Goal: Transaction & Acquisition: Purchase product/service

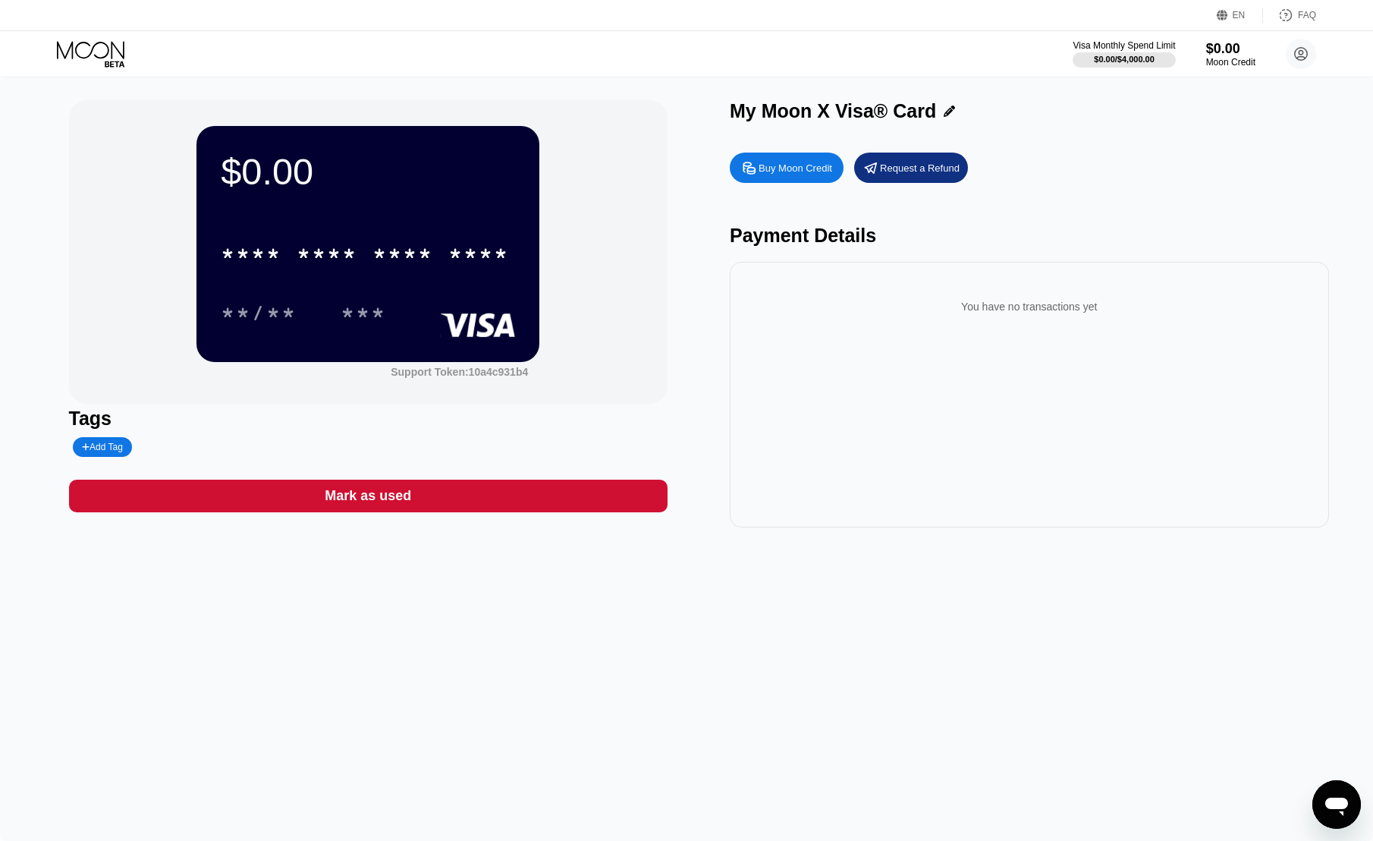
click at [515, 750] on div "$0.00 * * * * * * * * * * * * **** **/** *** Support Token: 10a4c931b4 Tags Add…" at bounding box center [686, 458] width 1373 height 763
click at [804, 164] on div "Buy Moon Credit" at bounding box center [796, 168] width 74 height 13
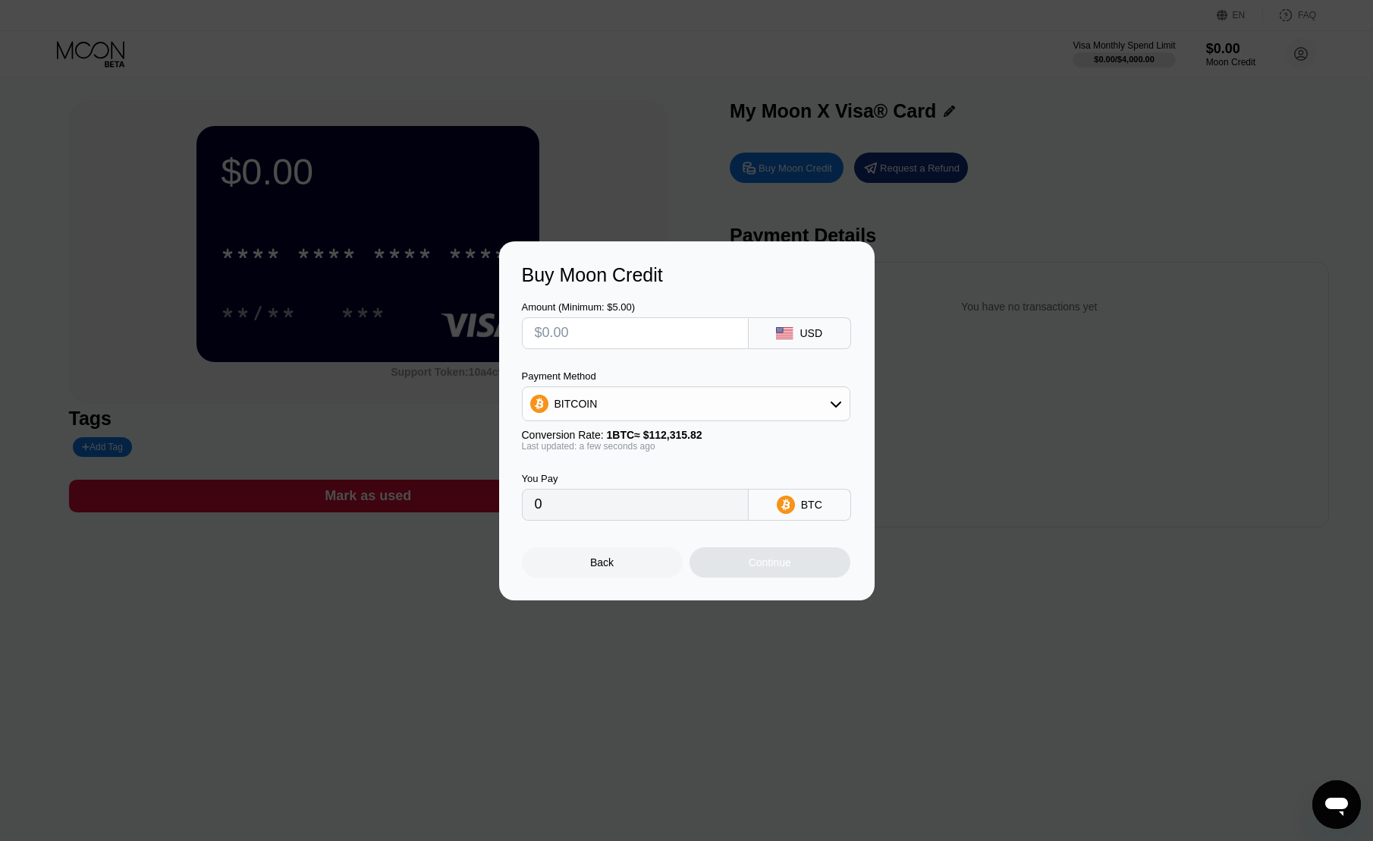
click at [691, 401] on div "BITCOIN" at bounding box center [686, 403] width 327 height 30
click at [680, 476] on div "USDT on TRON" at bounding box center [695, 479] width 286 height 12
type input "0.00"
click at [718, 342] on input "text" at bounding box center [635, 333] width 201 height 30
type input "$9"
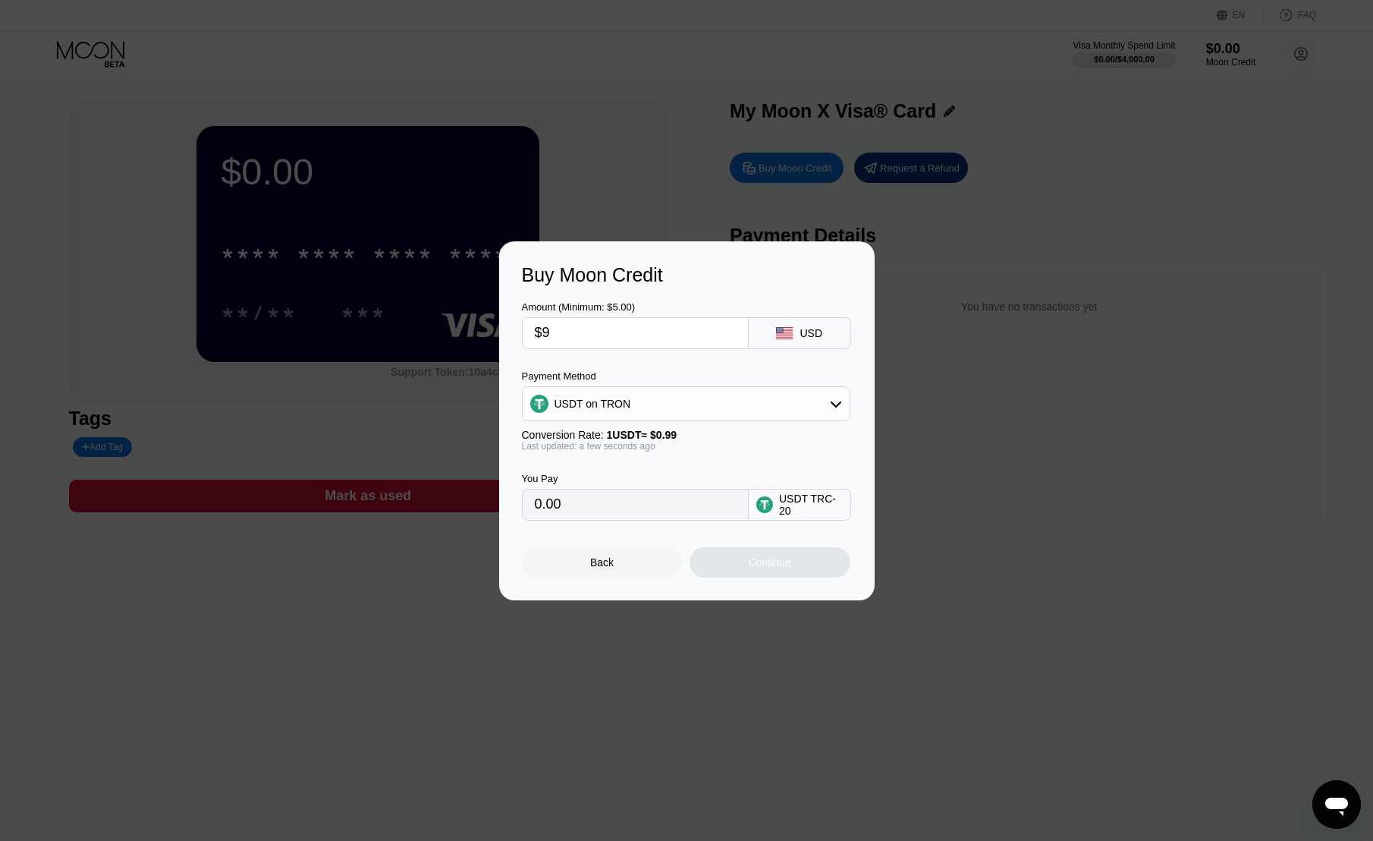
type input "9.09"
type input "$9.8"
type input "9.90"
click at [718, 354] on div "Amount (Minimum: $5.00) $9.8 USD Payment Method USDT on TRON Conversion Rate: 1…" at bounding box center [687, 403] width 330 height 234
drag, startPoint x: 573, startPoint y: 333, endPoint x: 543, endPoint y: 338, distance: 29.9
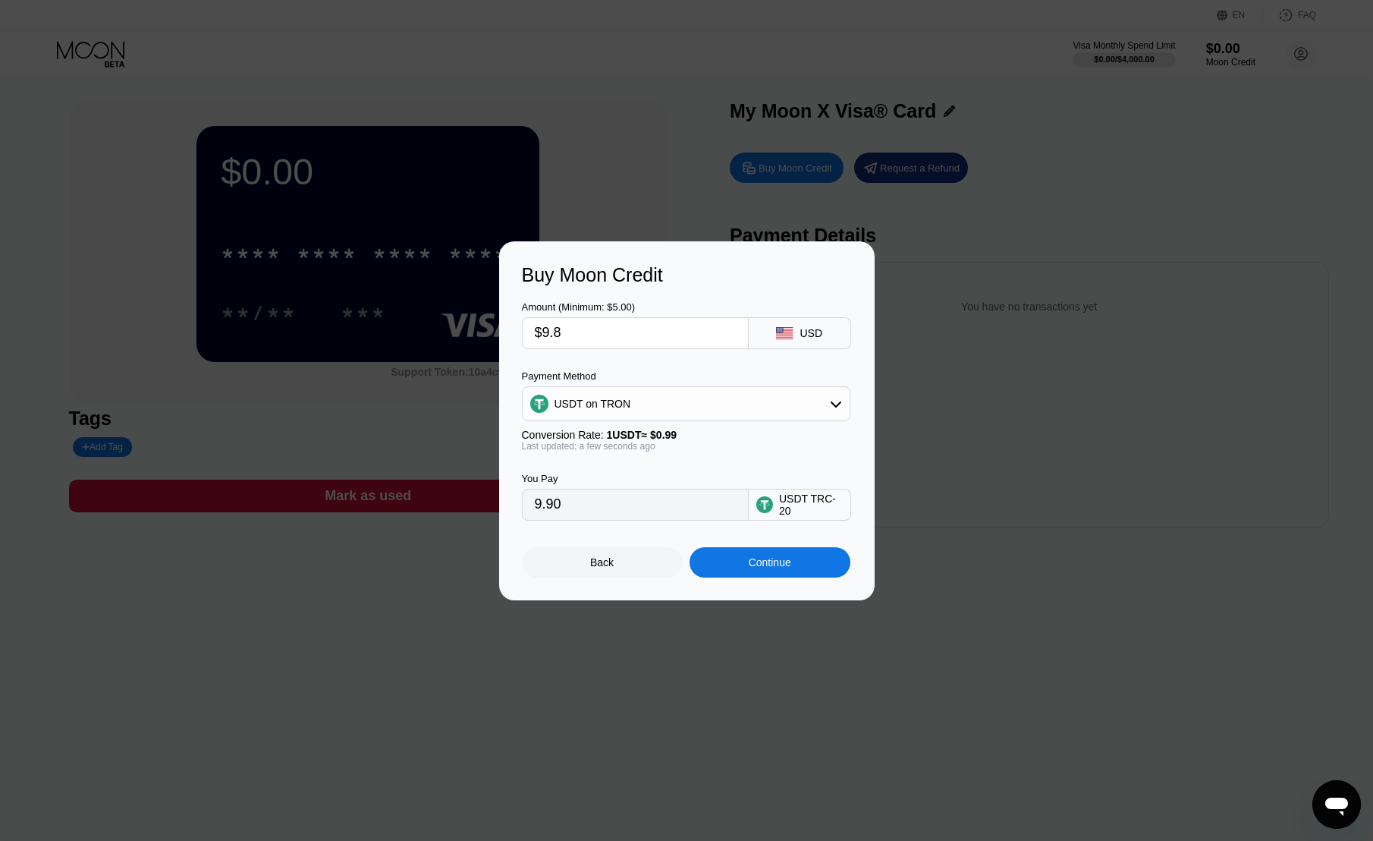
click at [543, 338] on input "$9.8" at bounding box center [635, 333] width 201 height 30
type input "$10"
type input "10.10"
type input "$10"
click at [514, 354] on div "Buy Moon Credit Amount (Minimum: $5.00) $10 USD Payment Method USDT on TRON Con…" at bounding box center [687, 420] width 376 height 359
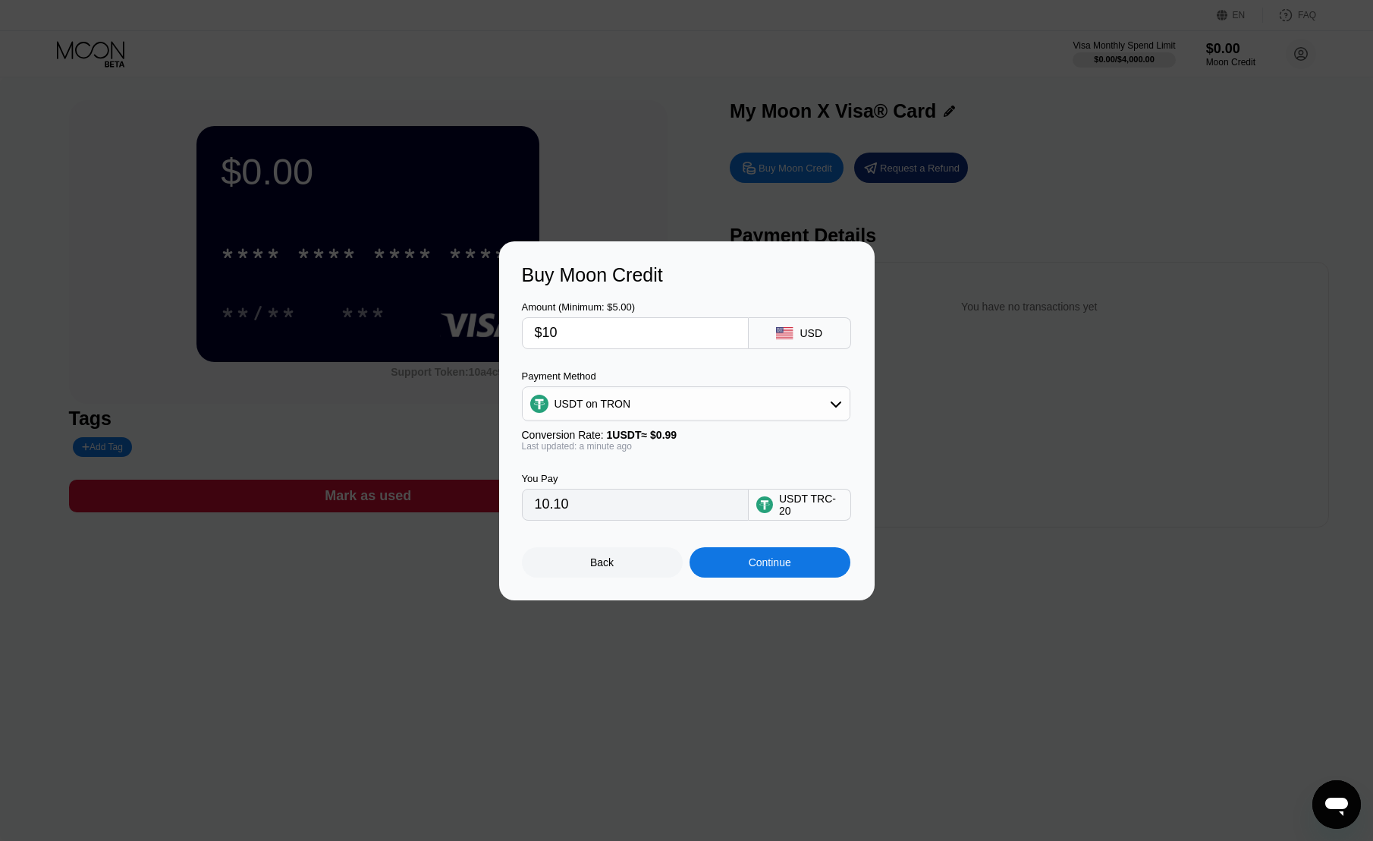
drag, startPoint x: 561, startPoint y: 331, endPoint x: 539, endPoint y: 332, distance: 22.8
click at [539, 332] on input "$10" at bounding box center [635, 333] width 201 height 30
click at [550, 331] on input "$10" at bounding box center [635, 333] width 201 height 30
click at [631, 292] on div "Amount (Minimum: $5.00) $10 USD" at bounding box center [687, 317] width 330 height 63
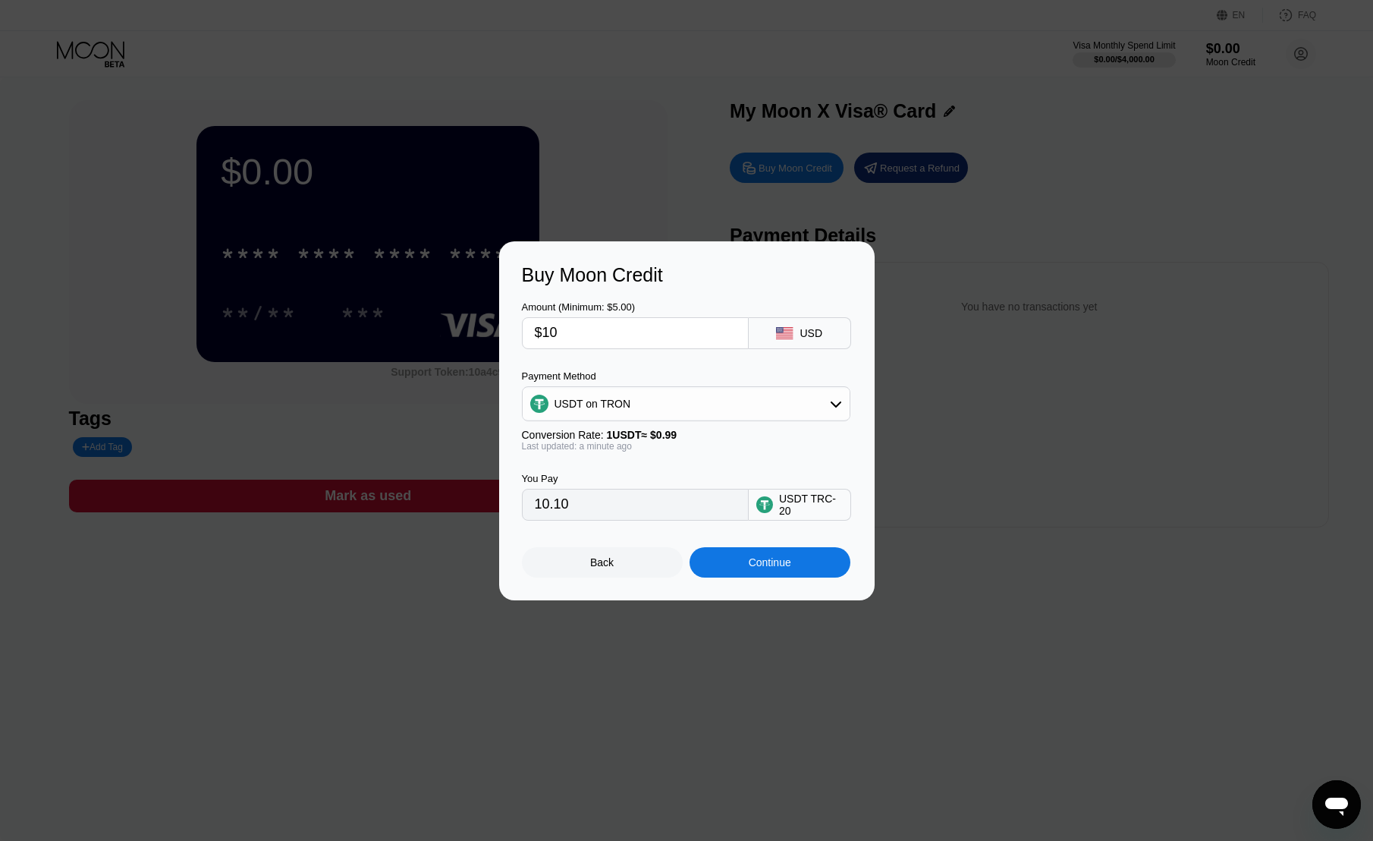
click at [614, 338] on input "$10" at bounding box center [635, 333] width 201 height 30
click at [643, 277] on div "Buy Moon Credit" at bounding box center [687, 275] width 330 height 22
click at [651, 513] on input "10.10" at bounding box center [635, 504] width 201 height 30
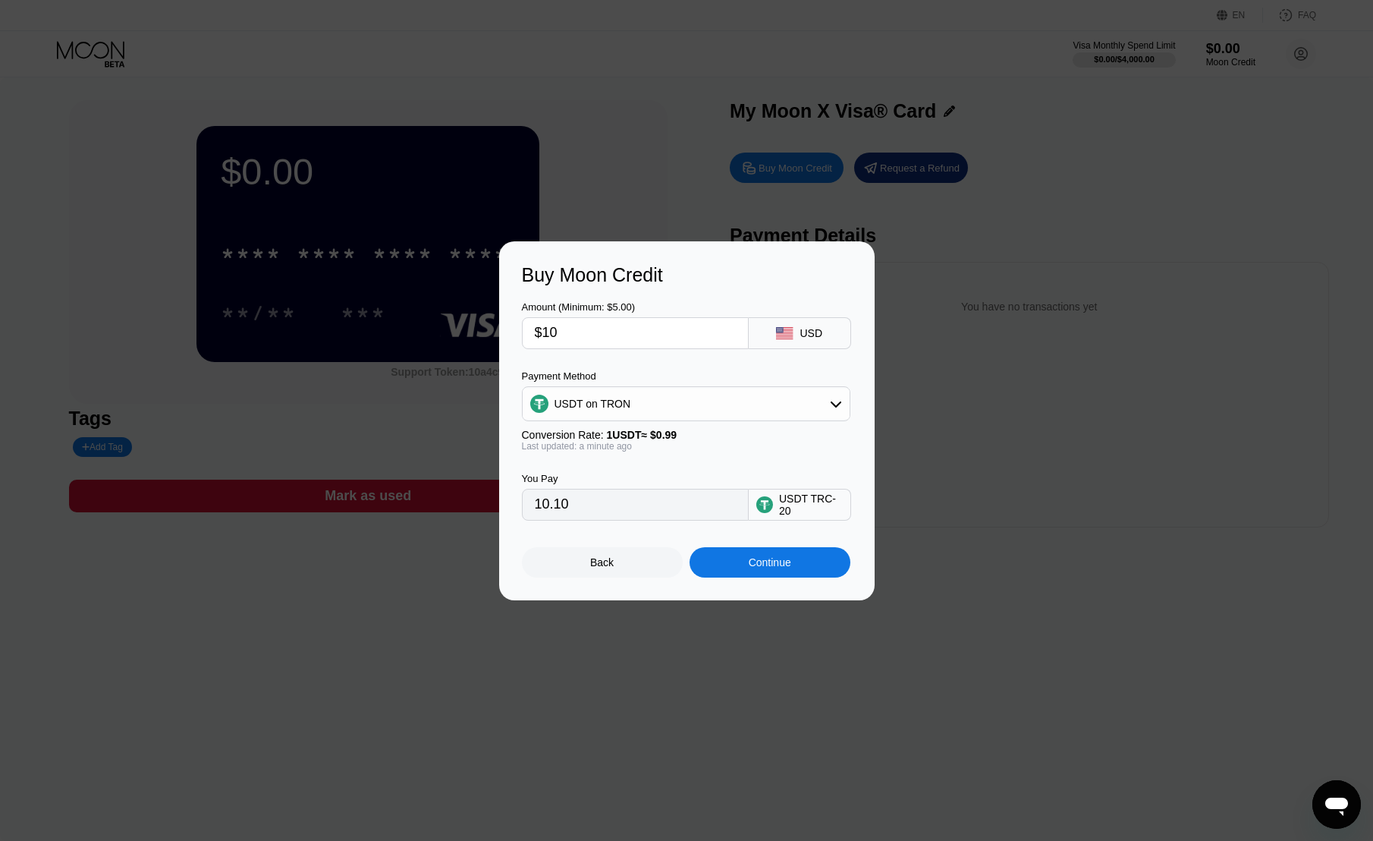
click at [651, 513] on input "10.10" at bounding box center [635, 504] width 201 height 30
click at [683, 460] on div "You Pay 10.10 USDT TRC-20" at bounding box center [687, 485] width 330 height 69
click at [797, 560] on div "Continue" at bounding box center [770, 562] width 161 height 30
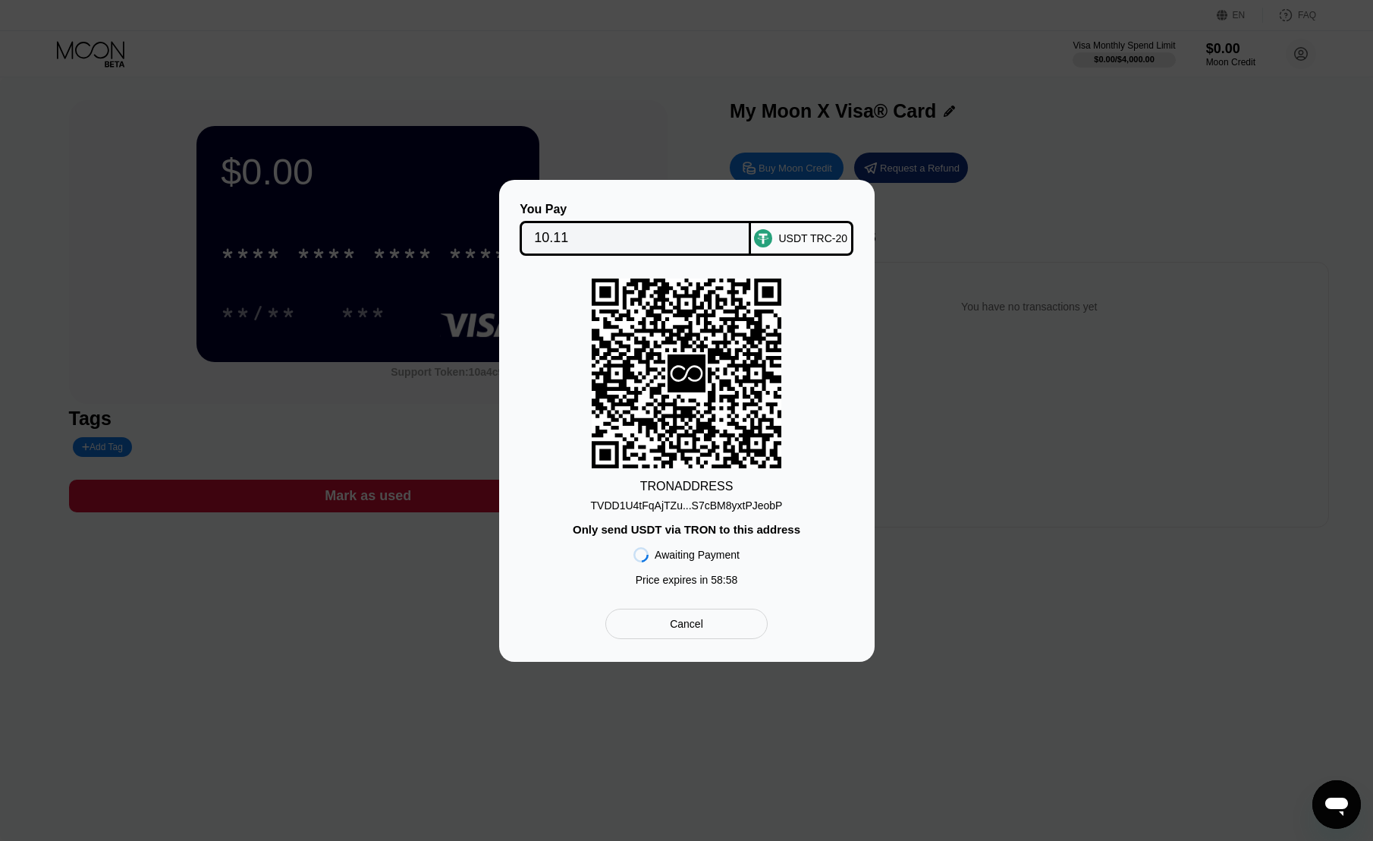
click at [719, 504] on div "TVDD1U4tFqAjTZu...S7cBM8yxtPJeobP" at bounding box center [687, 505] width 192 height 12
click at [674, 623] on div "Cancel" at bounding box center [686, 624] width 33 height 14
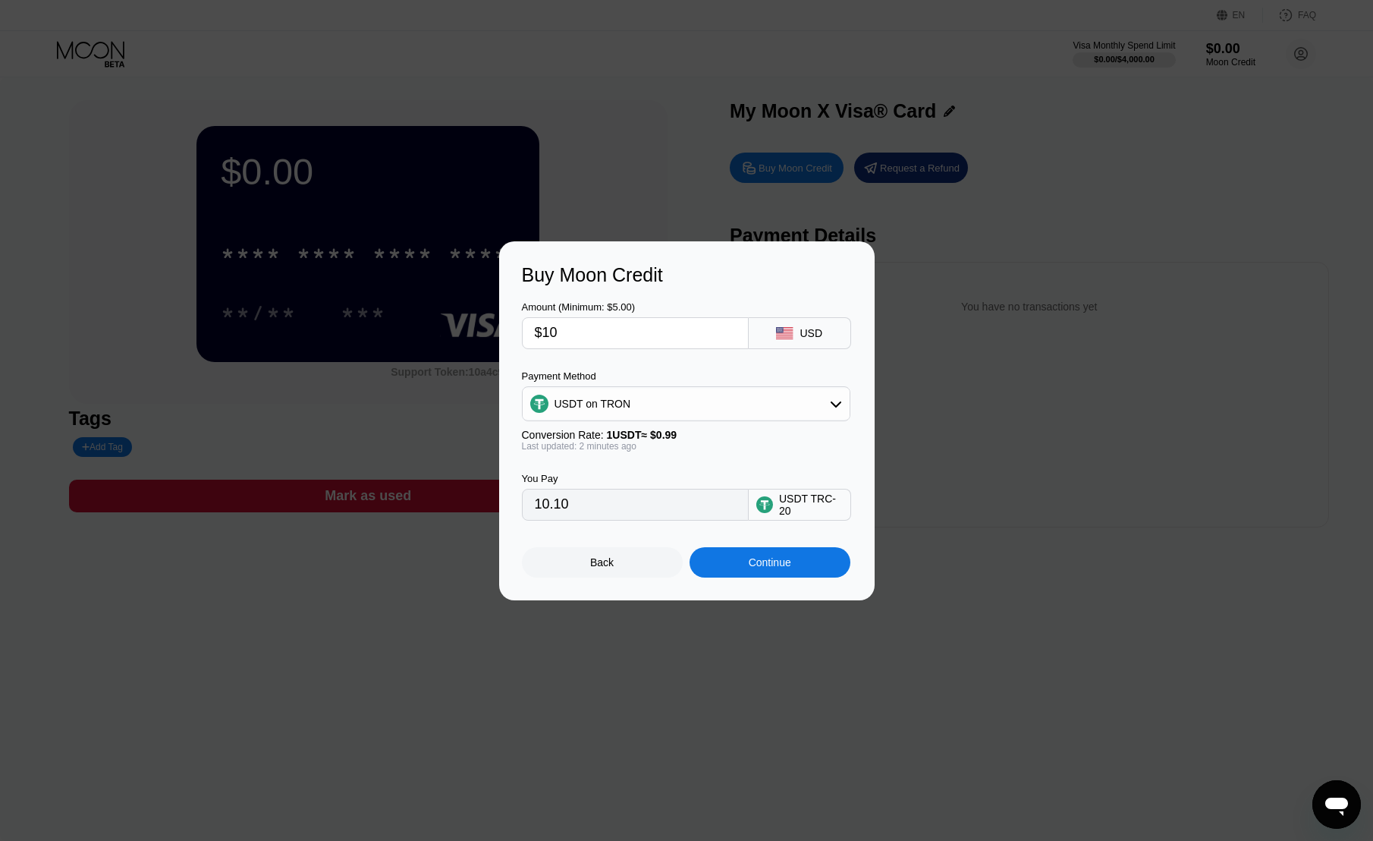
drag, startPoint x: 568, startPoint y: 325, endPoint x: 541, endPoint y: 329, distance: 27.6
click at [541, 329] on input "$10" at bounding box center [635, 333] width 201 height 30
type input "$9"
type input "9.09"
type input "$9.5"
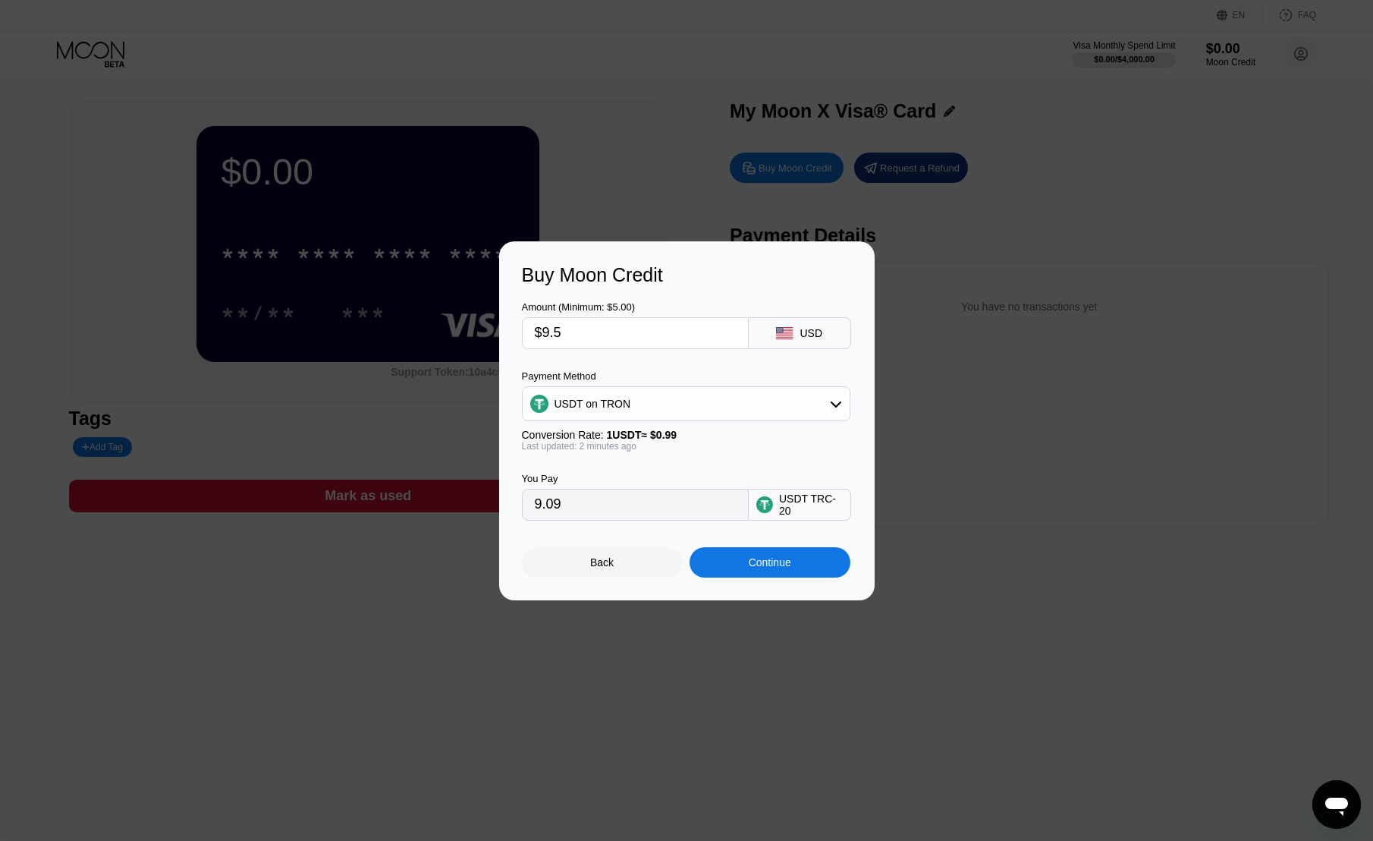
type input "9.60"
type input "$9.5"
click at [669, 366] on div "Amount (Minimum: $5.00) $9.5 USD Payment Method USDT on TRON Conversion Rate: 1…" at bounding box center [687, 403] width 330 height 234
click at [786, 567] on div "Continue" at bounding box center [770, 562] width 42 height 12
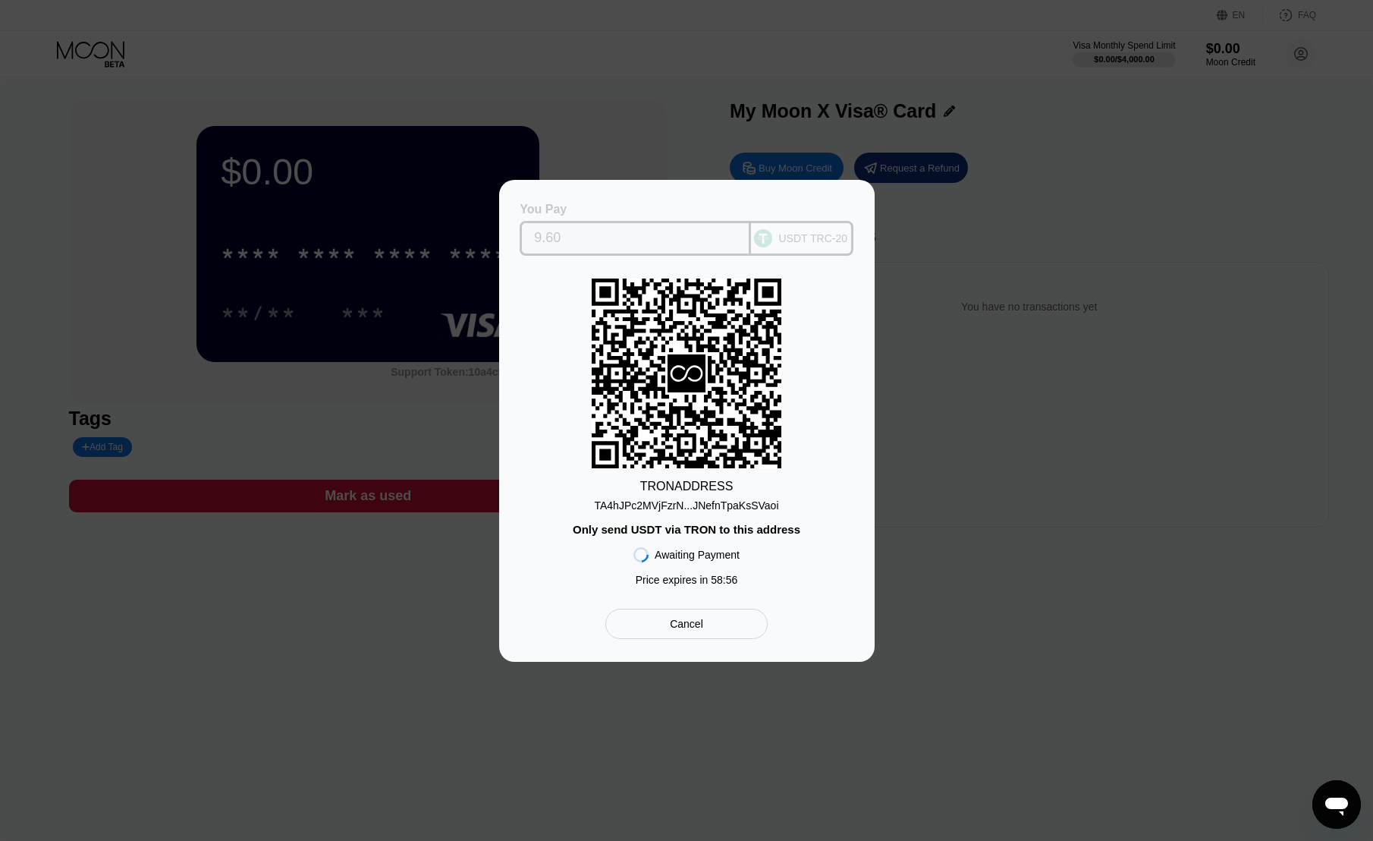
click at [549, 237] on input "9.60" at bounding box center [635, 238] width 203 height 30
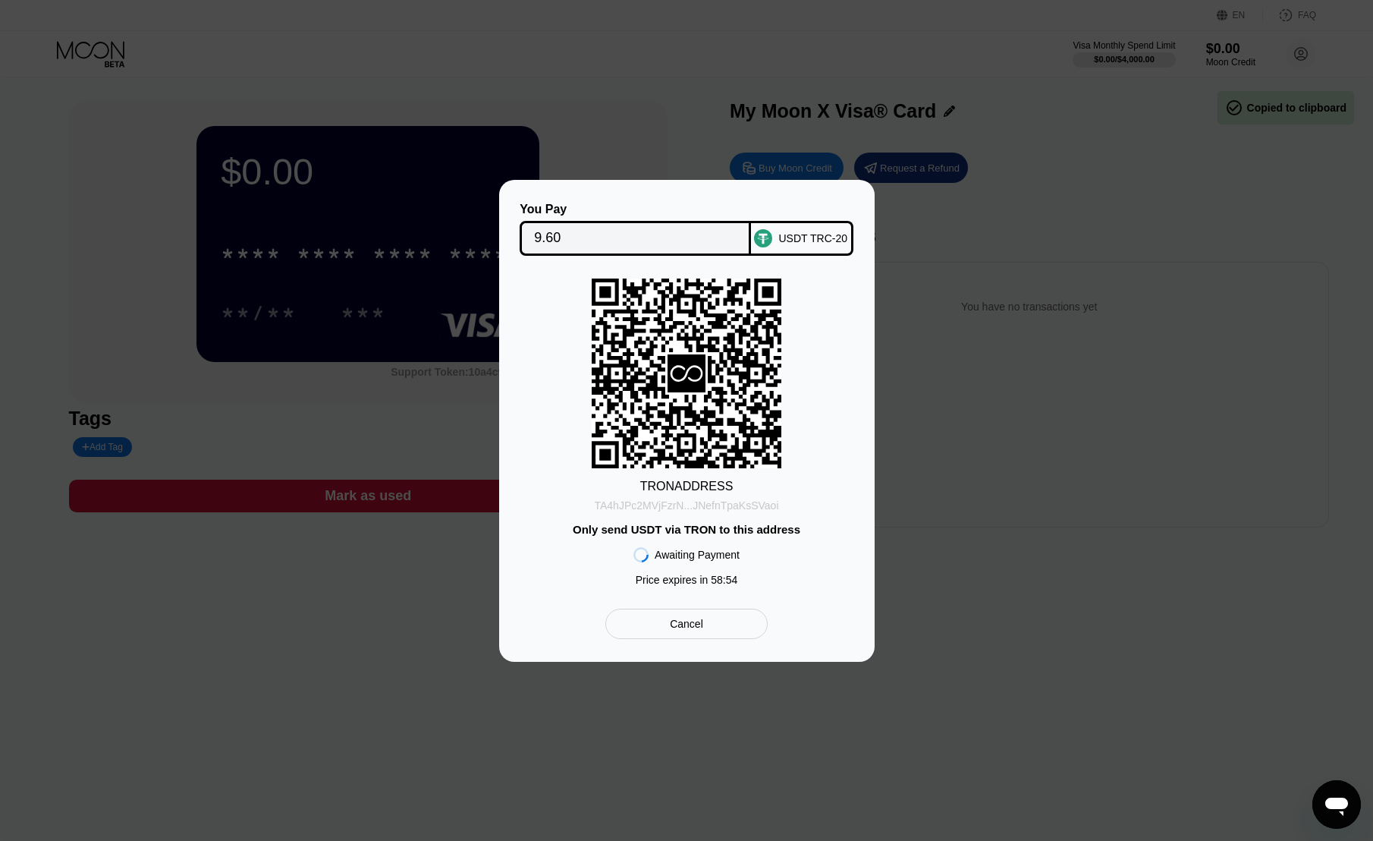
click at [728, 501] on div "TA4hJPc2MVjFzrN...JNefnTpaKsSVaoi" at bounding box center [686, 505] width 184 height 12
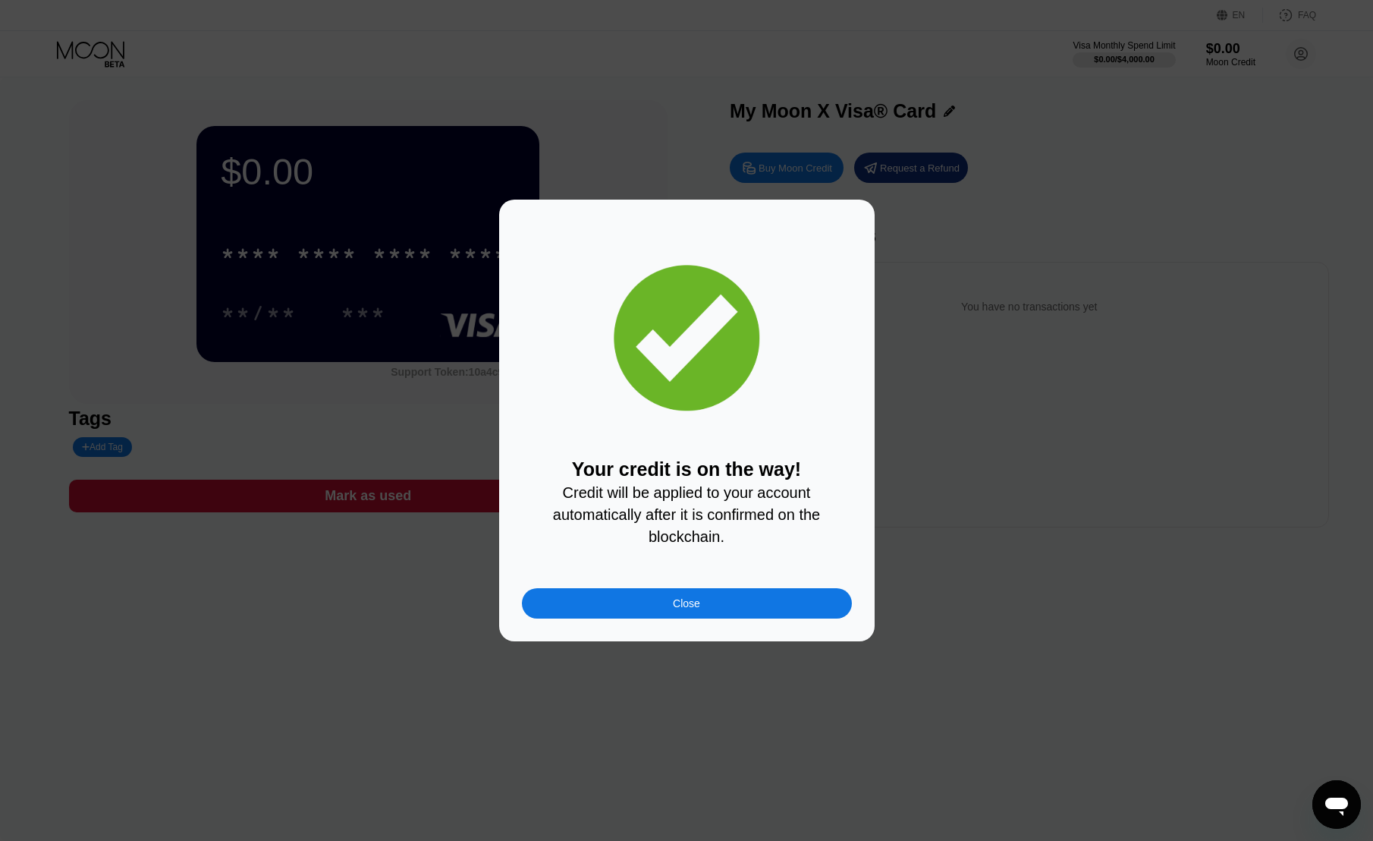
click at [662, 606] on div "Close" at bounding box center [687, 603] width 330 height 30
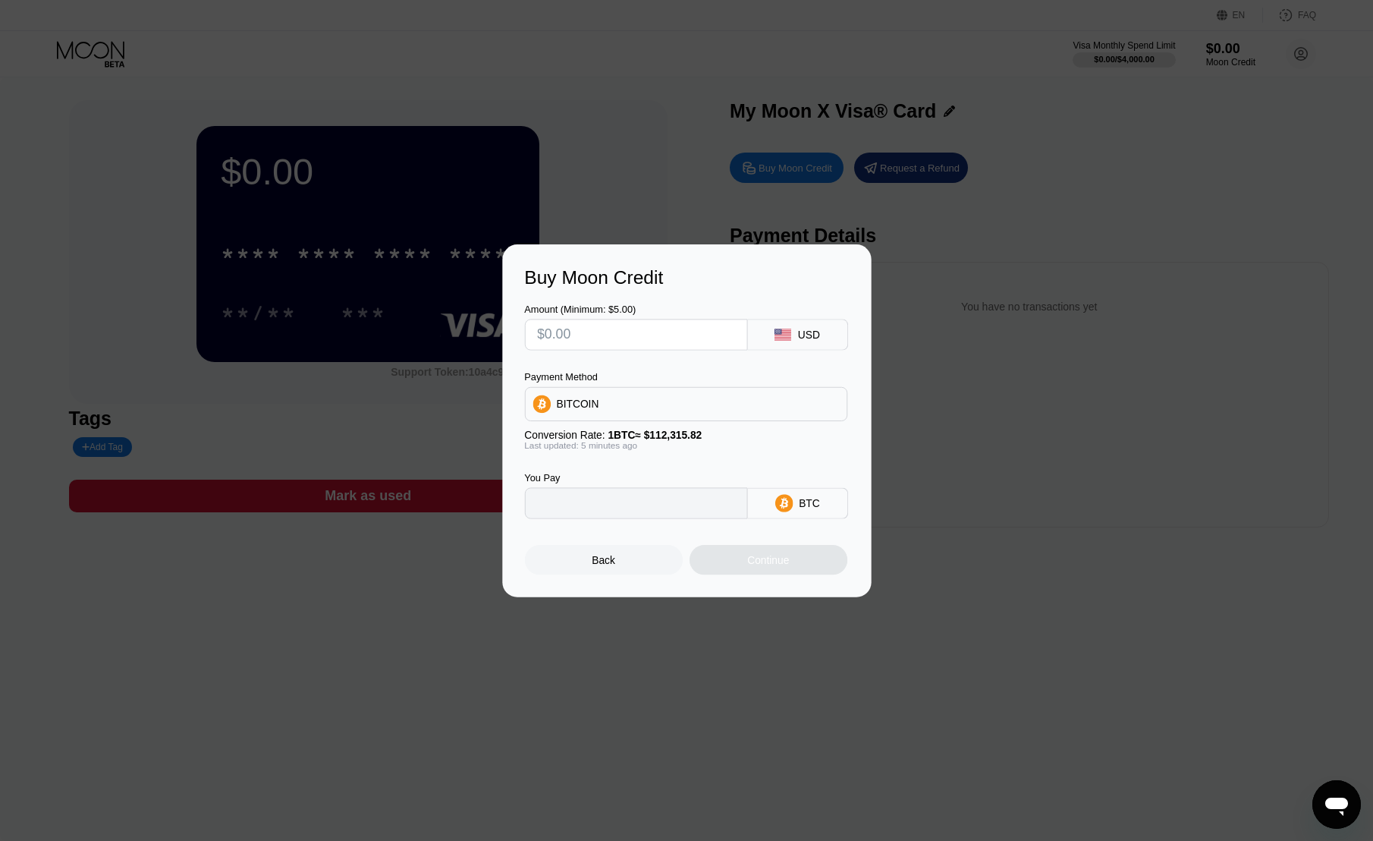
type input "0"
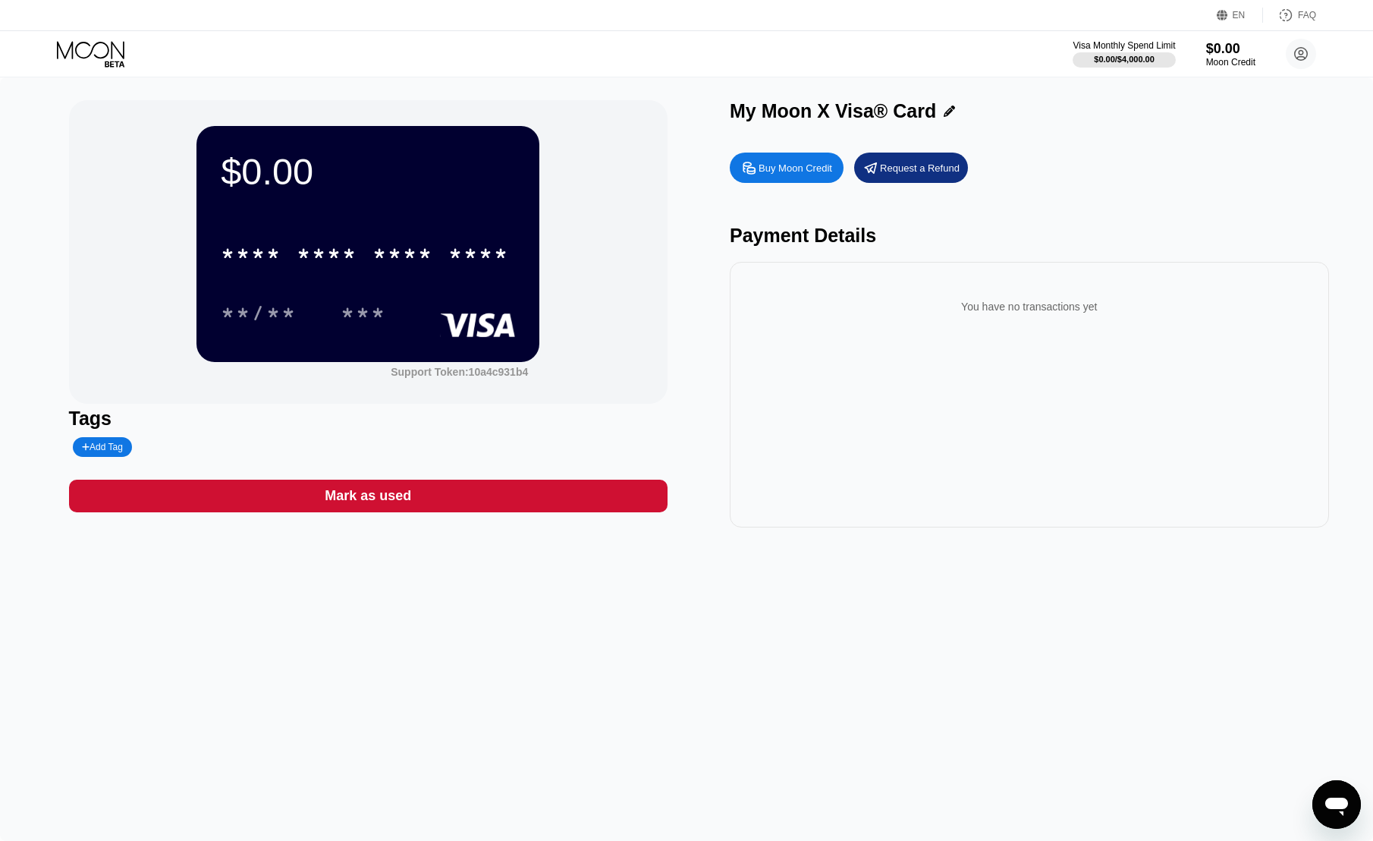
click at [662, 606] on div "$0.00 * * * * * * * * * * * * **** **/** *** Support Token: 10a4c931b4 Tags Add…" at bounding box center [686, 458] width 1373 height 763
click at [1075, 159] on div "Buy Moon Credit Request a Refund" at bounding box center [1029, 167] width 599 height 30
click at [1222, 51] on div "$0.00" at bounding box center [1230, 48] width 51 height 16
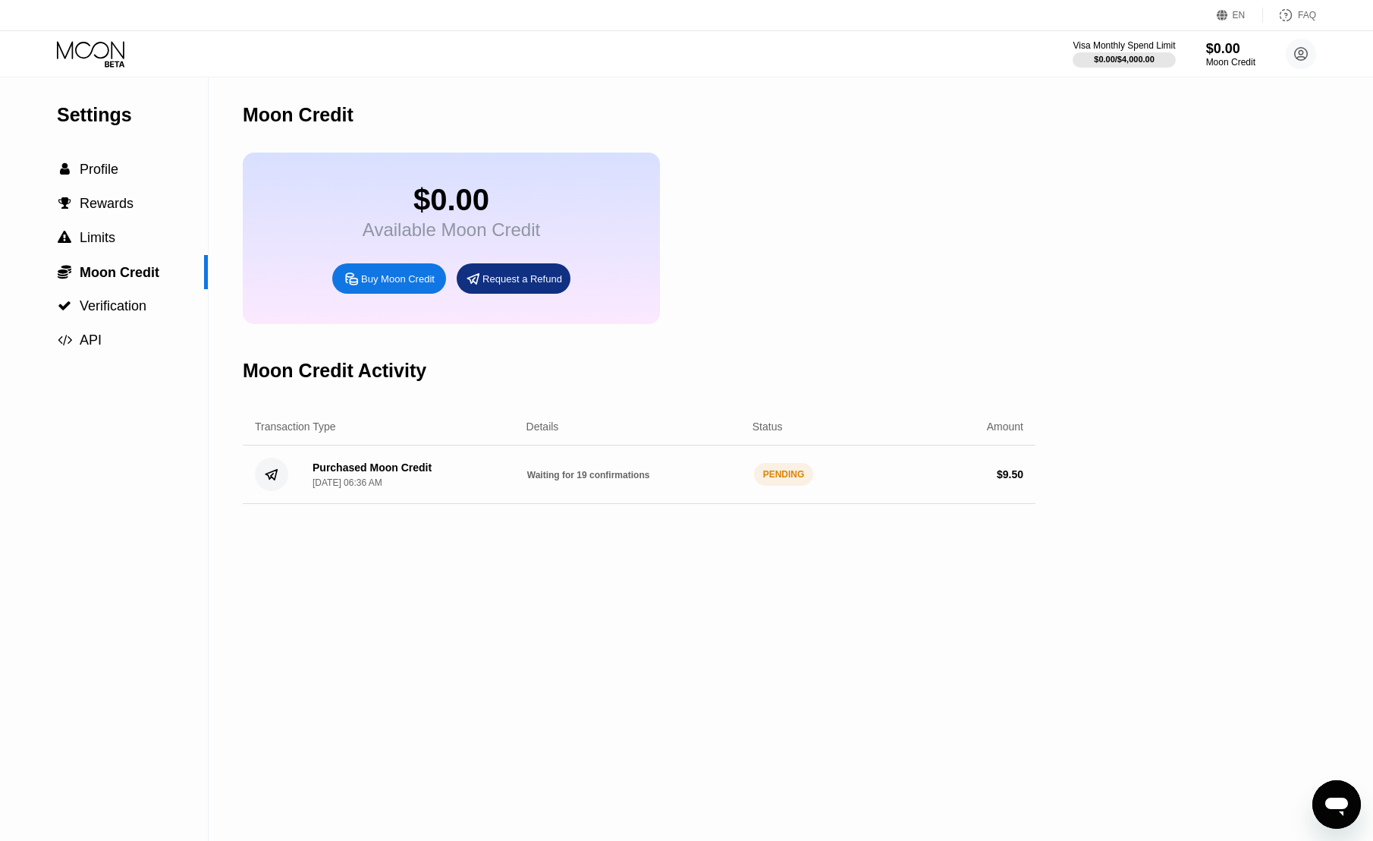
click at [891, 324] on div "$0.00 Available Moon Credit Buy Moon Credit Request a Refund" at bounding box center [639, 237] width 793 height 171
click at [784, 486] on div "PENDING" at bounding box center [784, 474] width 60 height 23
click at [567, 501] on div "Purchased Moon Credit Aug 25, 2025, 06:36 AM Waiting for 19 confirmations PENDI…" at bounding box center [639, 474] width 793 height 58
click at [570, 480] on span "Waiting for 19 confirmations" at bounding box center [588, 475] width 123 height 11
click at [368, 473] on div "Purchased Moon Credit" at bounding box center [372, 467] width 119 height 12
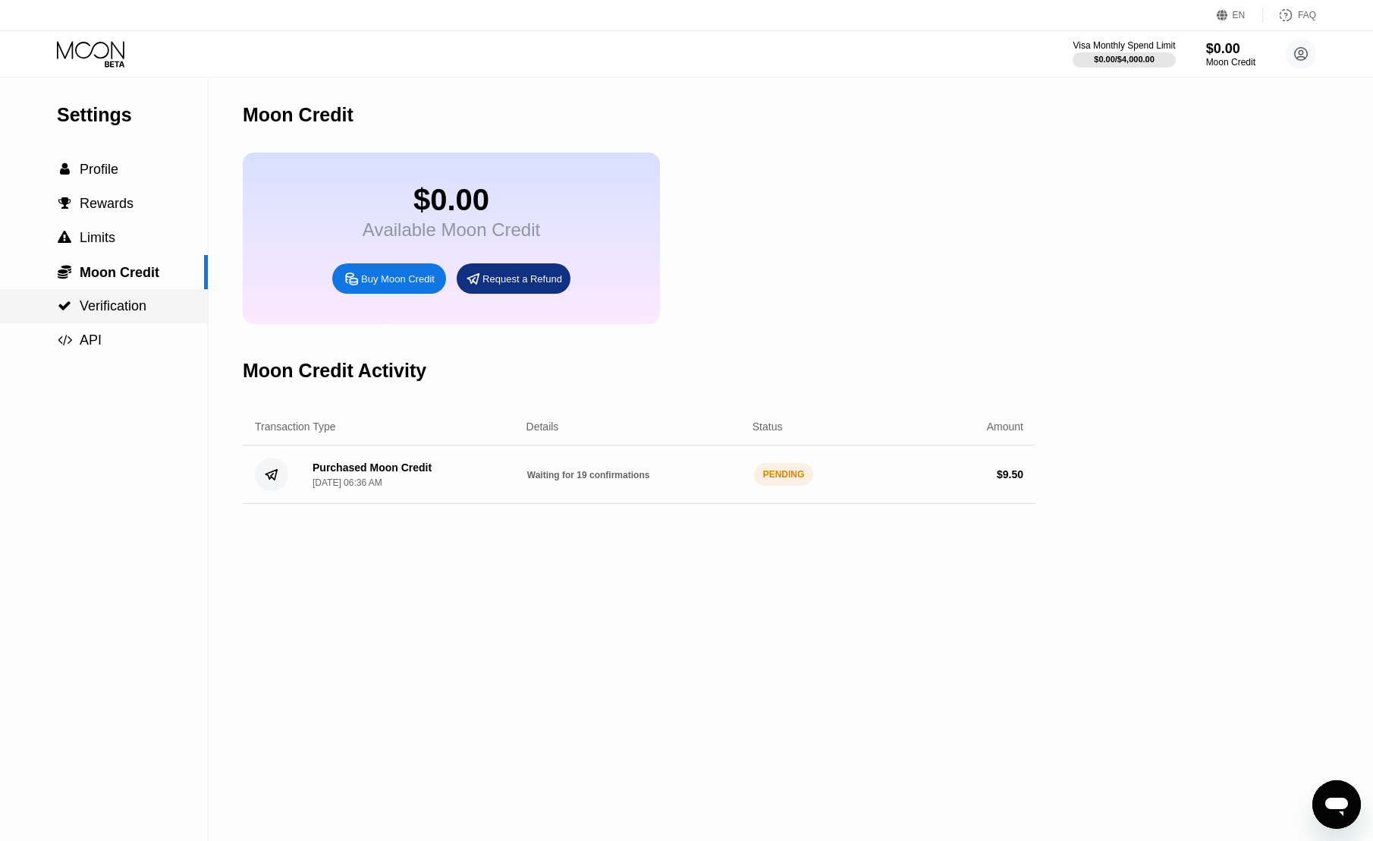
click at [128, 302] on span "Verification" at bounding box center [113, 305] width 67 height 15
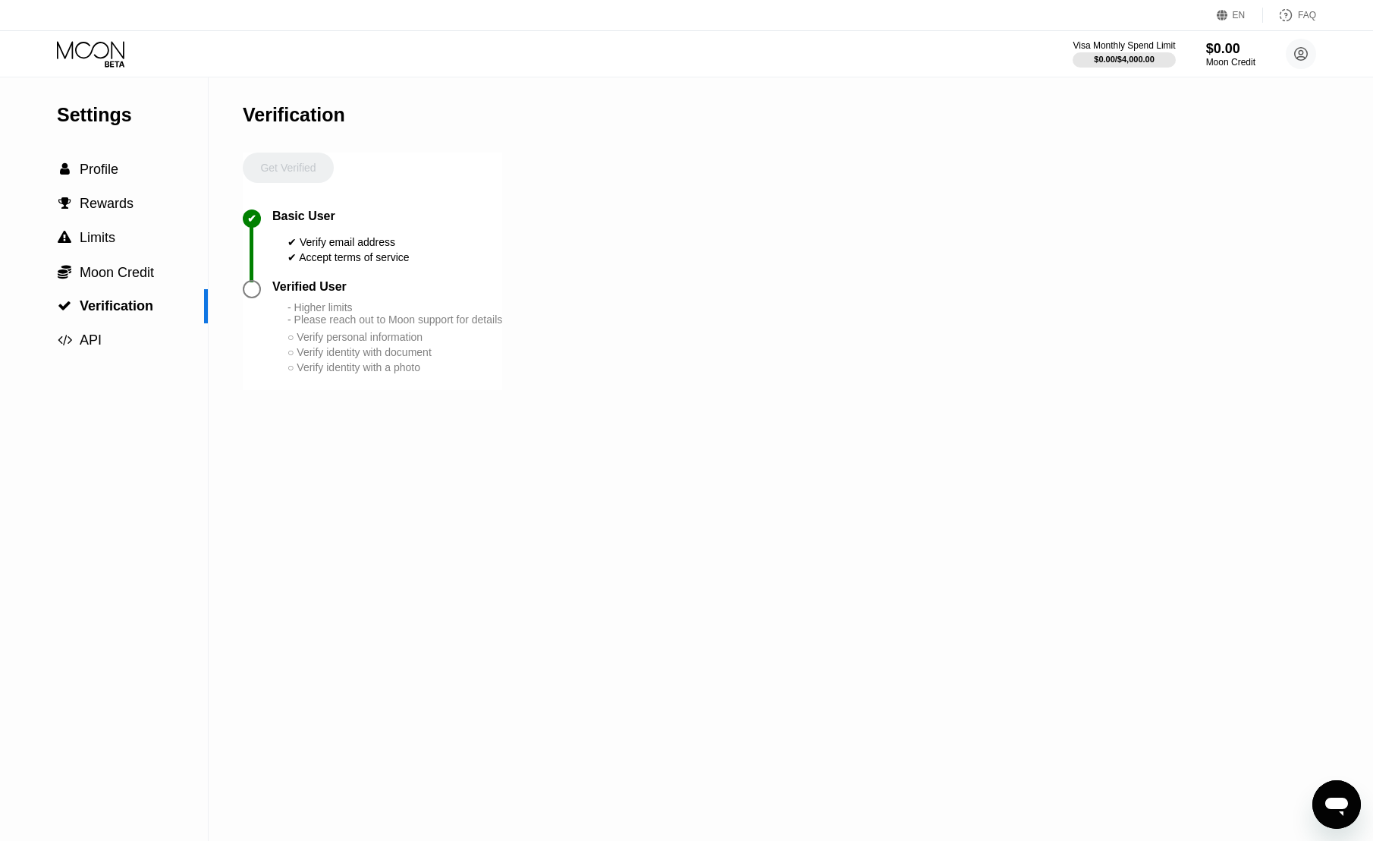
click at [297, 248] on div "✔ Verify email address" at bounding box center [349, 242] width 122 height 12
click at [120, 237] on div " Limits" at bounding box center [104, 238] width 208 height 16
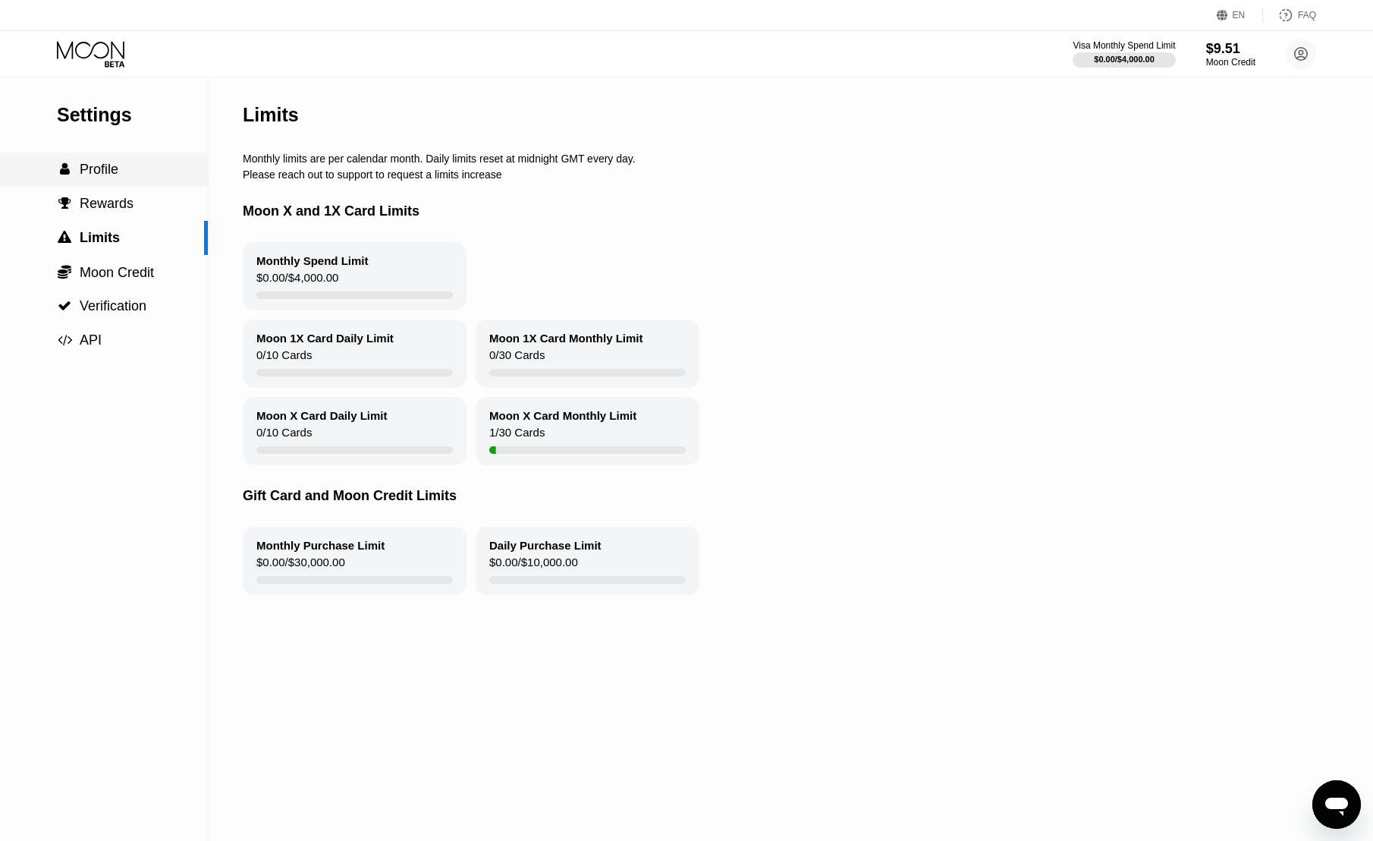
click at [108, 177] on span "Profile" at bounding box center [99, 169] width 39 height 15
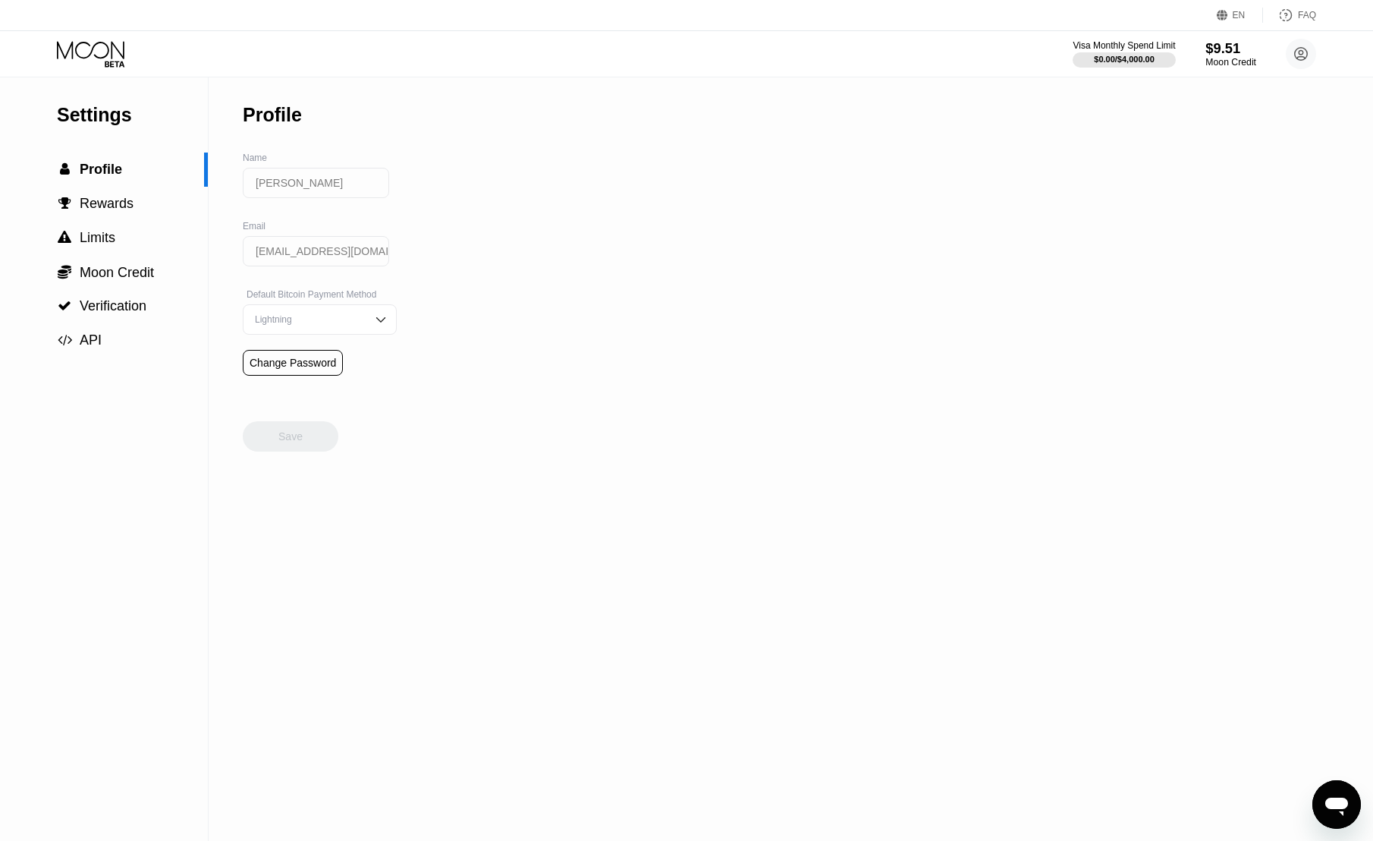
click at [1224, 56] on div "$9.51" at bounding box center [1230, 48] width 51 height 16
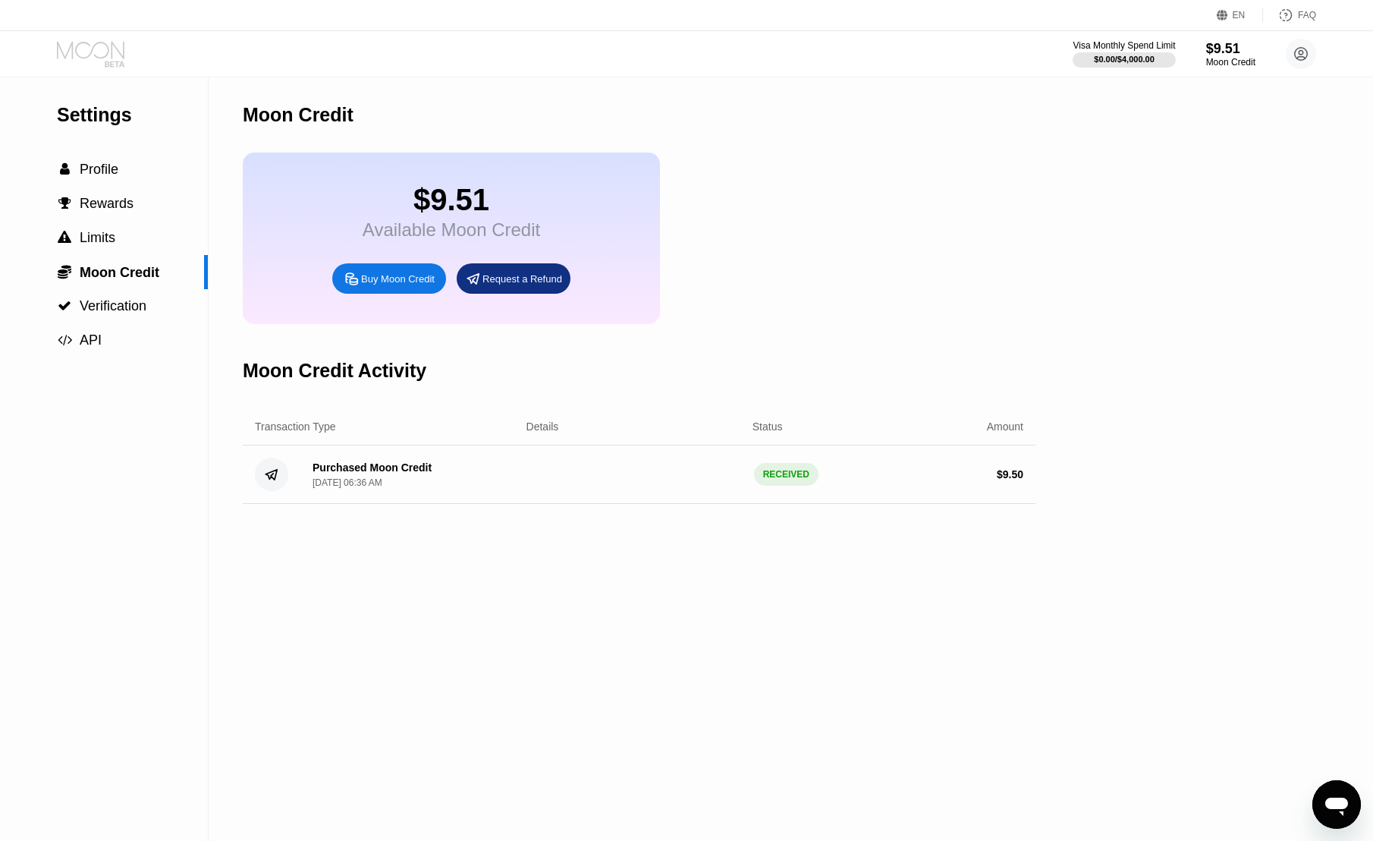
click at [90, 58] on icon at bounding box center [92, 54] width 71 height 27
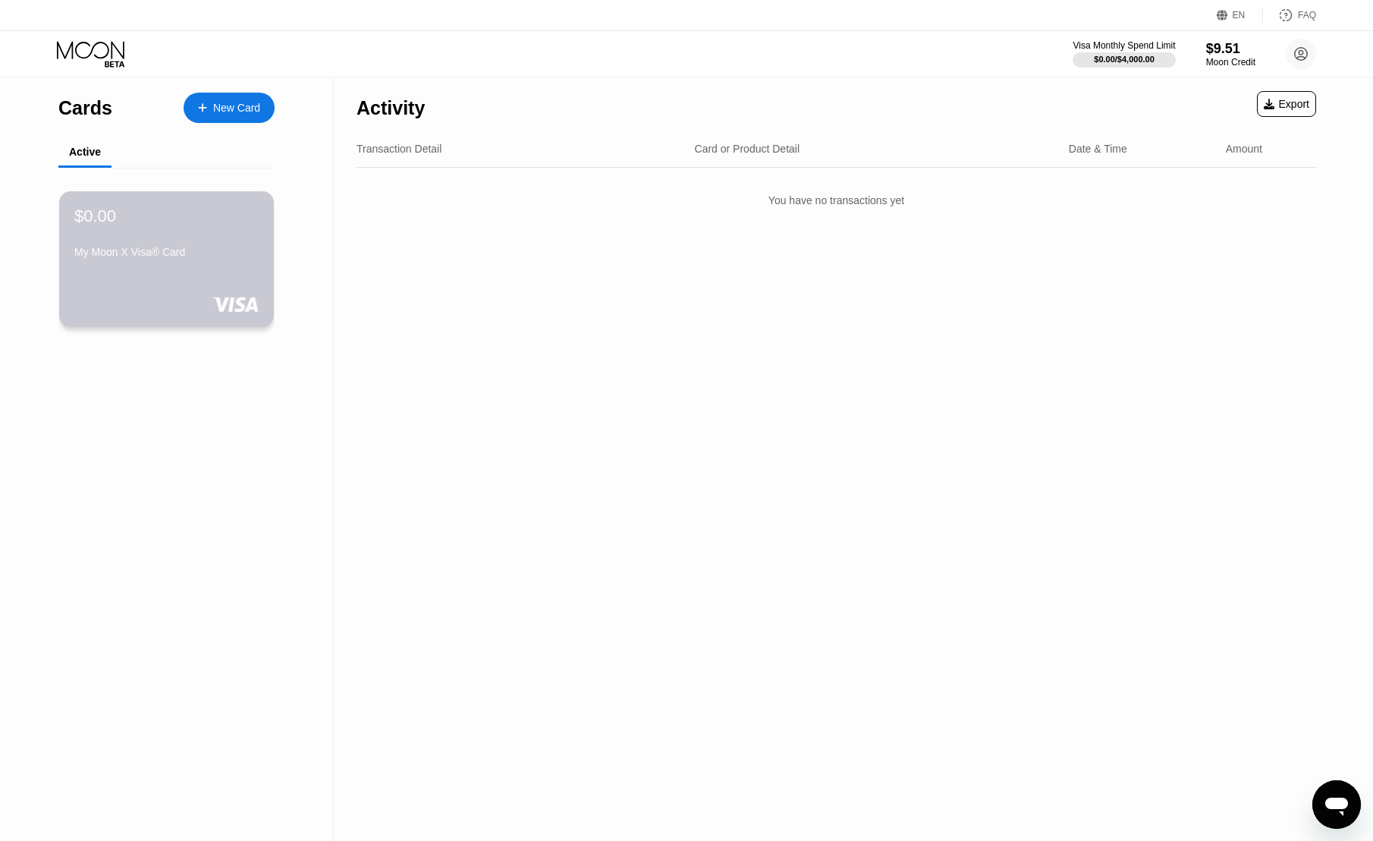
click at [144, 226] on div "$0.00" at bounding box center [166, 216] width 184 height 20
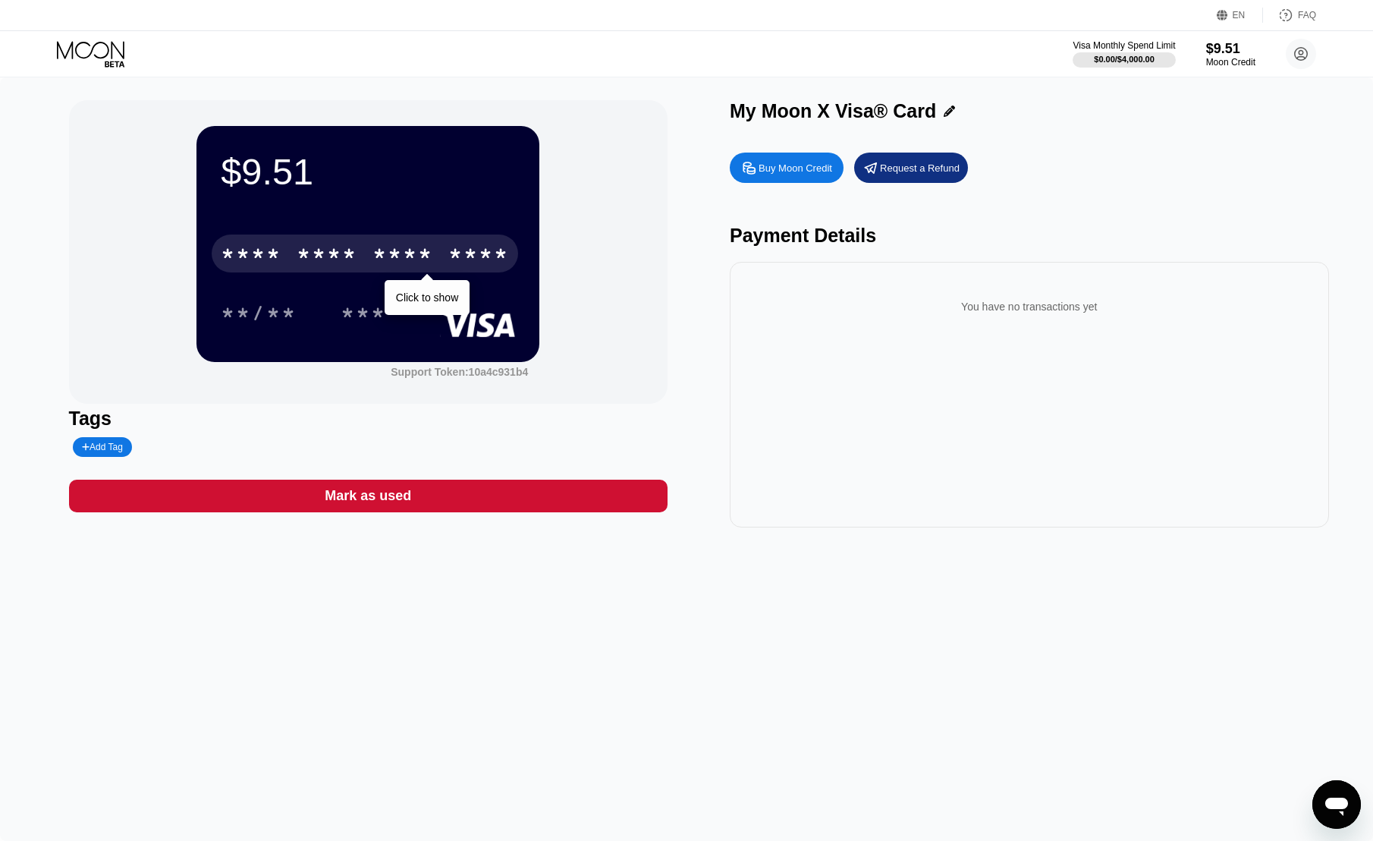
click at [383, 256] on div "* * * *" at bounding box center [402, 256] width 61 height 24
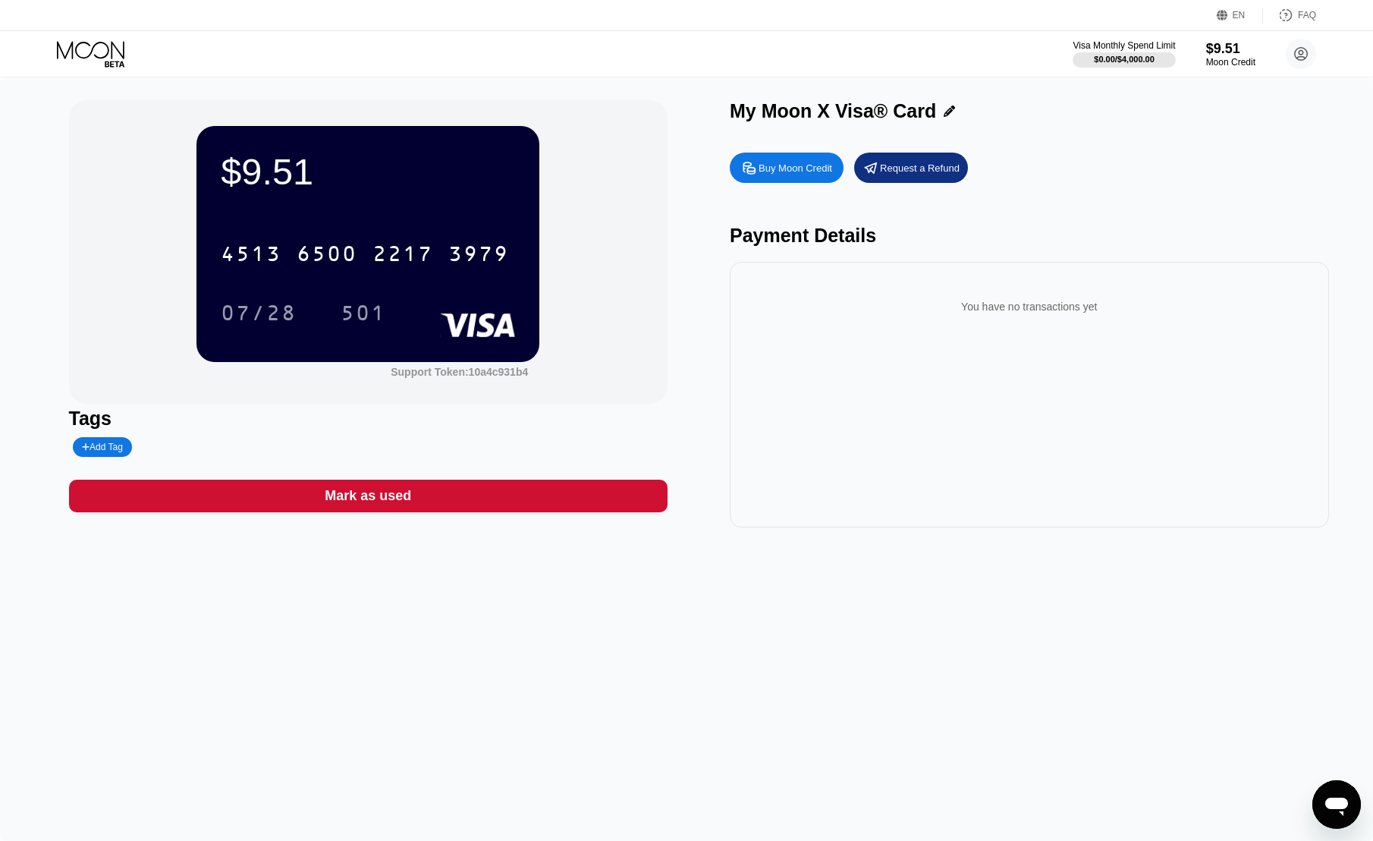
click at [1126, 193] on div "Buy Moon Credit Request a Refund Payment Details You have no transactions yet" at bounding box center [1029, 336] width 599 height 382
click at [1307, 51] on icon at bounding box center [1301, 54] width 13 height 13
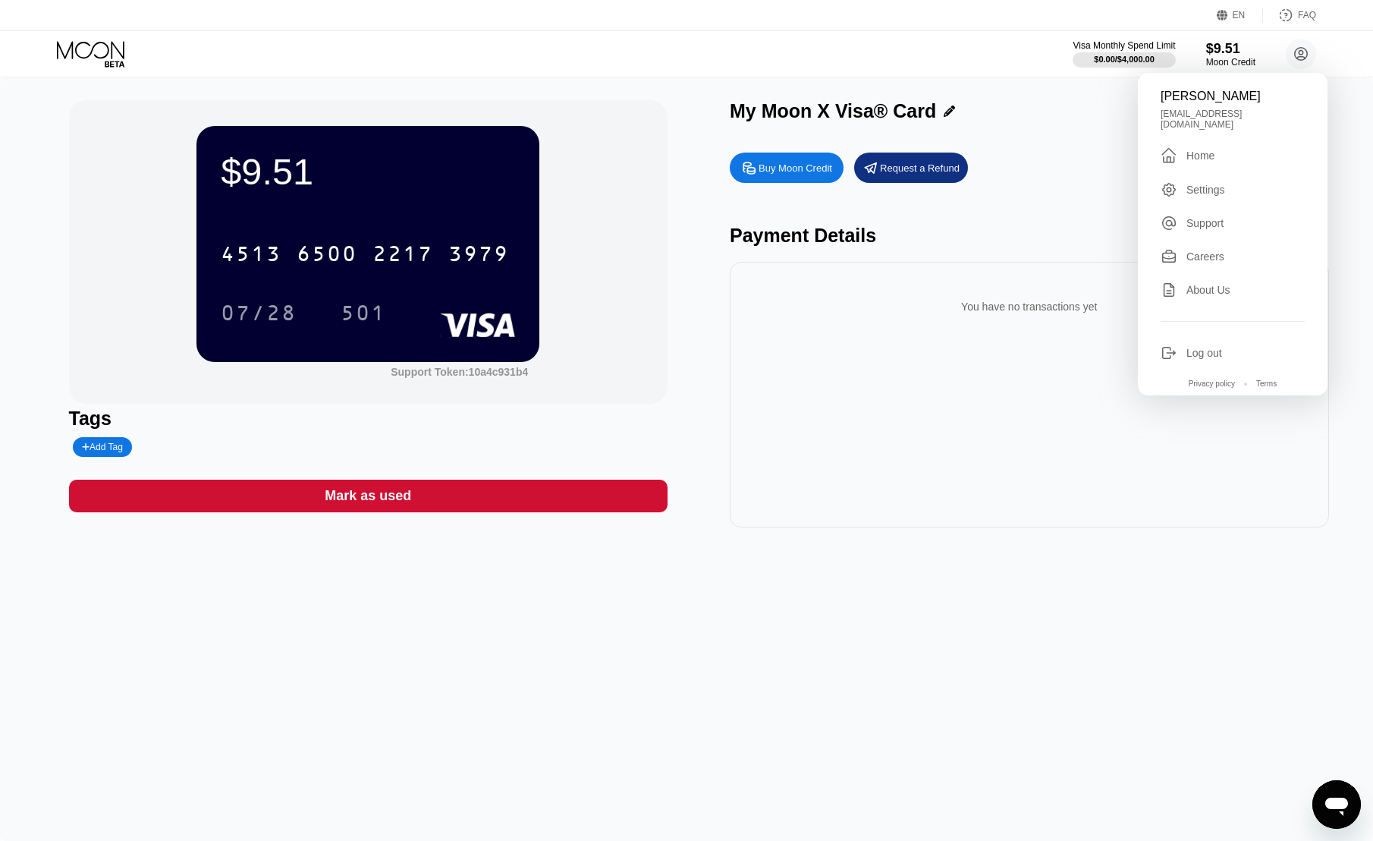
click at [1204, 184] on div "Settings" at bounding box center [1205, 190] width 39 height 12
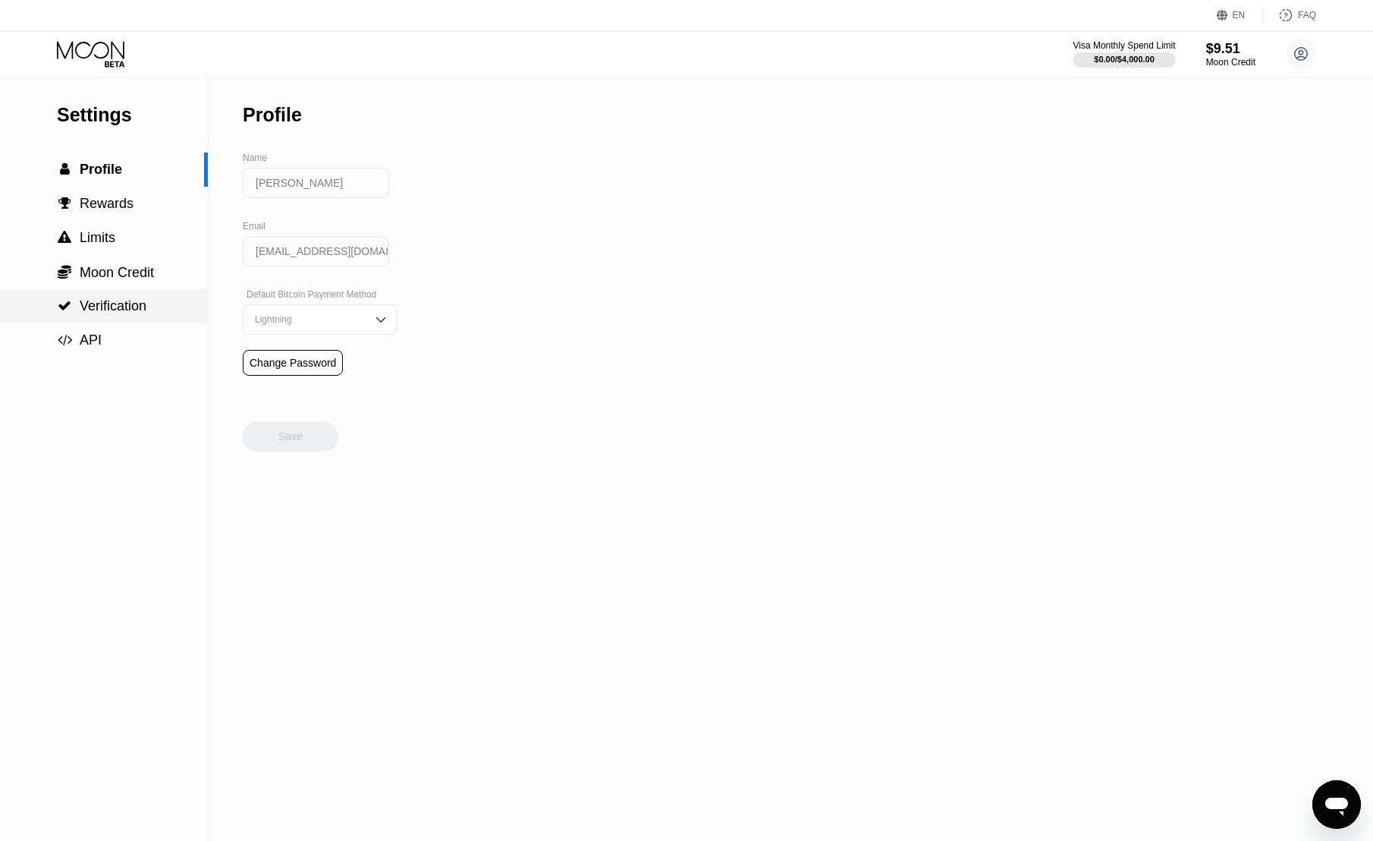
click at [161, 313] on div " Verification" at bounding box center [104, 306] width 208 height 16
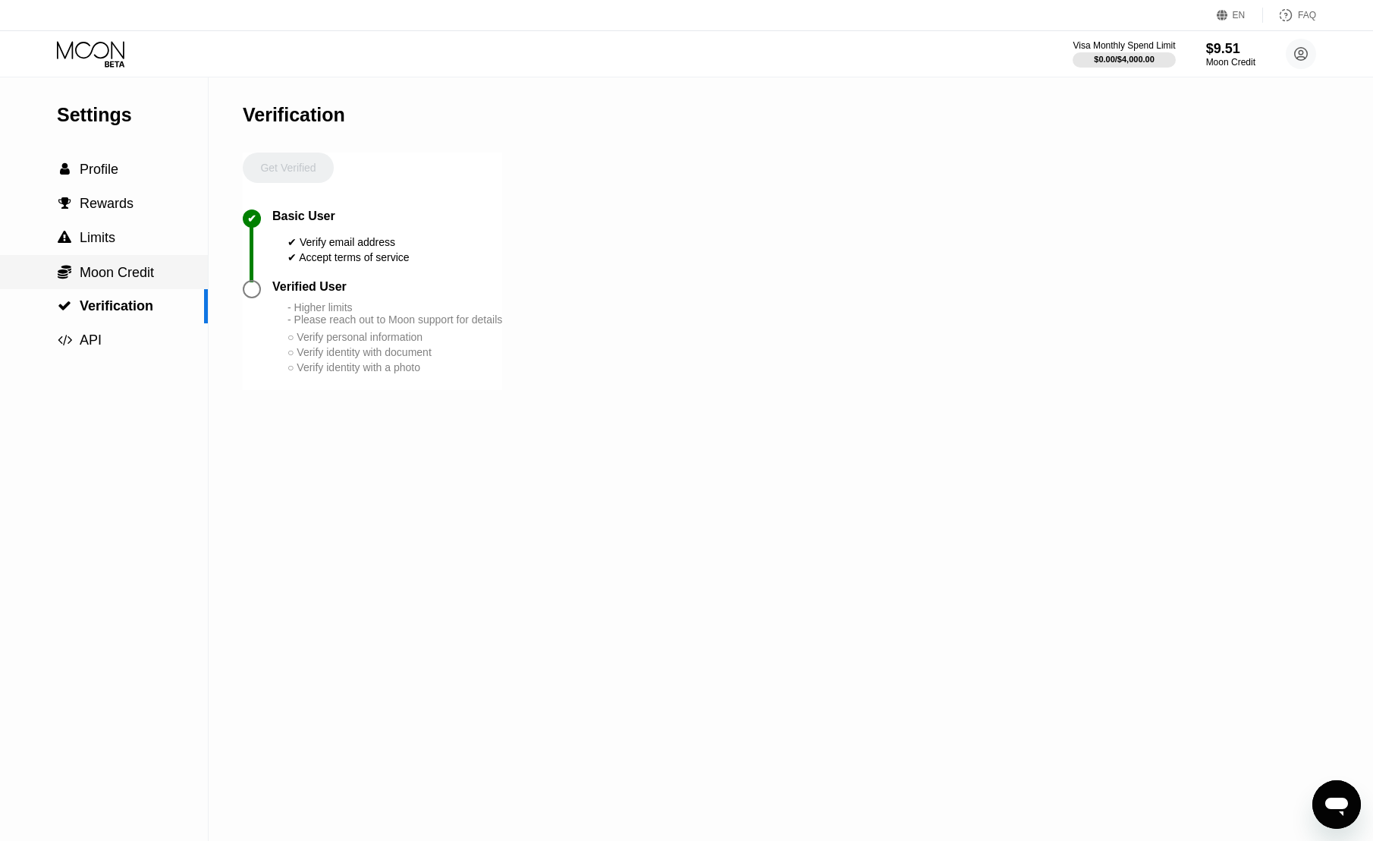
drag, startPoint x: 159, startPoint y: 284, endPoint x: 150, endPoint y: 265, distance: 21.4
click at [158, 281] on div " Moon Credit" at bounding box center [104, 272] width 208 height 17
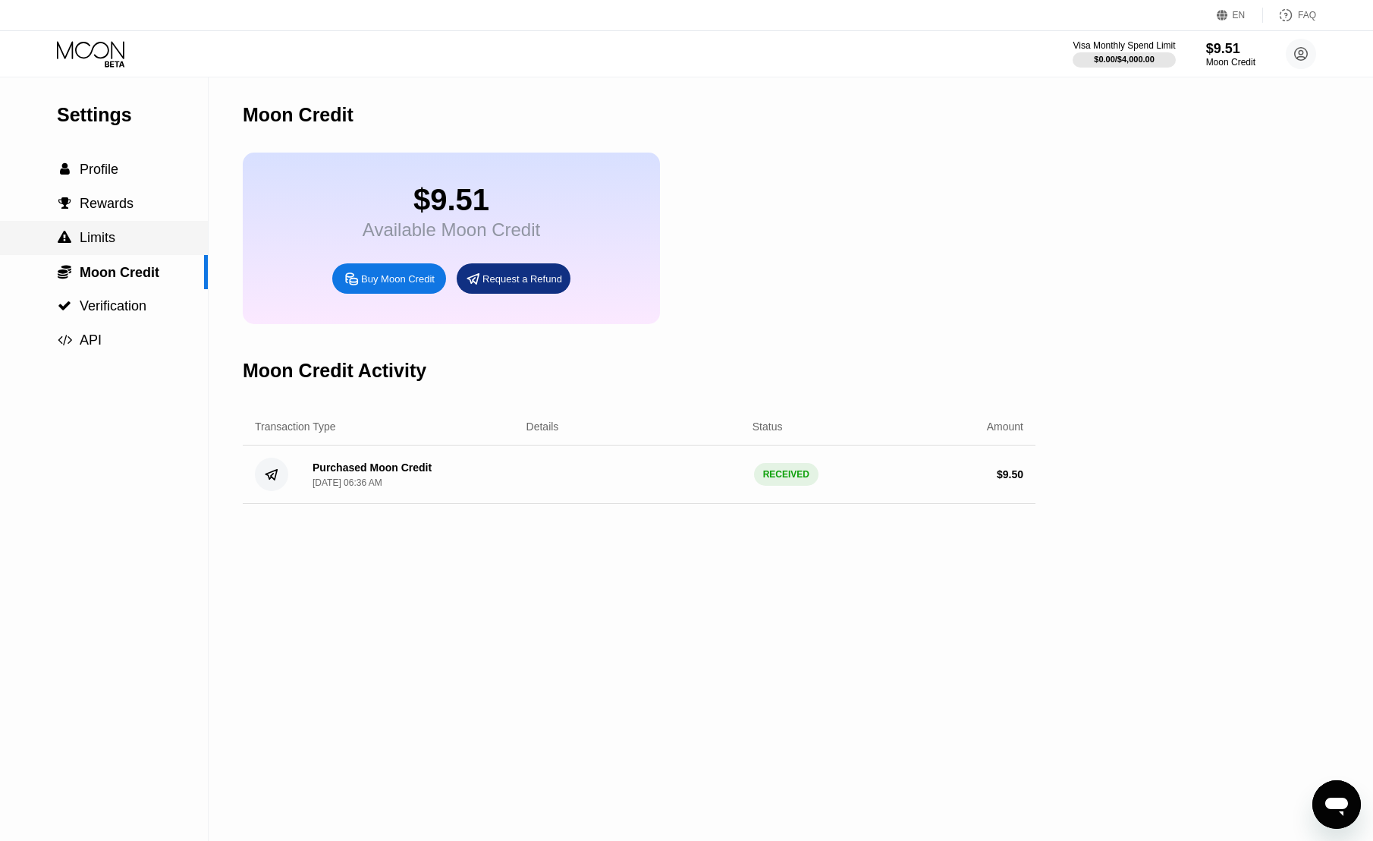
click at [146, 245] on div " Limits" at bounding box center [104, 238] width 208 height 16
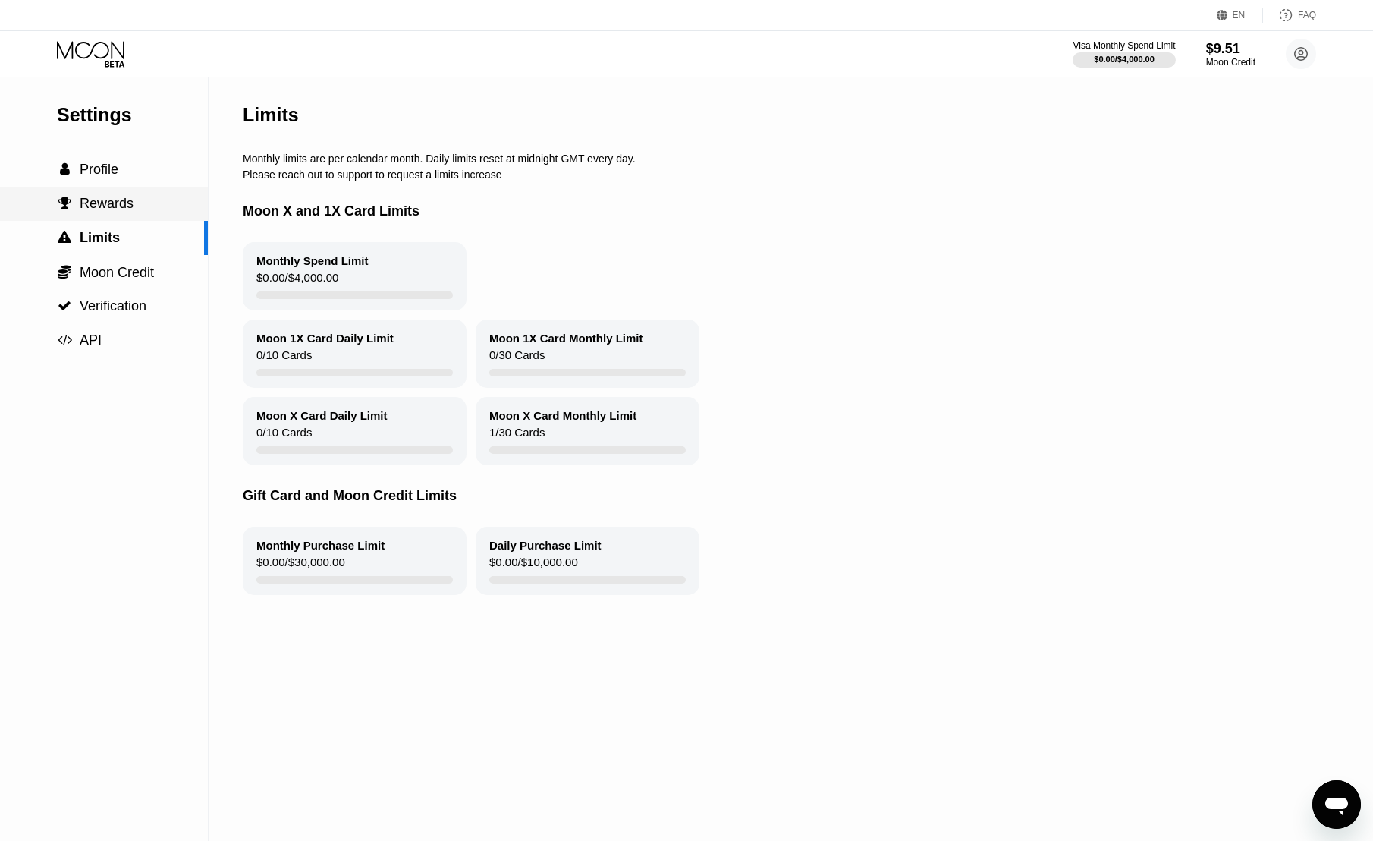
click at [143, 219] on div " Rewards" at bounding box center [104, 204] width 208 height 34
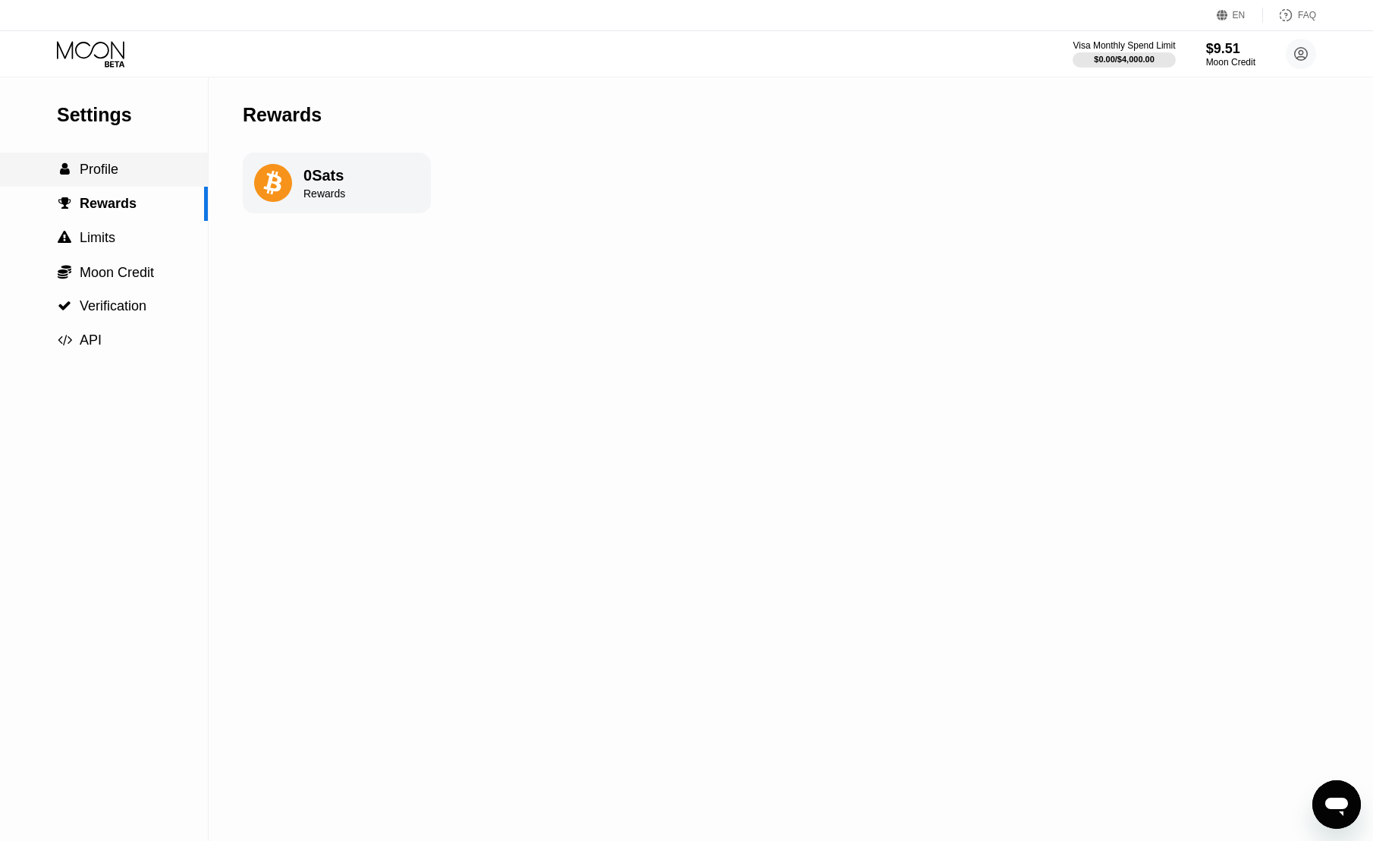
click at [137, 175] on div " Profile" at bounding box center [104, 170] width 208 height 16
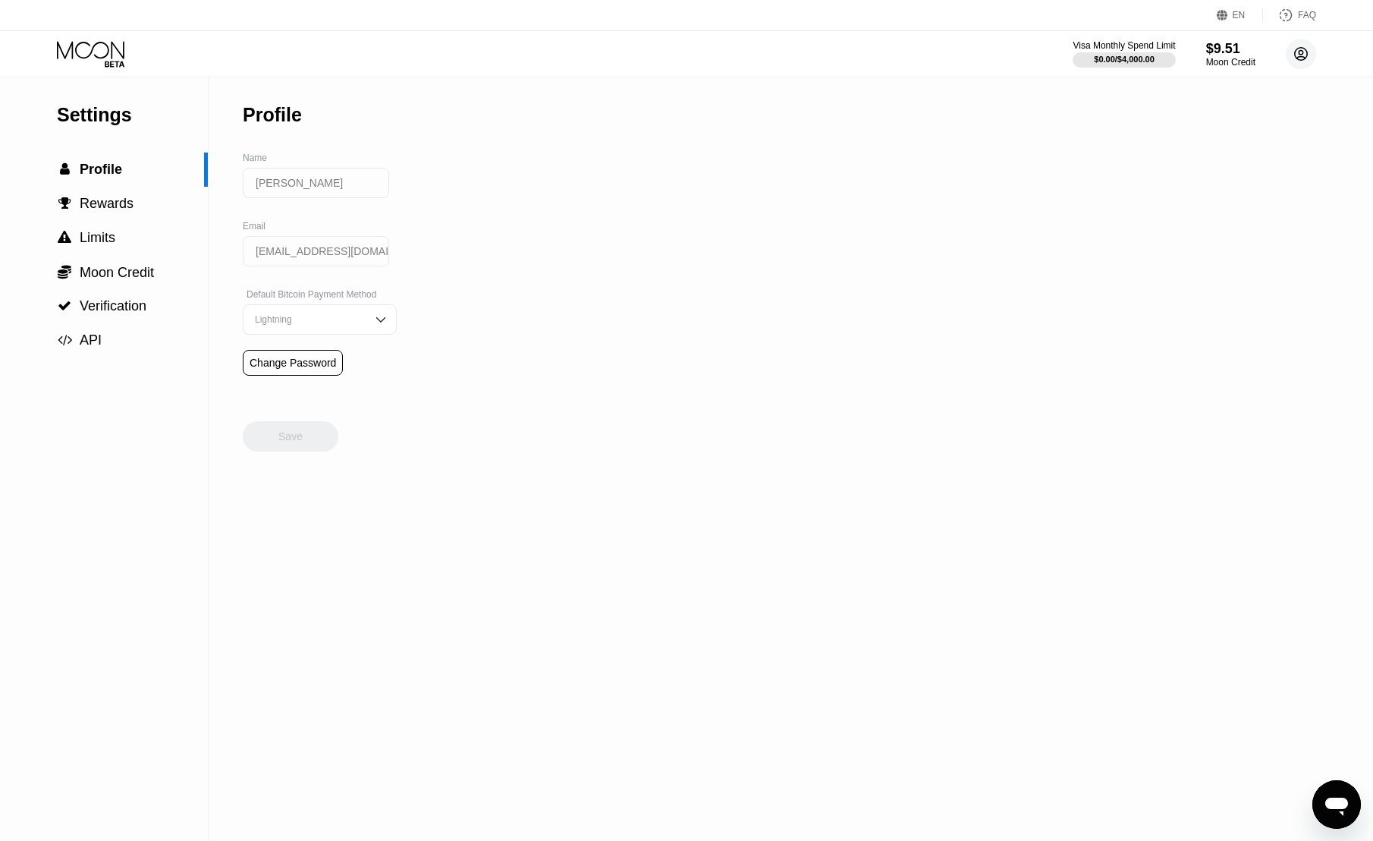
click at [1305, 55] on circle at bounding box center [1301, 54] width 30 height 30
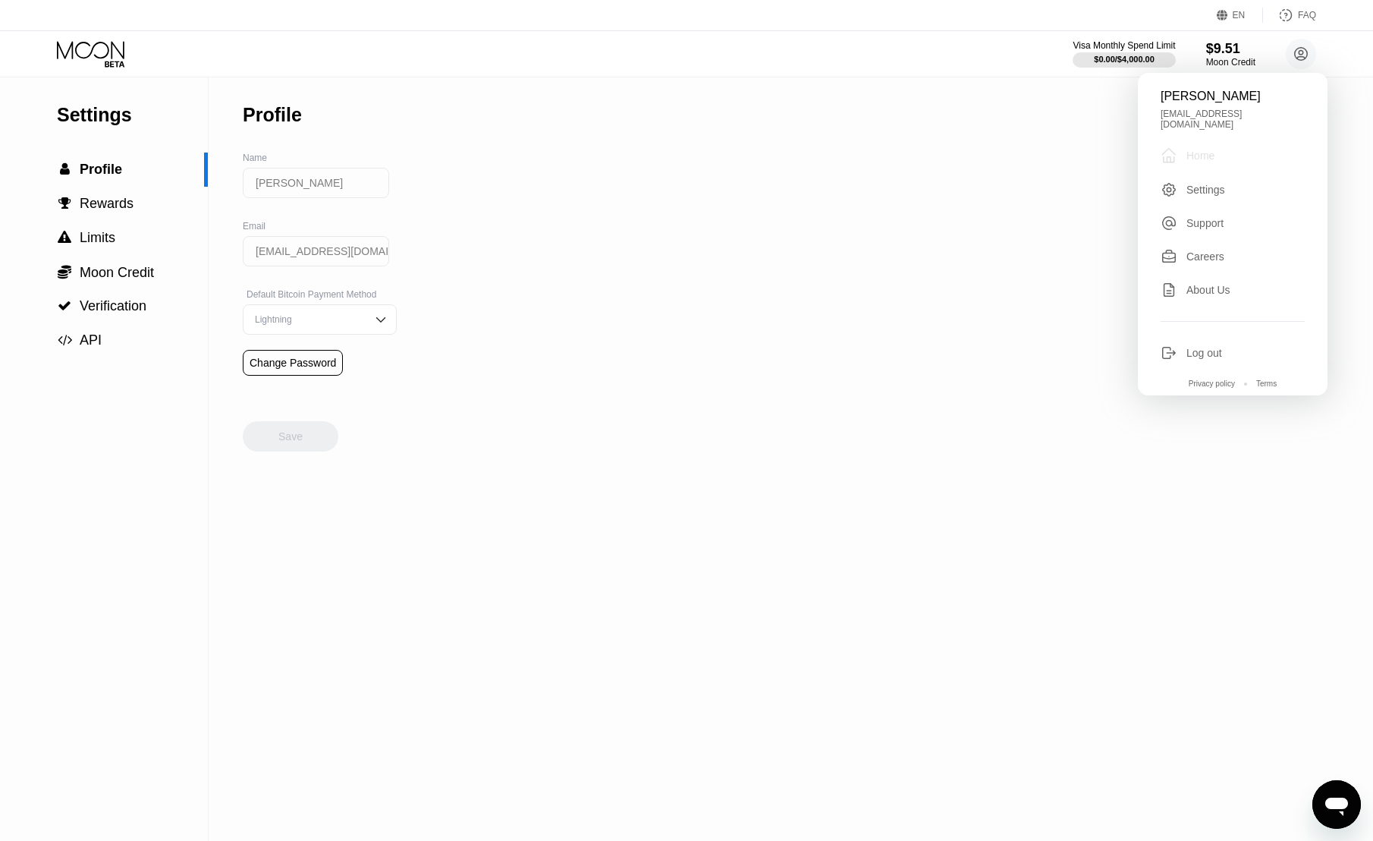
click at [1207, 153] on div "Home" at bounding box center [1200, 155] width 28 height 12
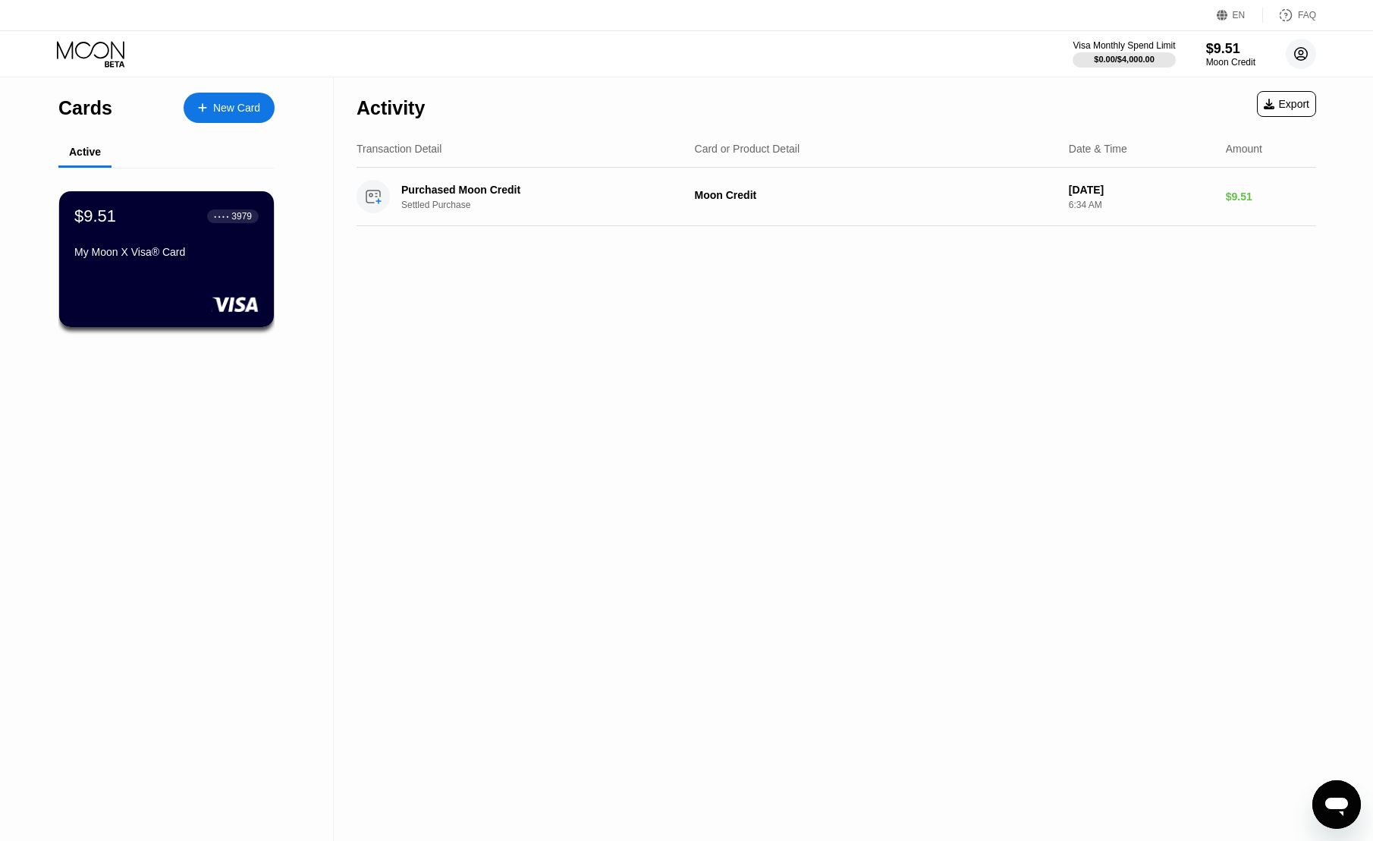
click at [1292, 49] on circle at bounding box center [1301, 54] width 30 height 30
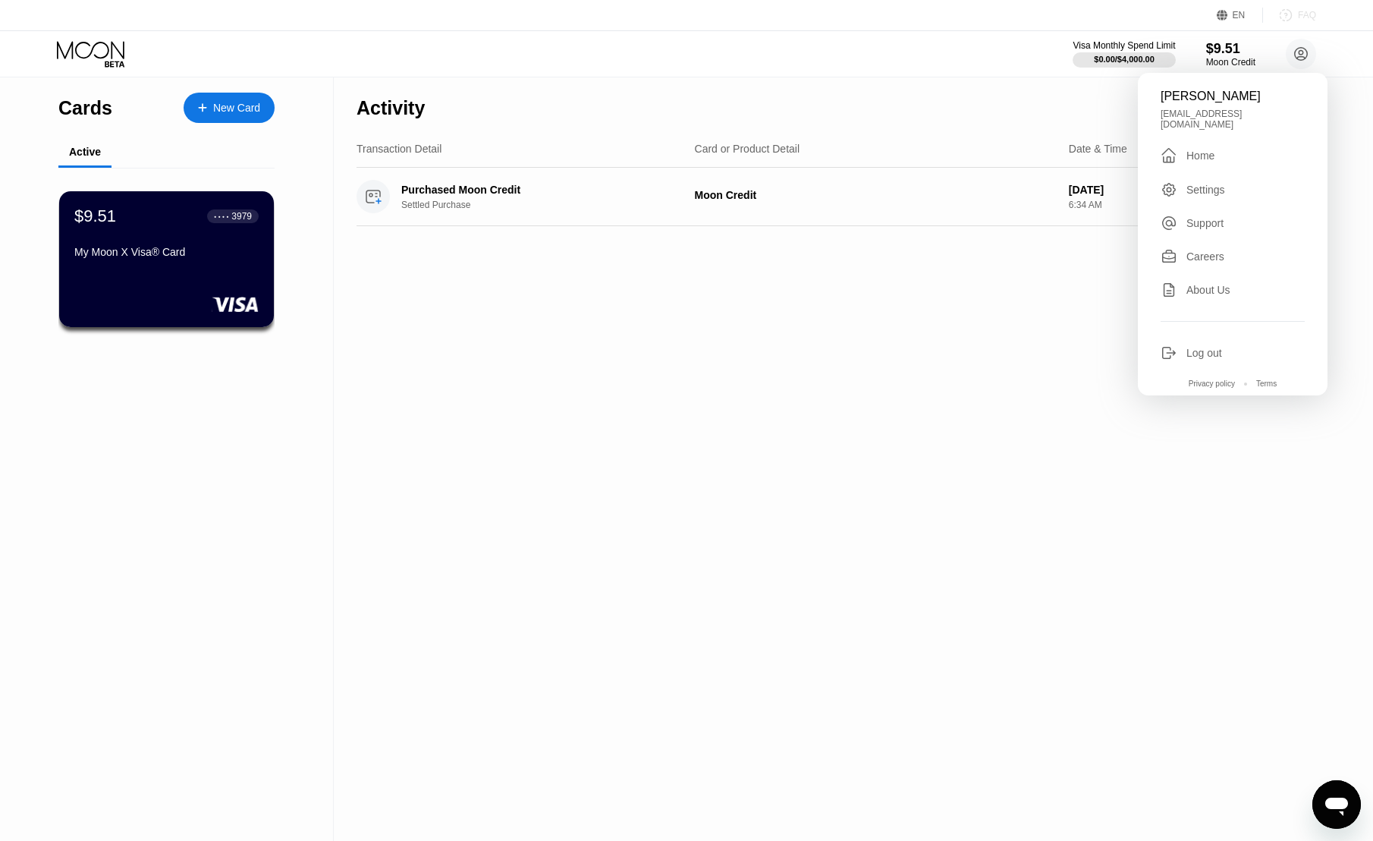
click at [1298, 19] on div "FAQ" at bounding box center [1289, 15] width 53 height 15
click at [565, 338] on div "Activity Export Transaction Detail Card or Product Detail Date & Time Amount Pu…" at bounding box center [836, 458] width 1005 height 763
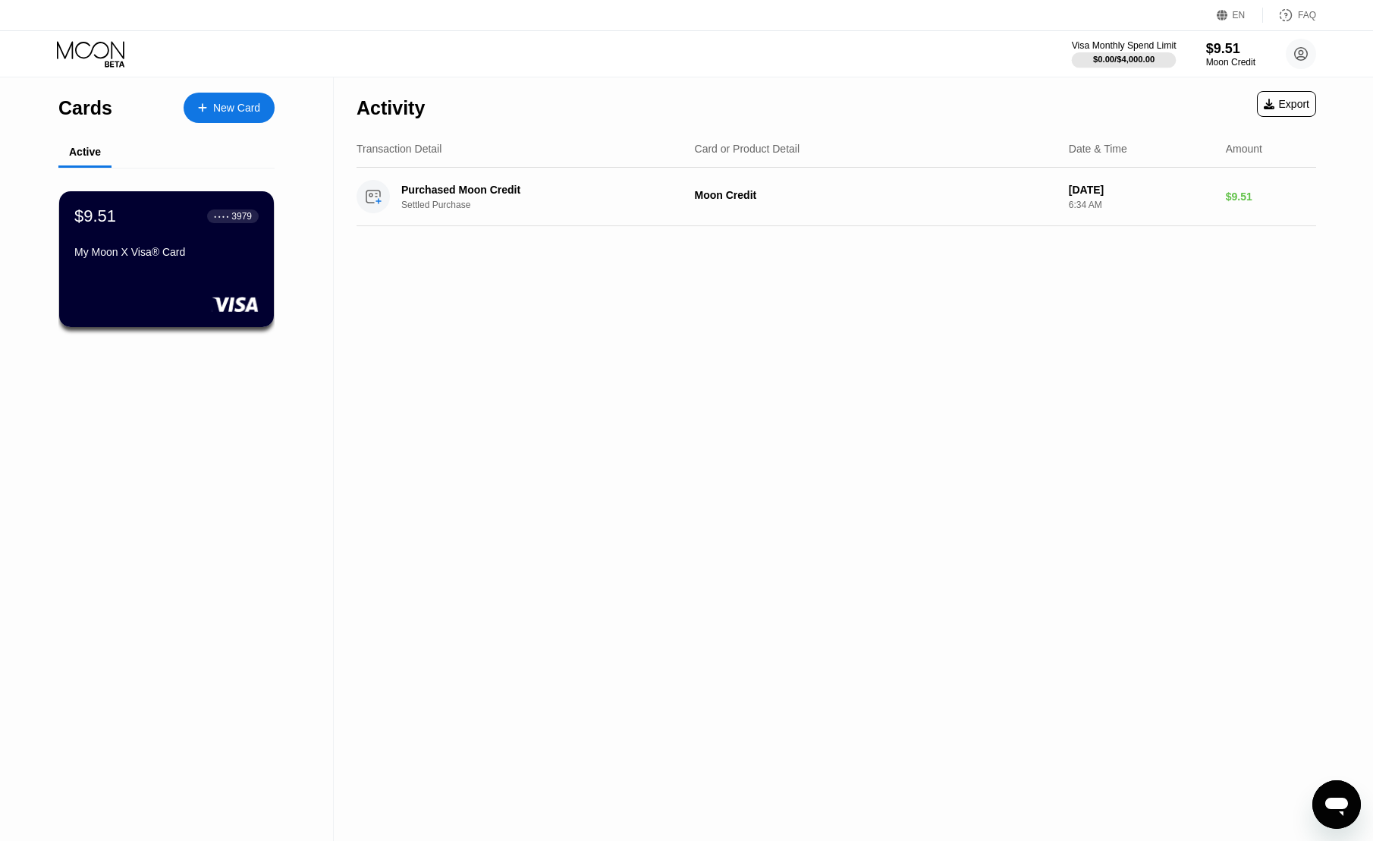
click at [1161, 52] on div at bounding box center [1124, 59] width 105 height 15
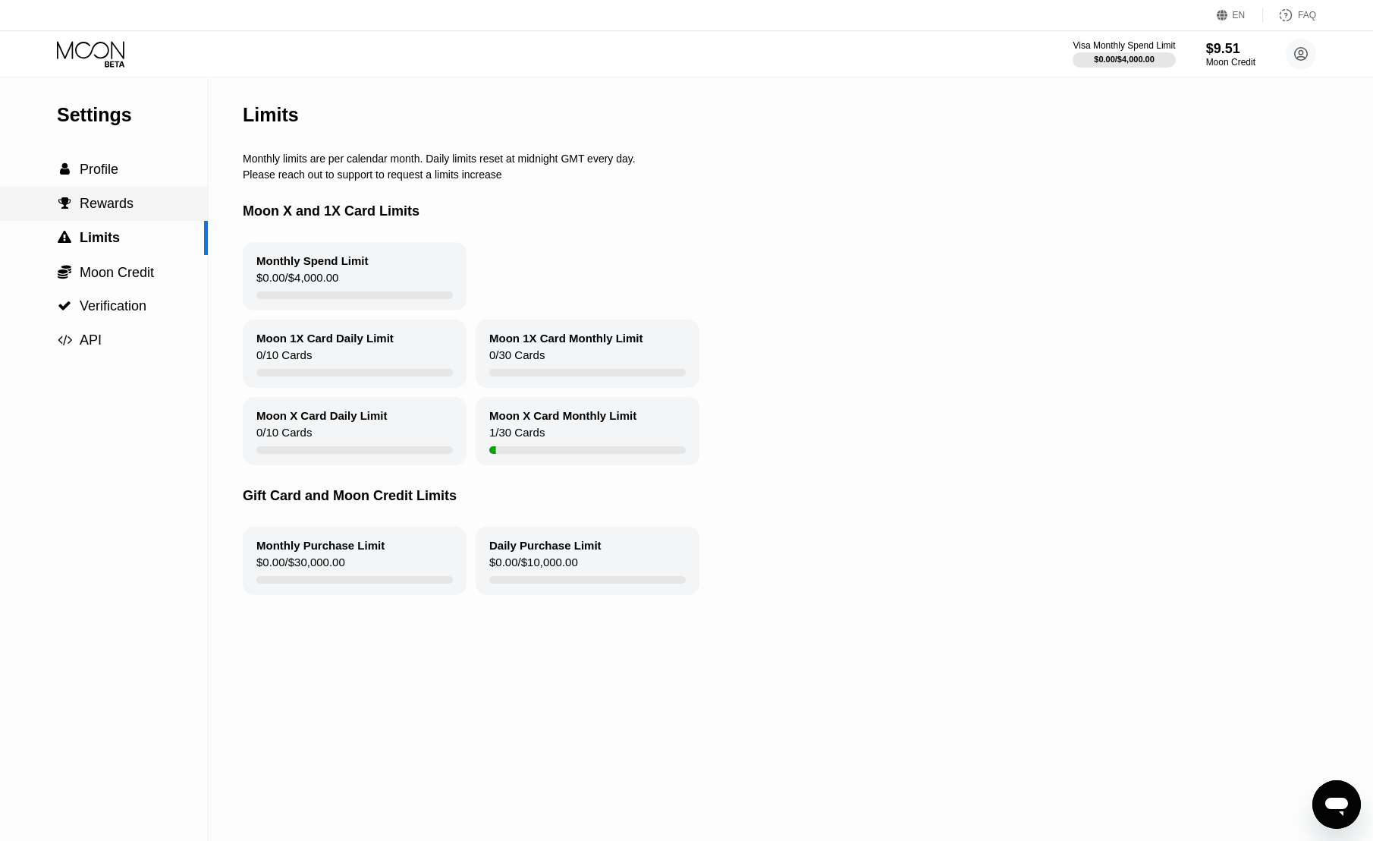
click at [138, 203] on div " Rewards" at bounding box center [104, 204] width 208 height 16
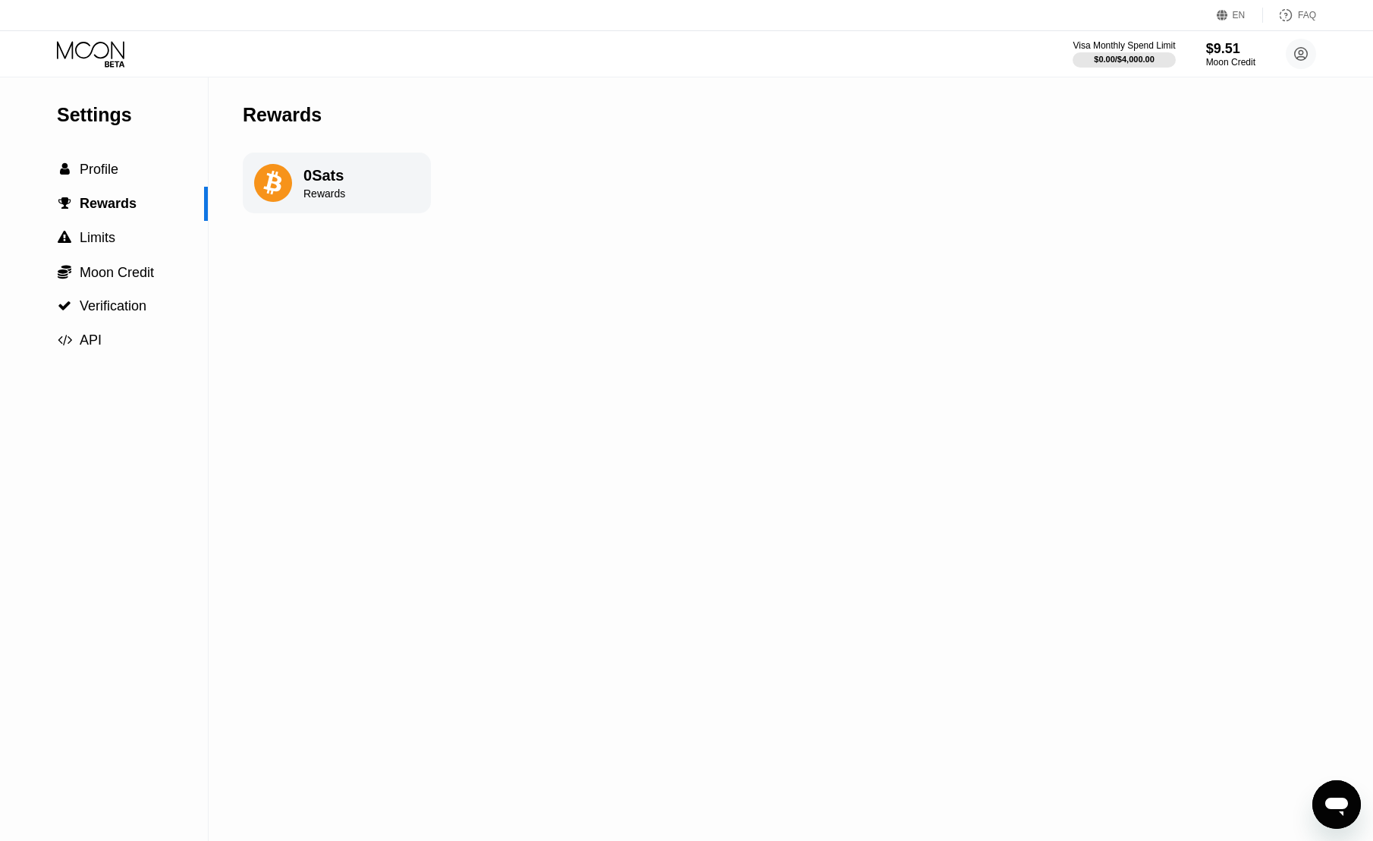
click at [327, 182] on div "0 Sats" at bounding box center [324, 175] width 42 height 17
click at [269, 186] on icon at bounding box center [272, 183] width 18 height 24
click at [1238, 59] on div "Moon Credit" at bounding box center [1230, 62] width 51 height 11
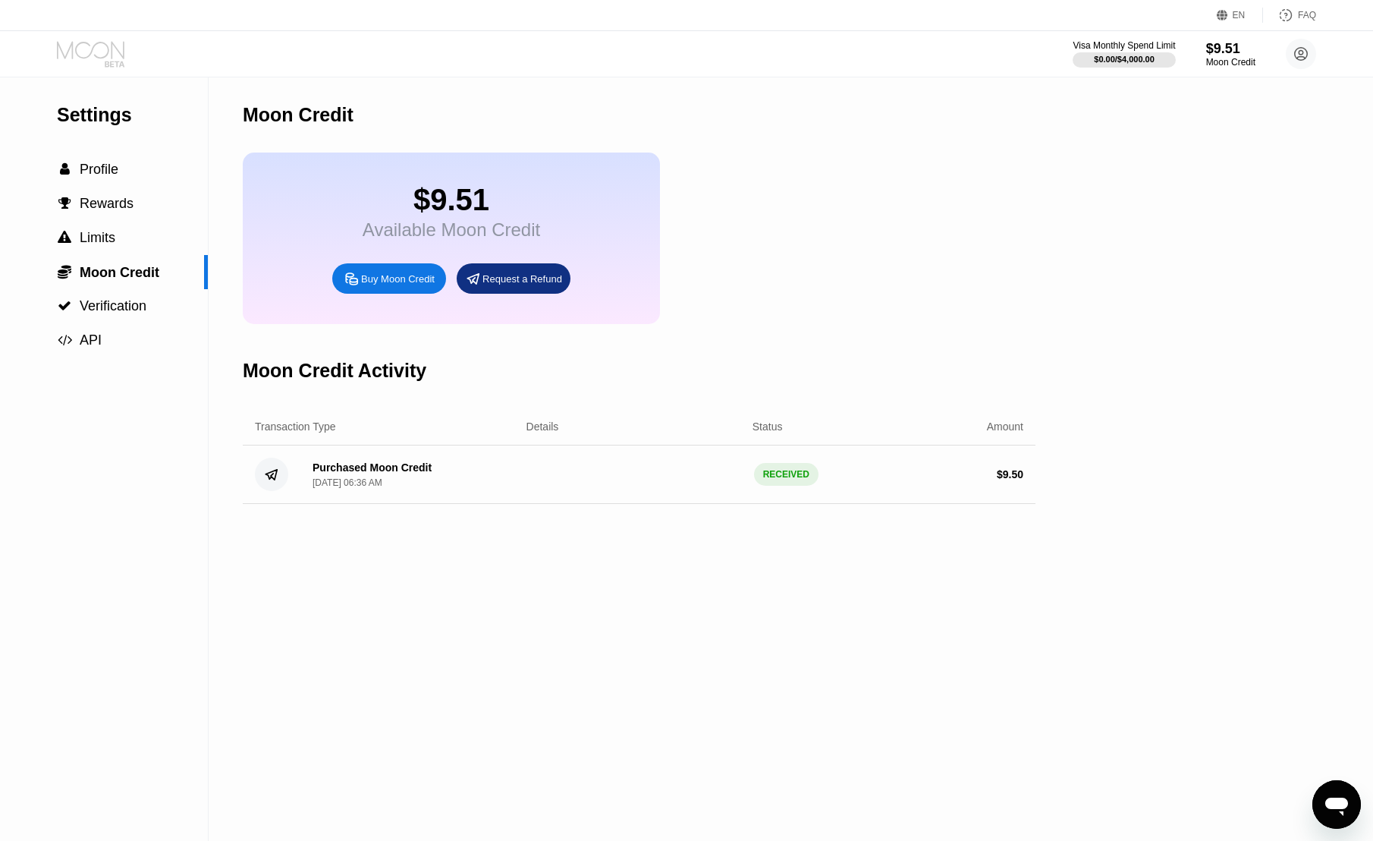
click at [100, 55] on icon at bounding box center [92, 54] width 71 height 27
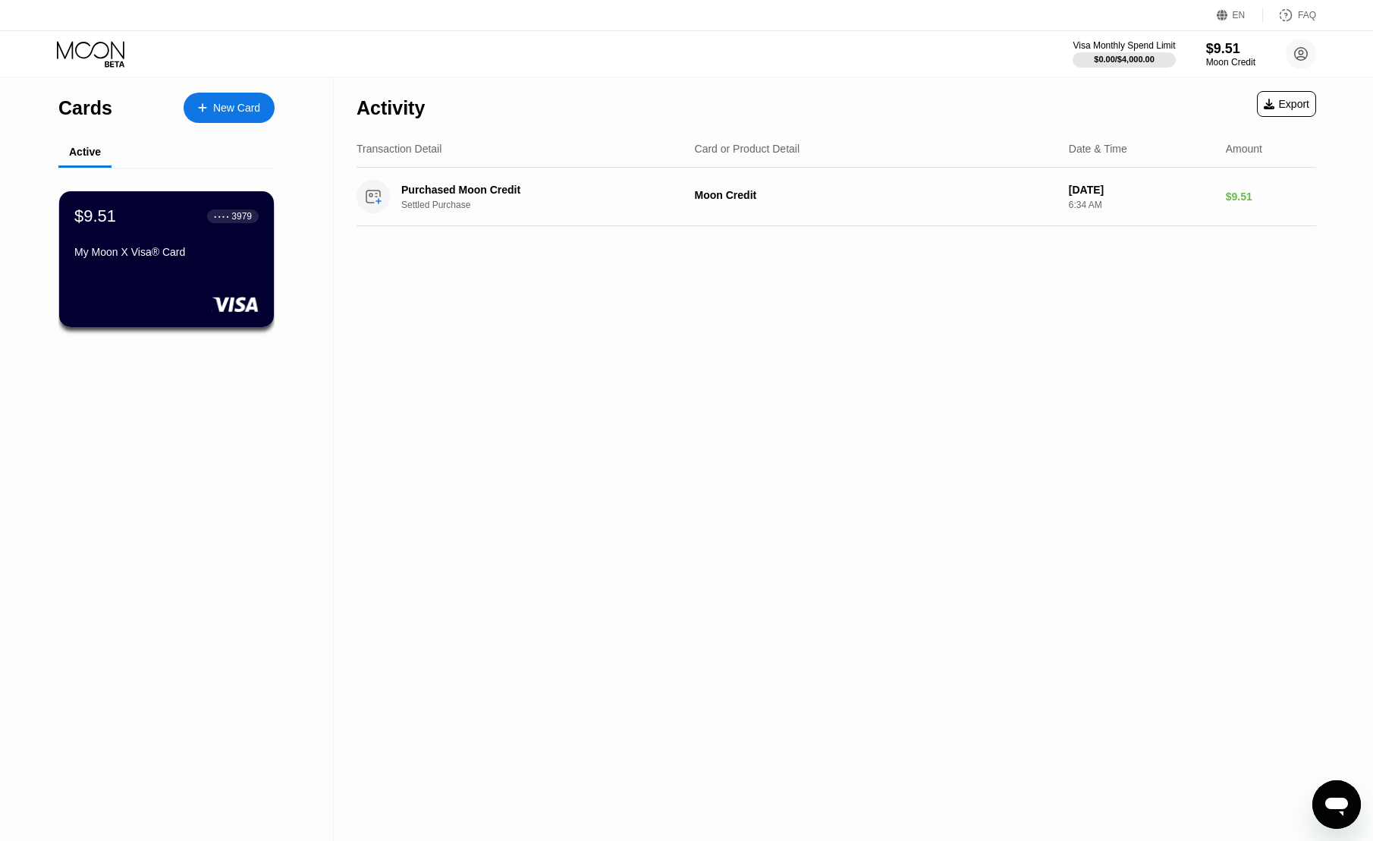
click at [237, 108] on div "New Card" at bounding box center [236, 108] width 47 height 13
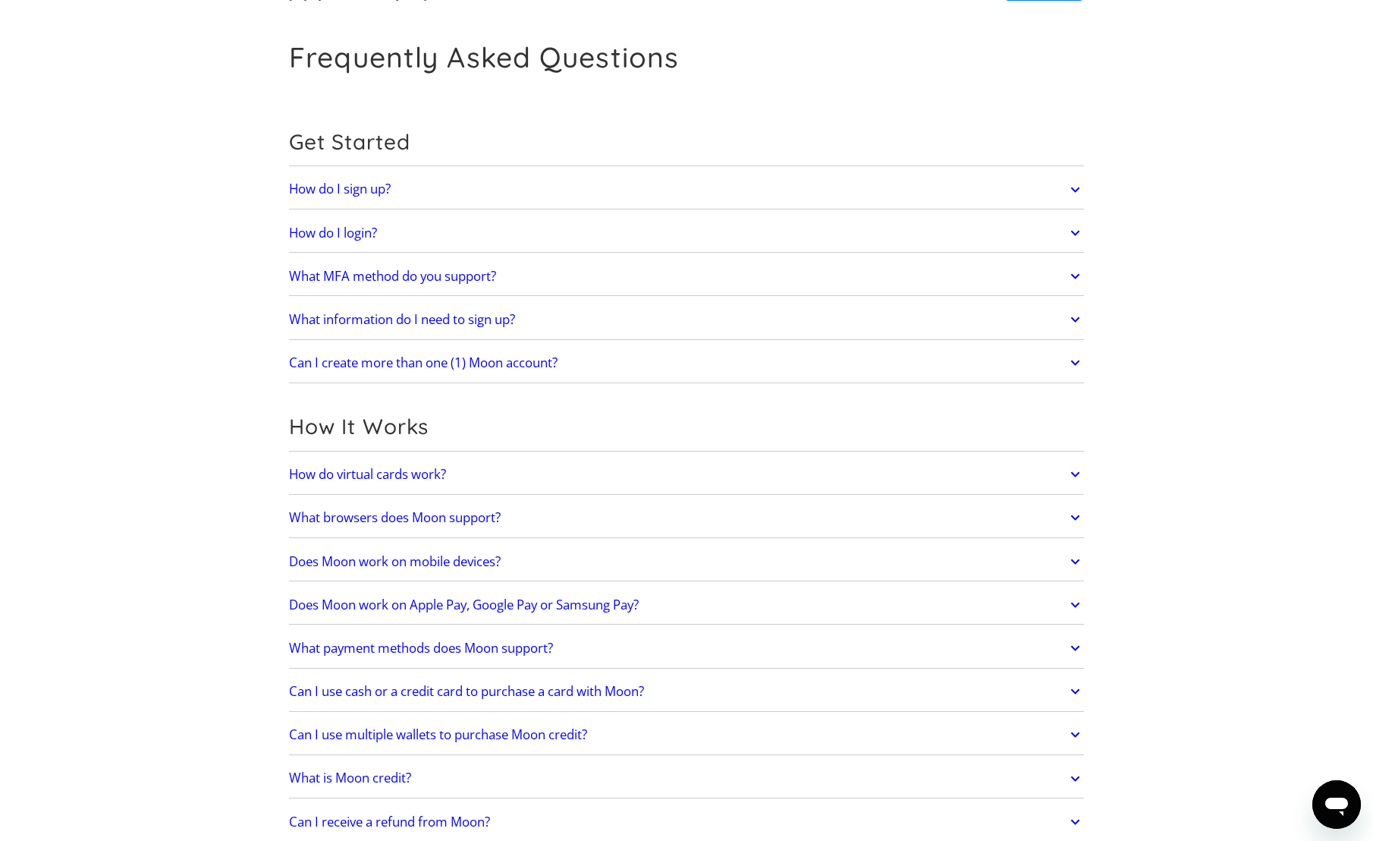
scroll to position [228, 0]
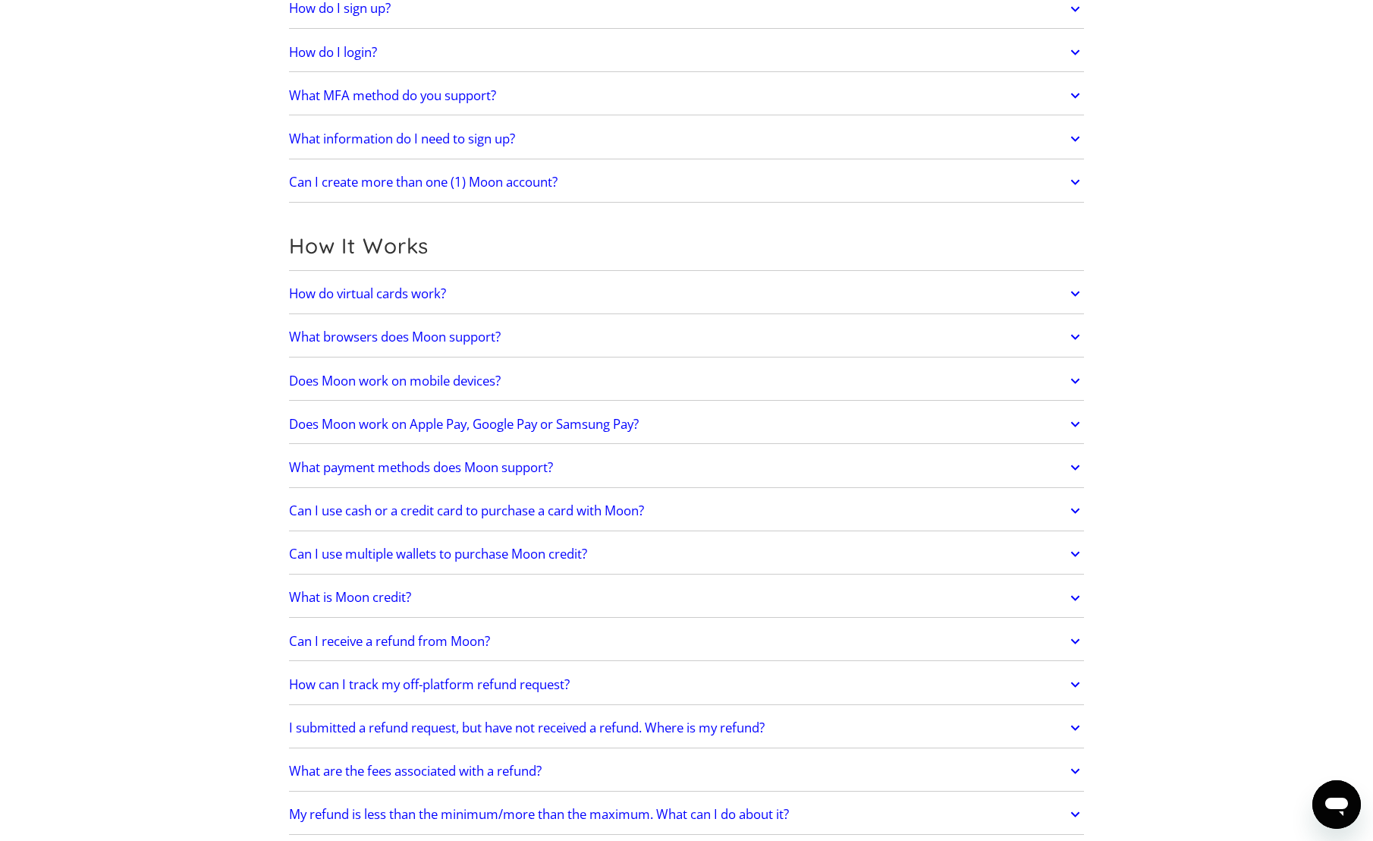
click at [493, 281] on link "How do virtual cards work?" at bounding box center [686, 294] width 795 height 32
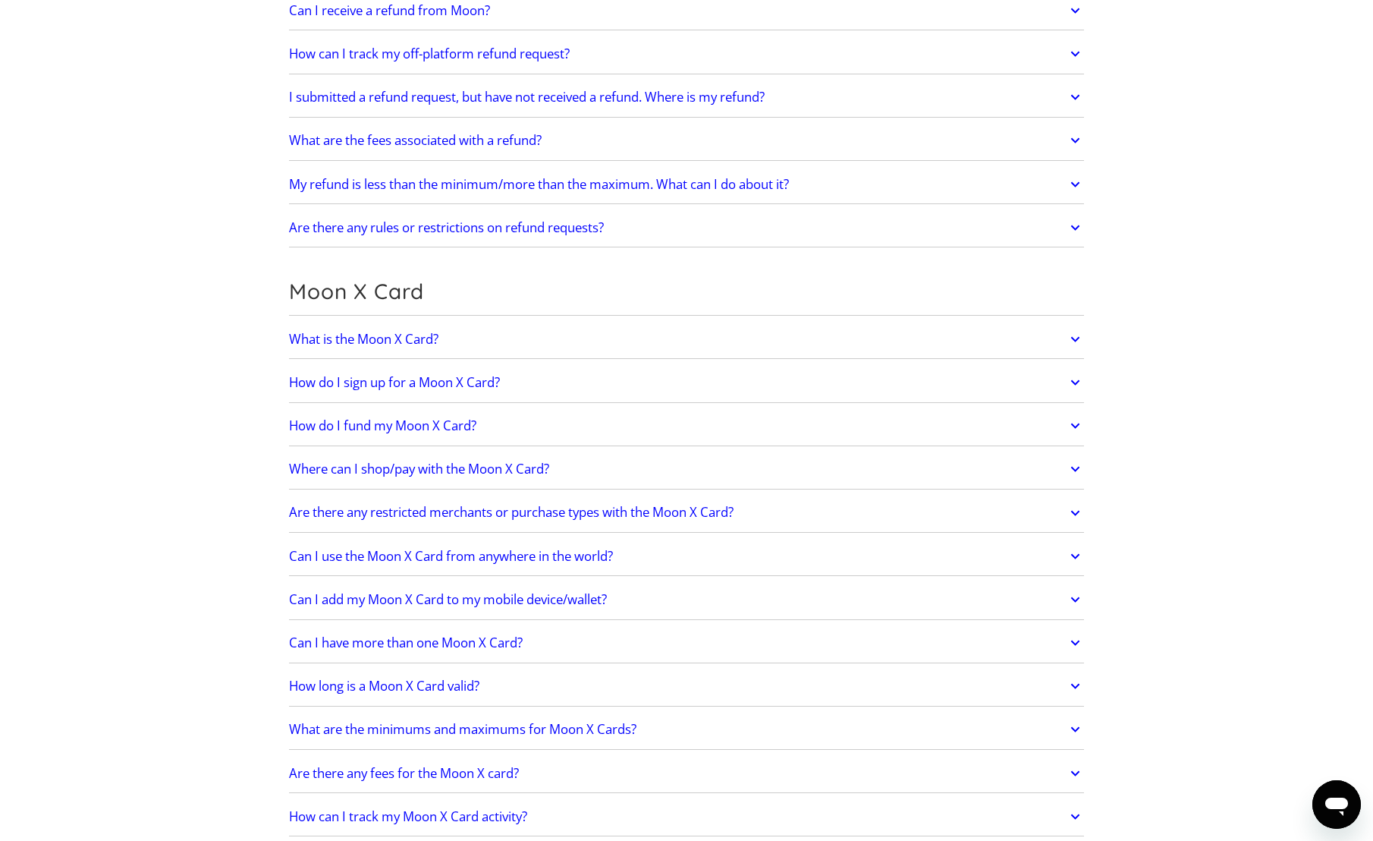
scroll to position [986, 0]
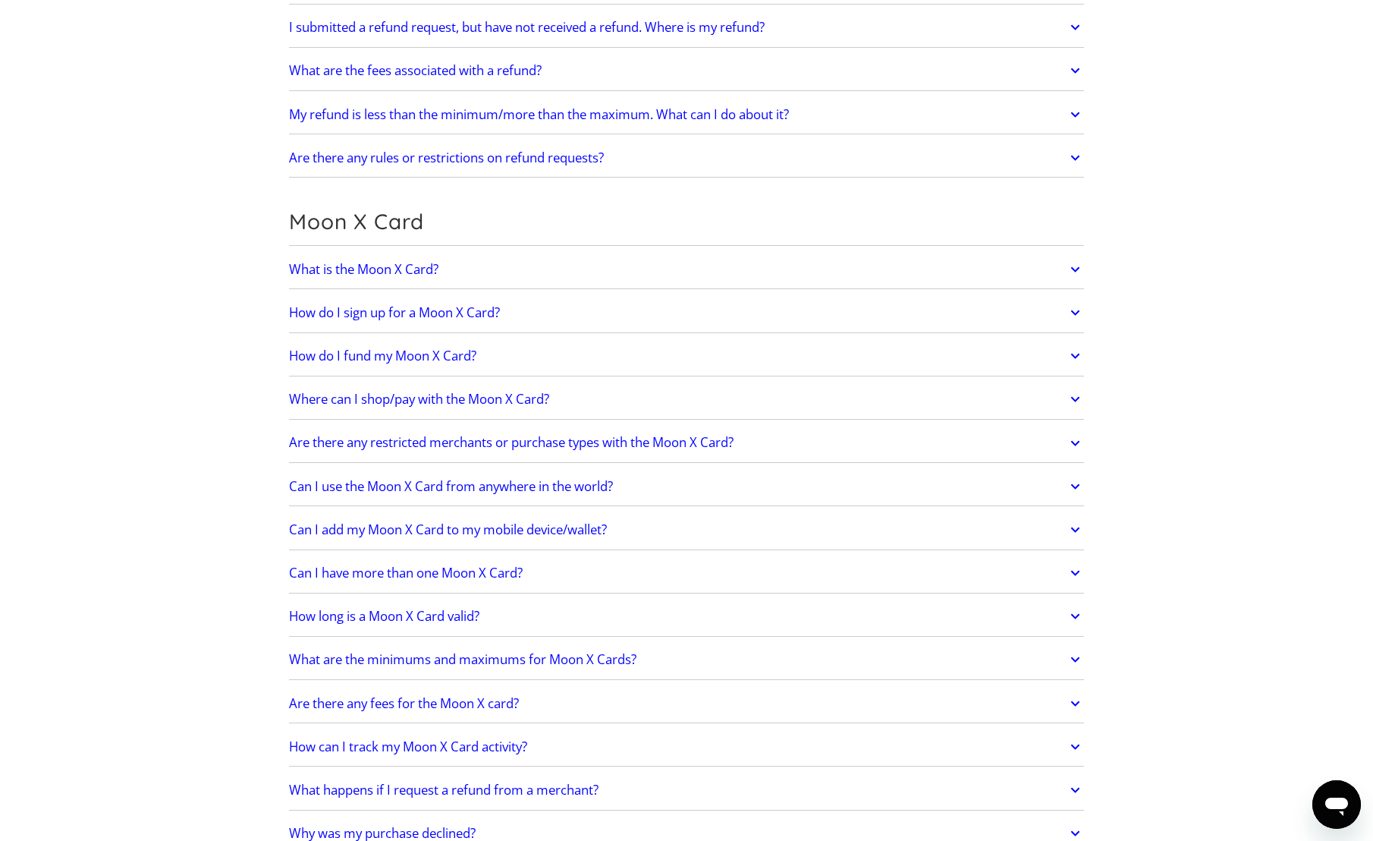
click at [363, 408] on link "Where can I shop/pay with the Moon X Card?" at bounding box center [686, 399] width 795 height 32
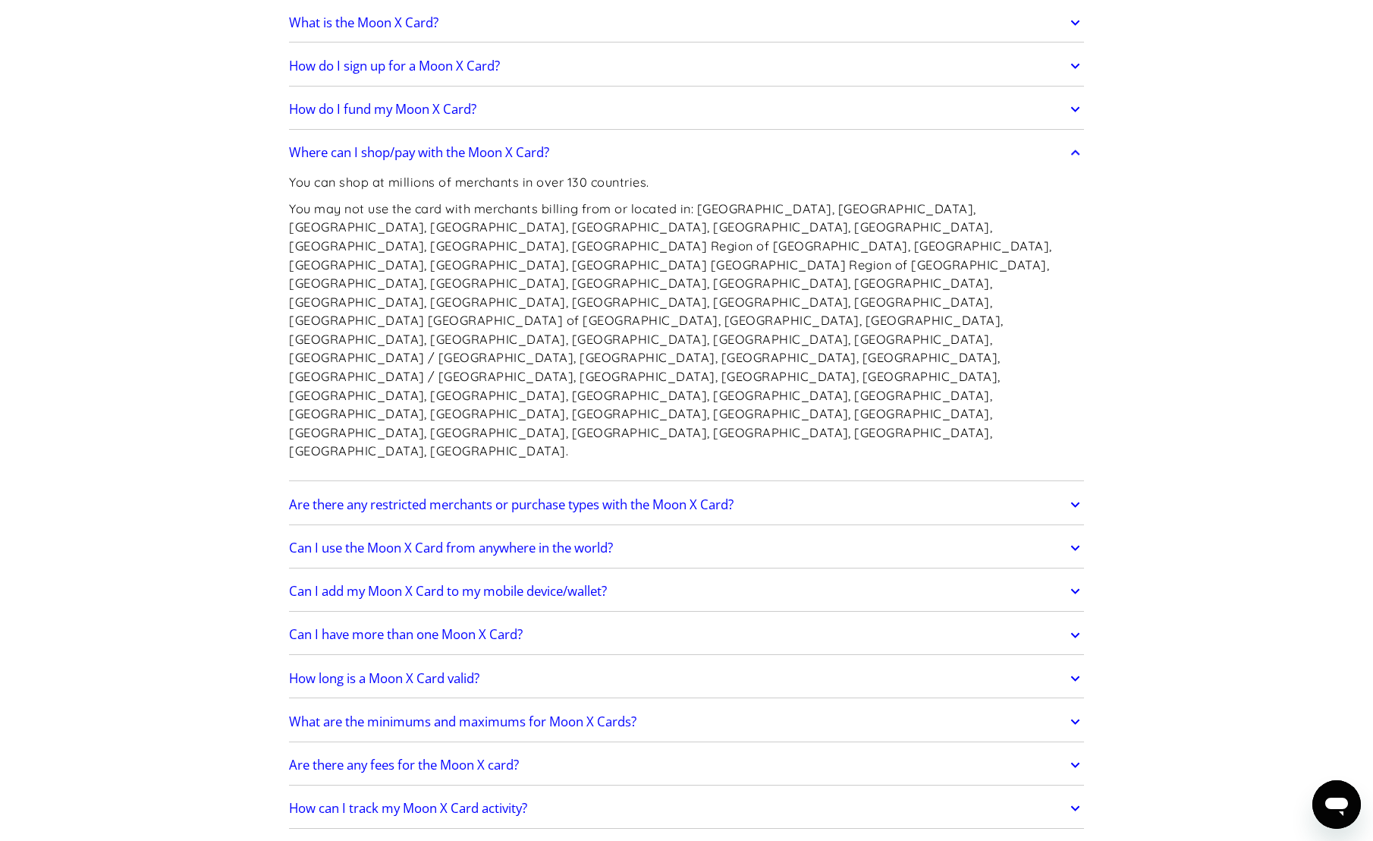
scroll to position [1290, 0]
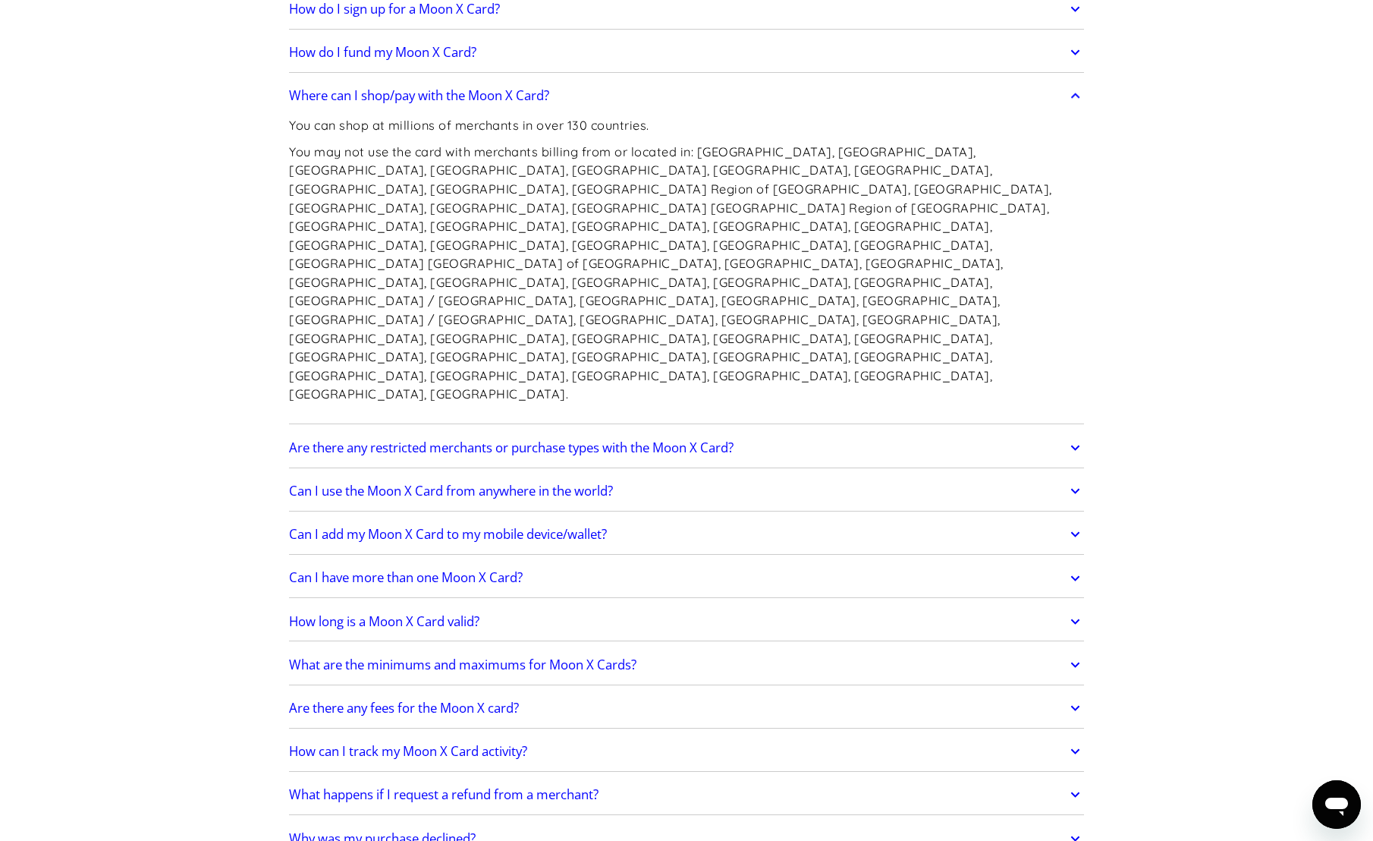
click at [399, 614] on h2 "How long is a Moon X Card valid?" at bounding box center [384, 621] width 190 height 15
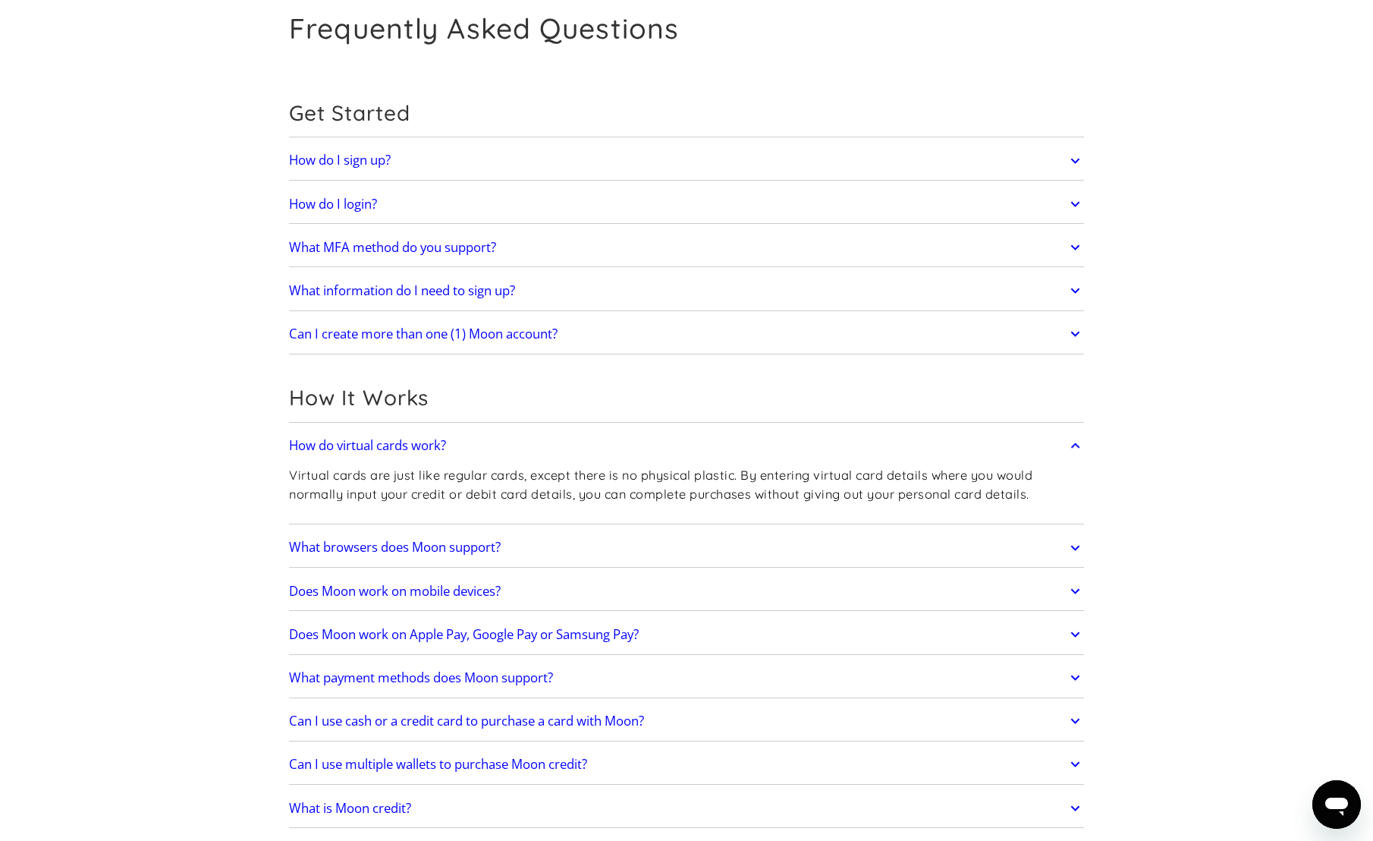
scroll to position [0, 0]
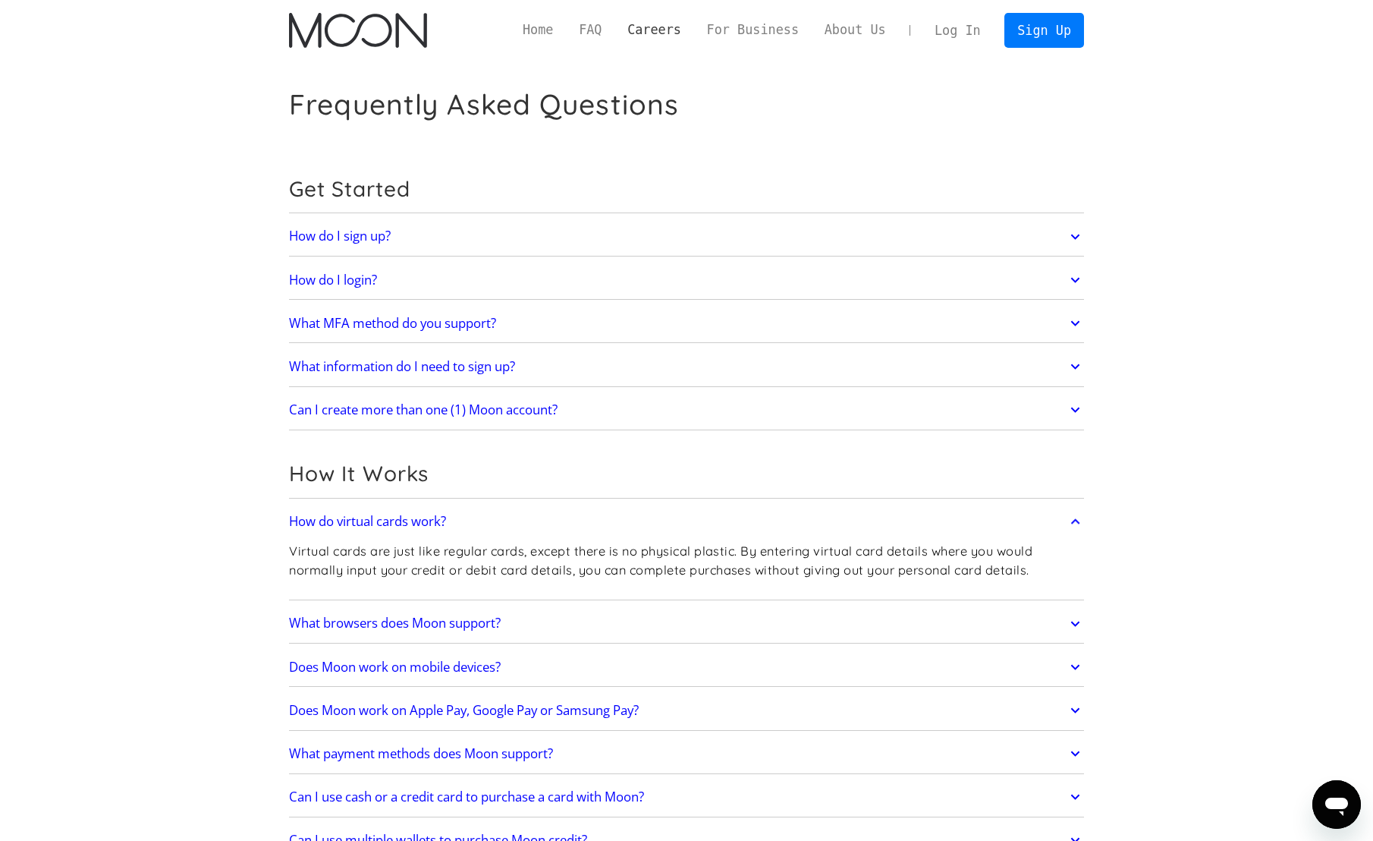
click at [693, 29] on link "Careers" at bounding box center [653, 29] width 79 height 19
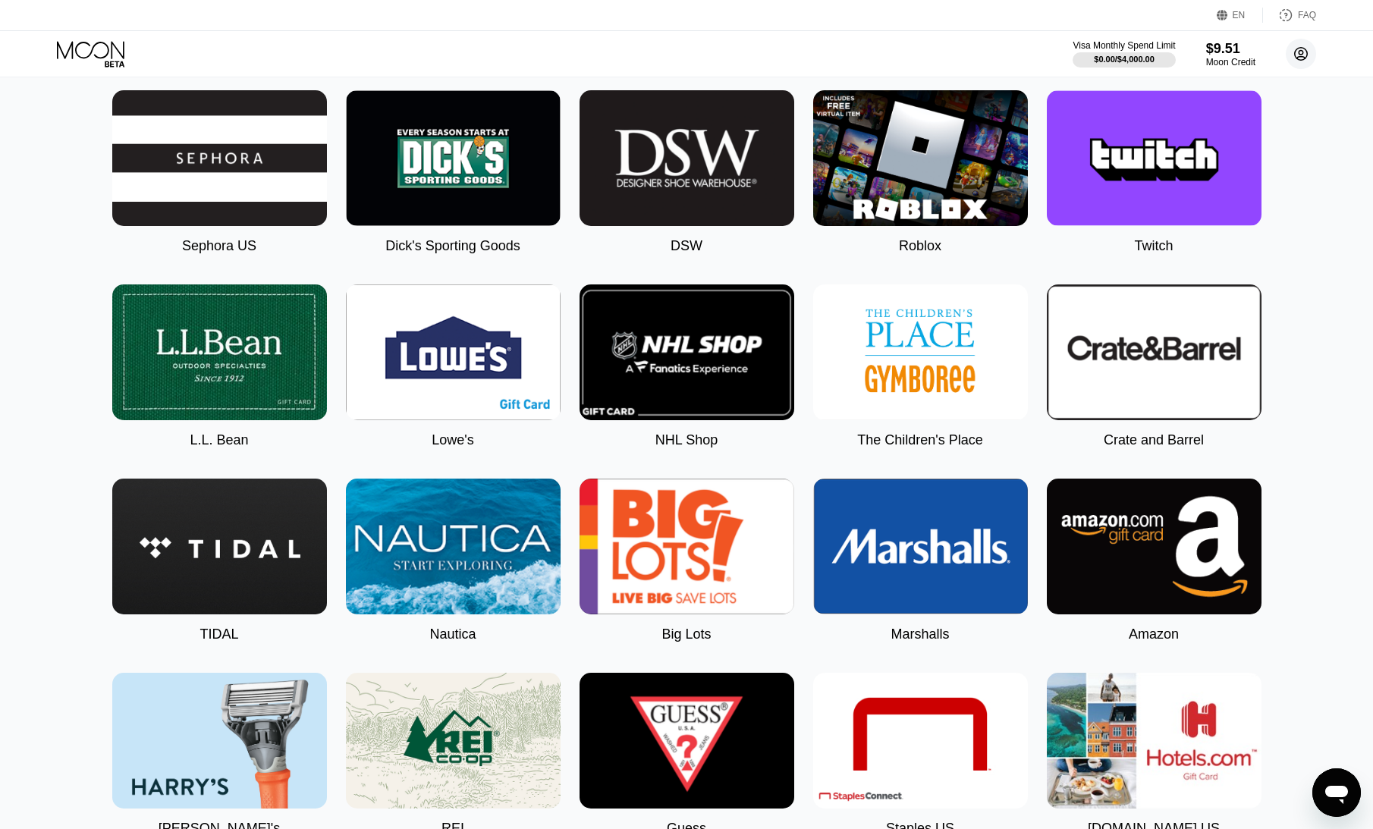
click at [1303, 54] on icon at bounding box center [1301, 54] width 8 height 8
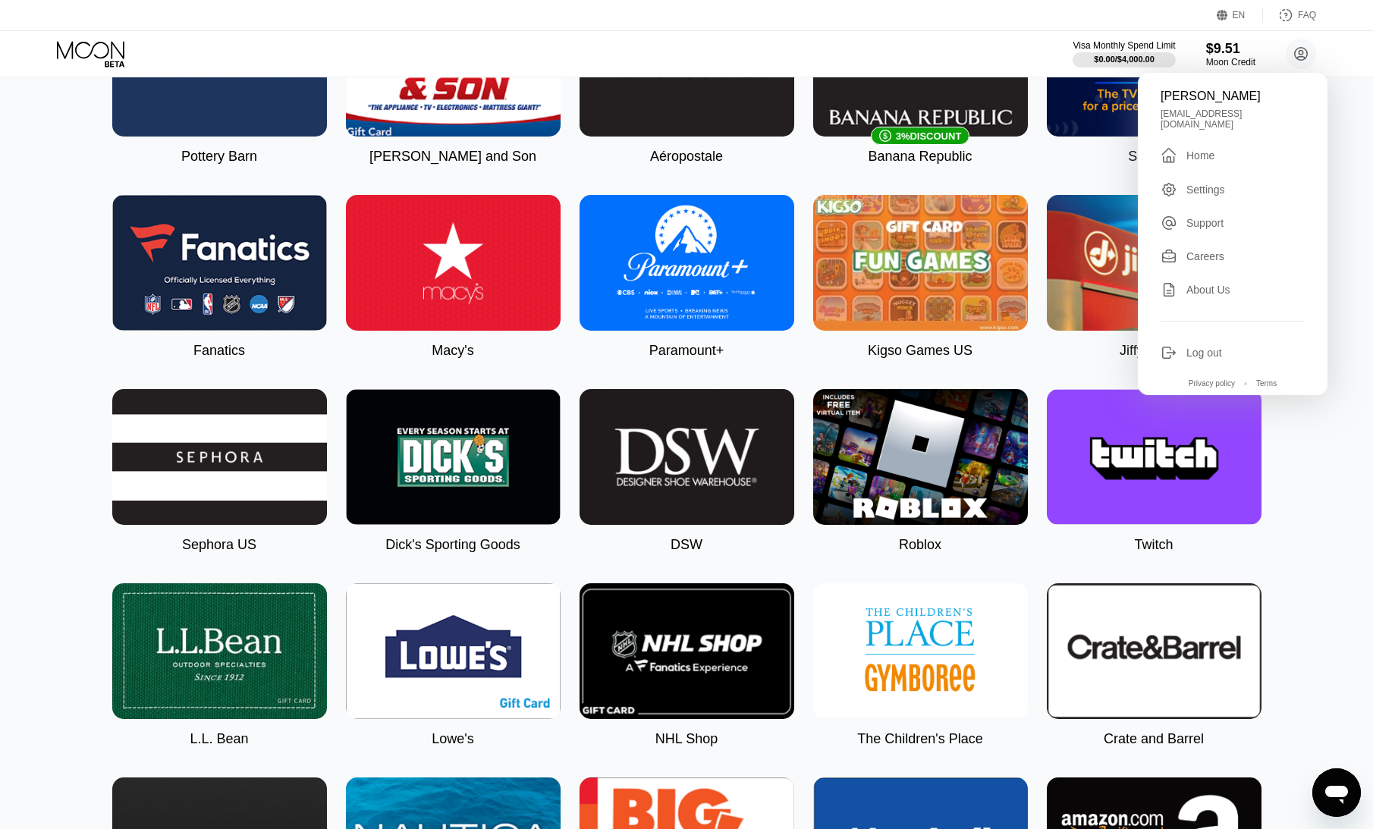
scroll to position [1133, 0]
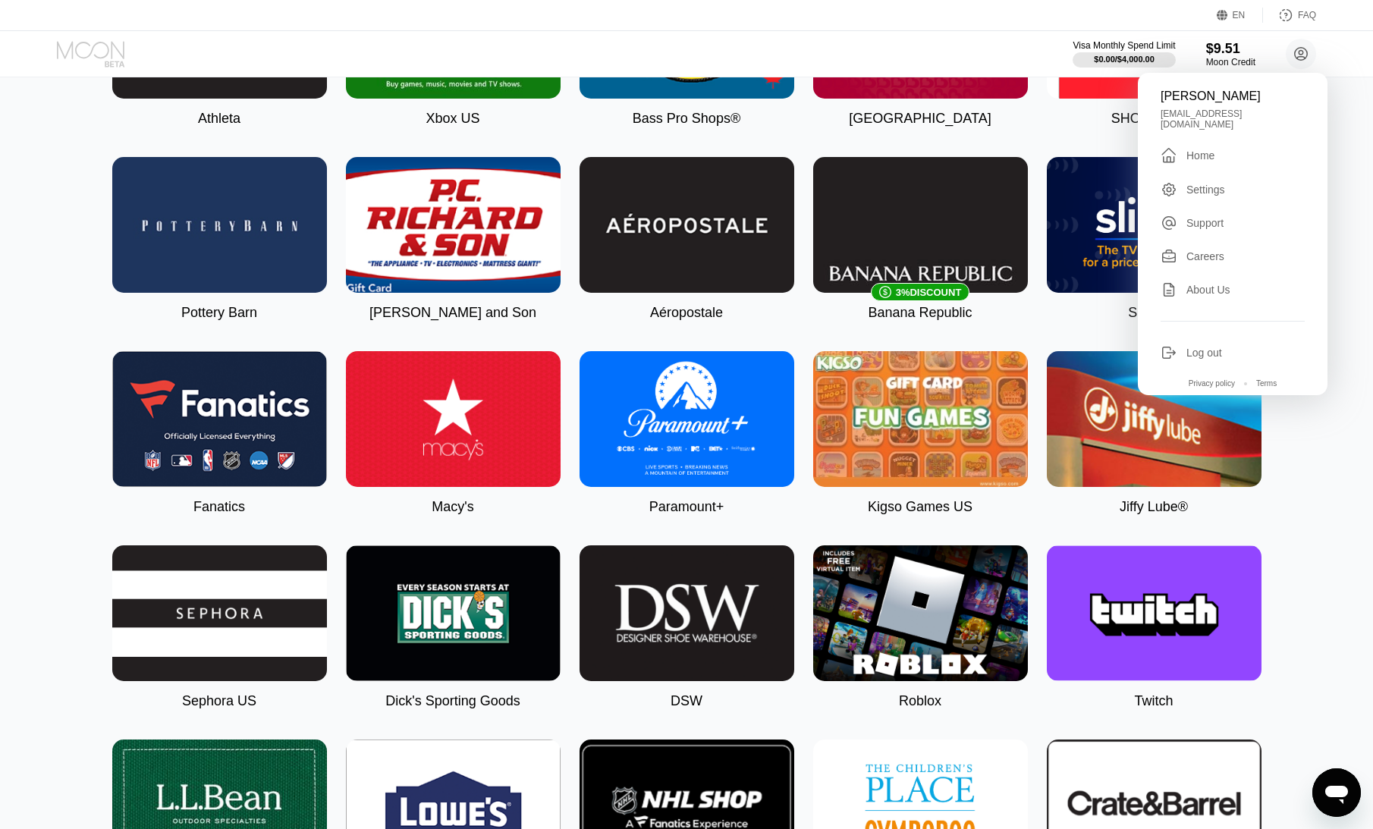
click at [111, 46] on icon at bounding box center [92, 54] width 71 height 27
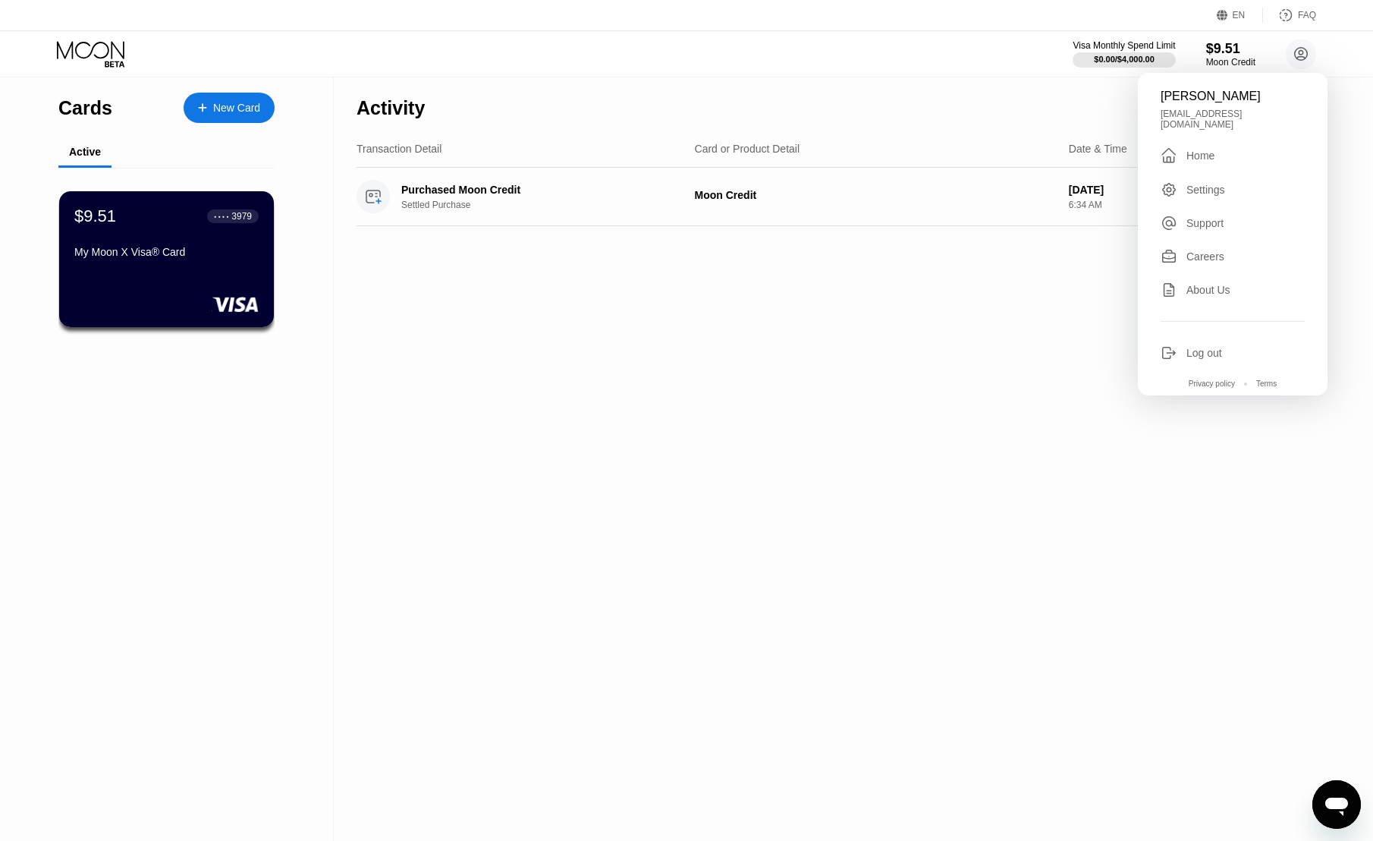
click at [195, 264] on div "My Moon X Visa® Card" at bounding box center [166, 255] width 184 height 18
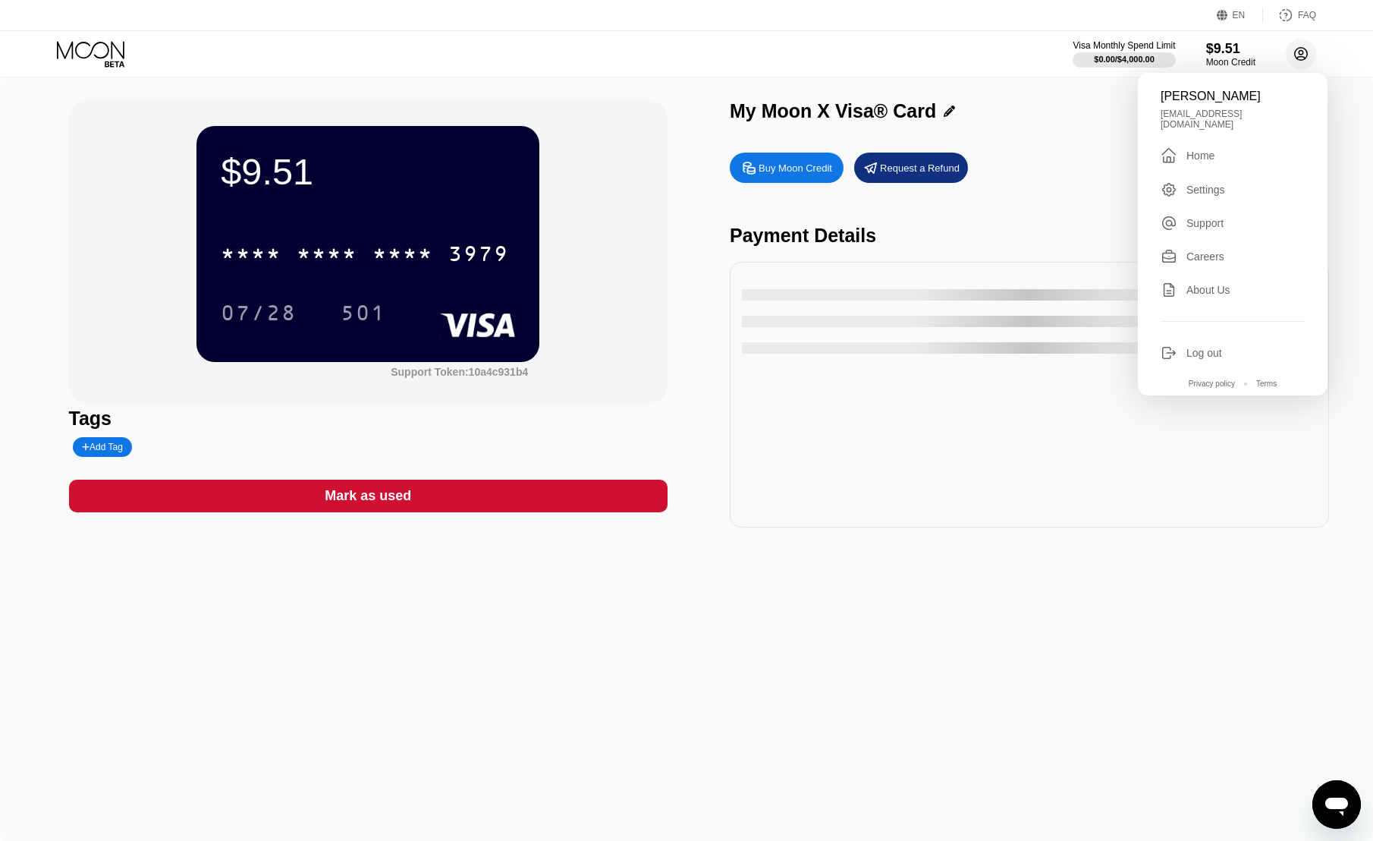
click at [1306, 50] on icon at bounding box center [1301, 54] width 13 height 13
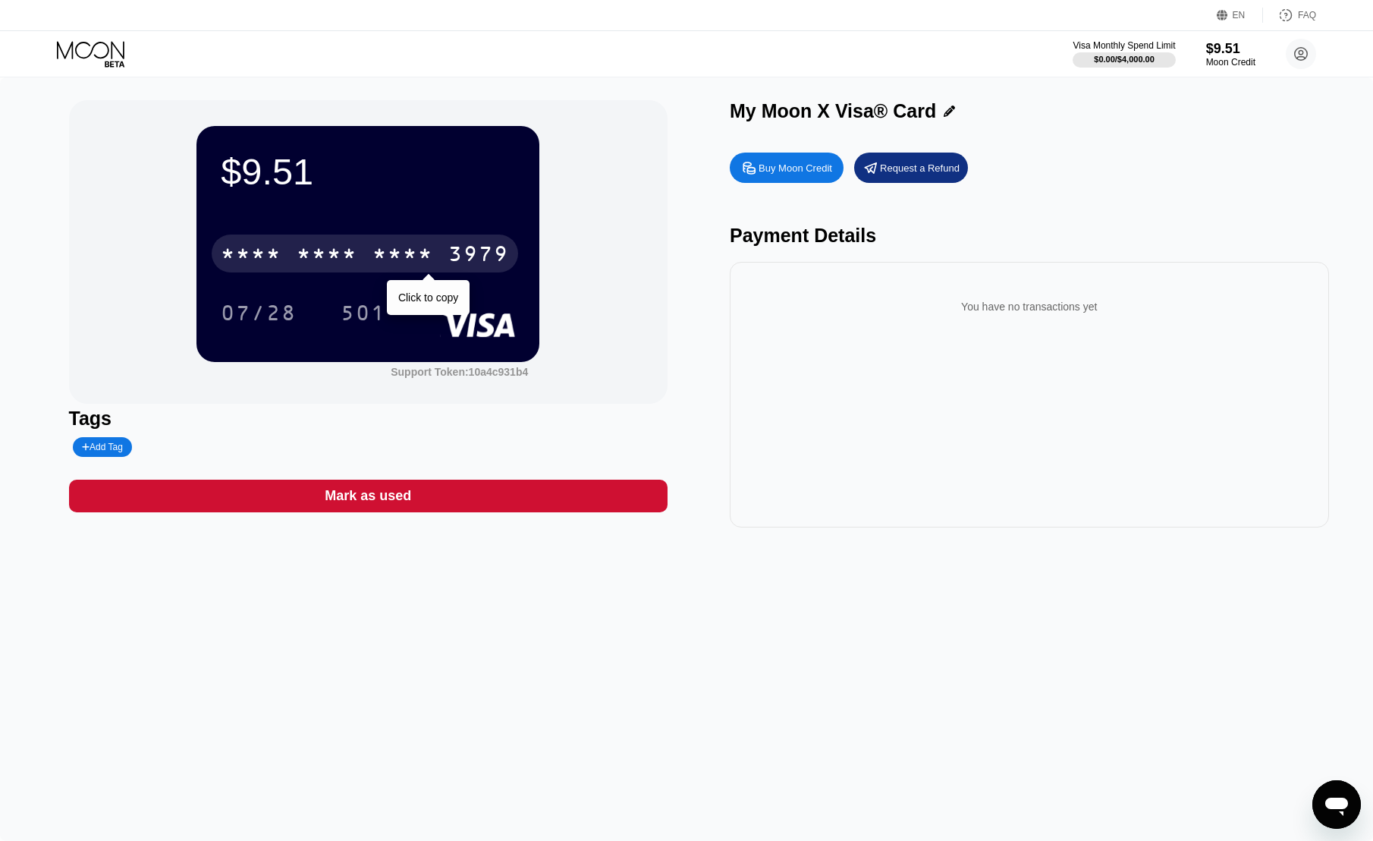
click at [332, 256] on div "* * * *" at bounding box center [327, 256] width 61 height 24
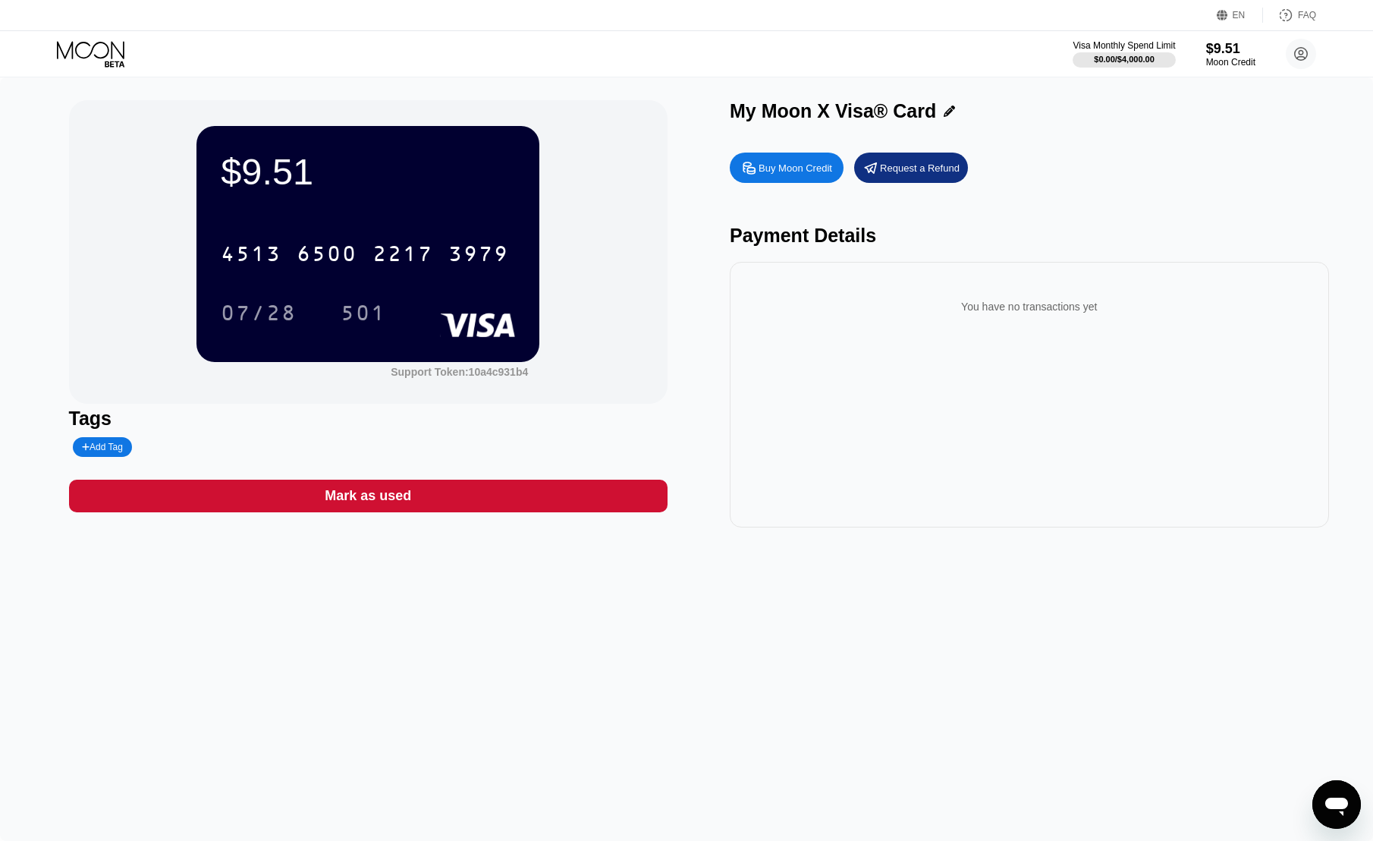
drag, startPoint x: 440, startPoint y: 598, endPoint x: 454, endPoint y: 593, distance: 15.1
click at [441, 595] on div "$9.51 4513 6500 2217 3979 07/28 501 Support Token: 10a4c931b4 Tags Add Tag Mark…" at bounding box center [686, 458] width 1373 height 763
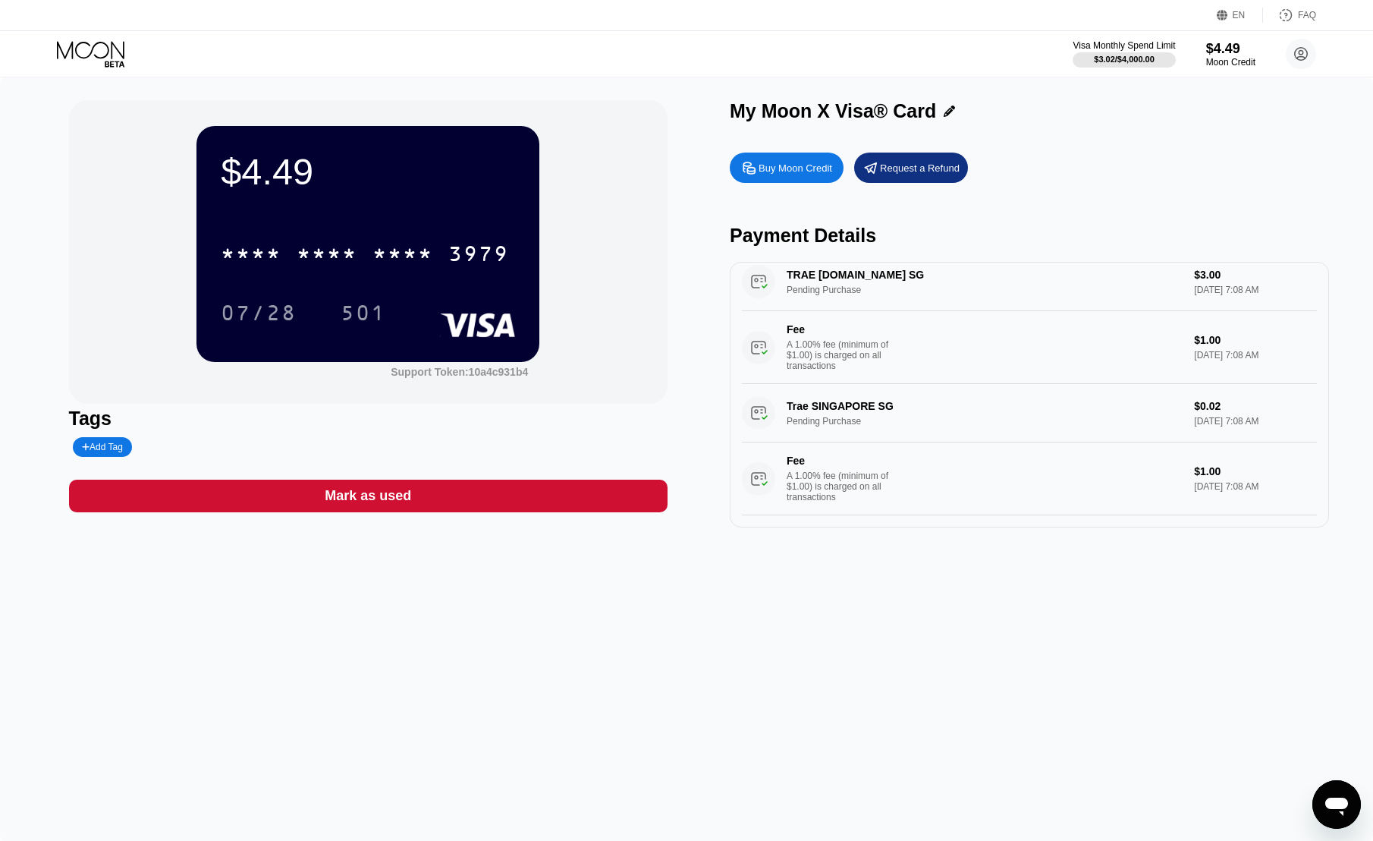
scroll to position [46, 0]
click at [1022, 465] on div "Fee A 1.00% fee (minimum of $1.00) is charged on all transactions" at bounding box center [962, 478] width 440 height 48
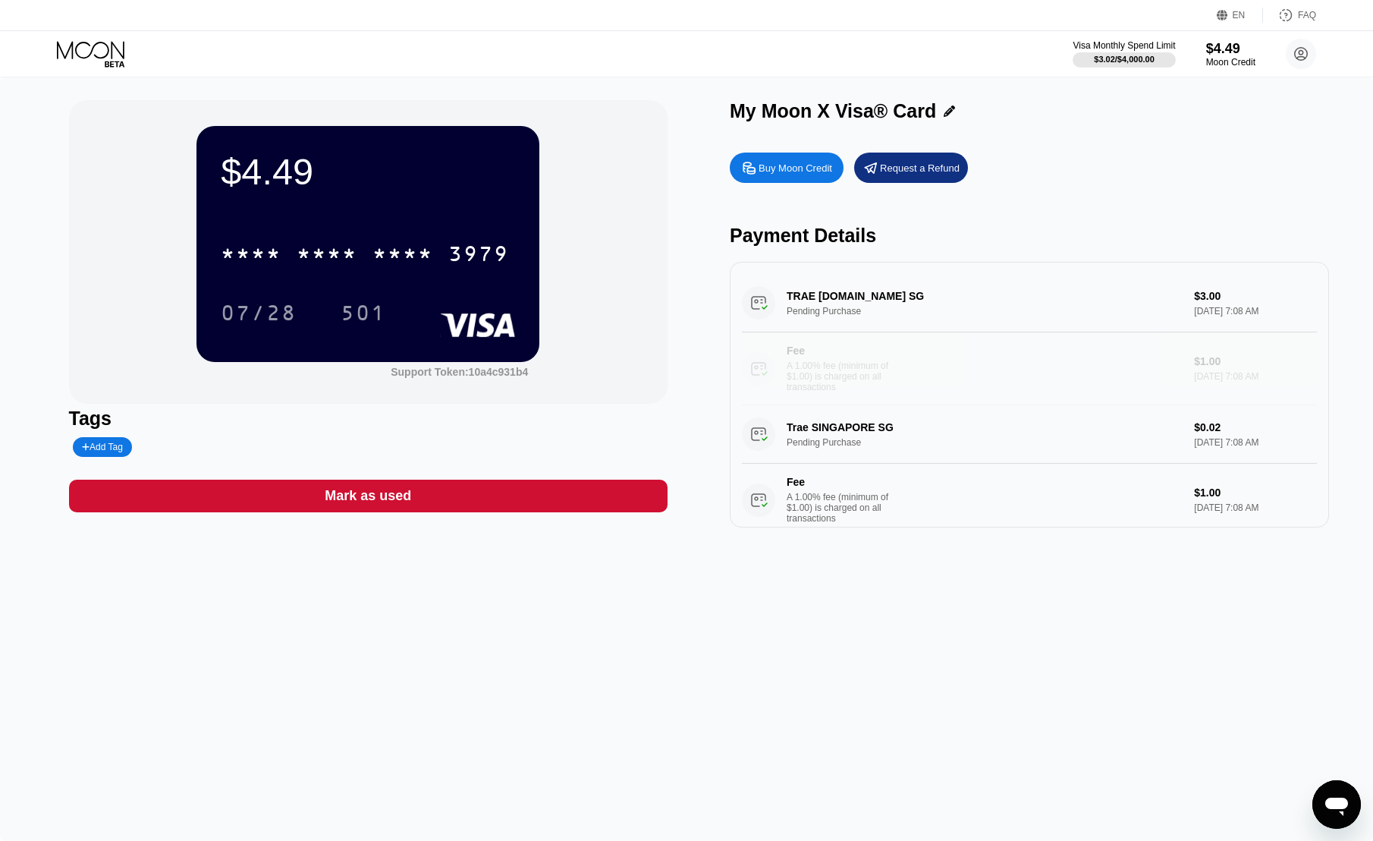
click at [947, 382] on div "Fee A 1.00% fee (minimum of $1.00) is charged on all transactions" at bounding box center [962, 368] width 440 height 48
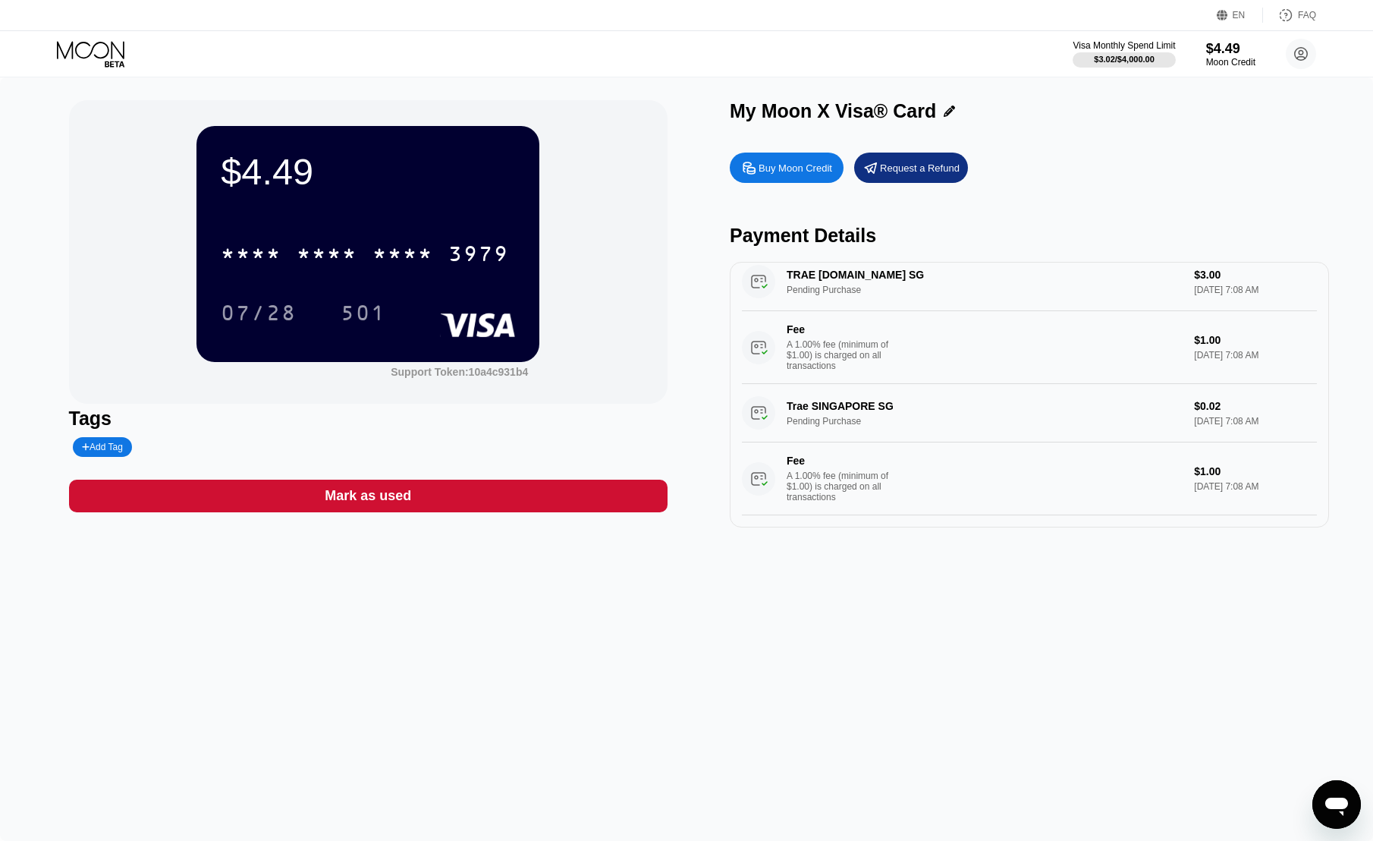
scroll to position [46, 0]
click at [1226, 50] on div "$4.49" at bounding box center [1230, 48] width 51 height 16
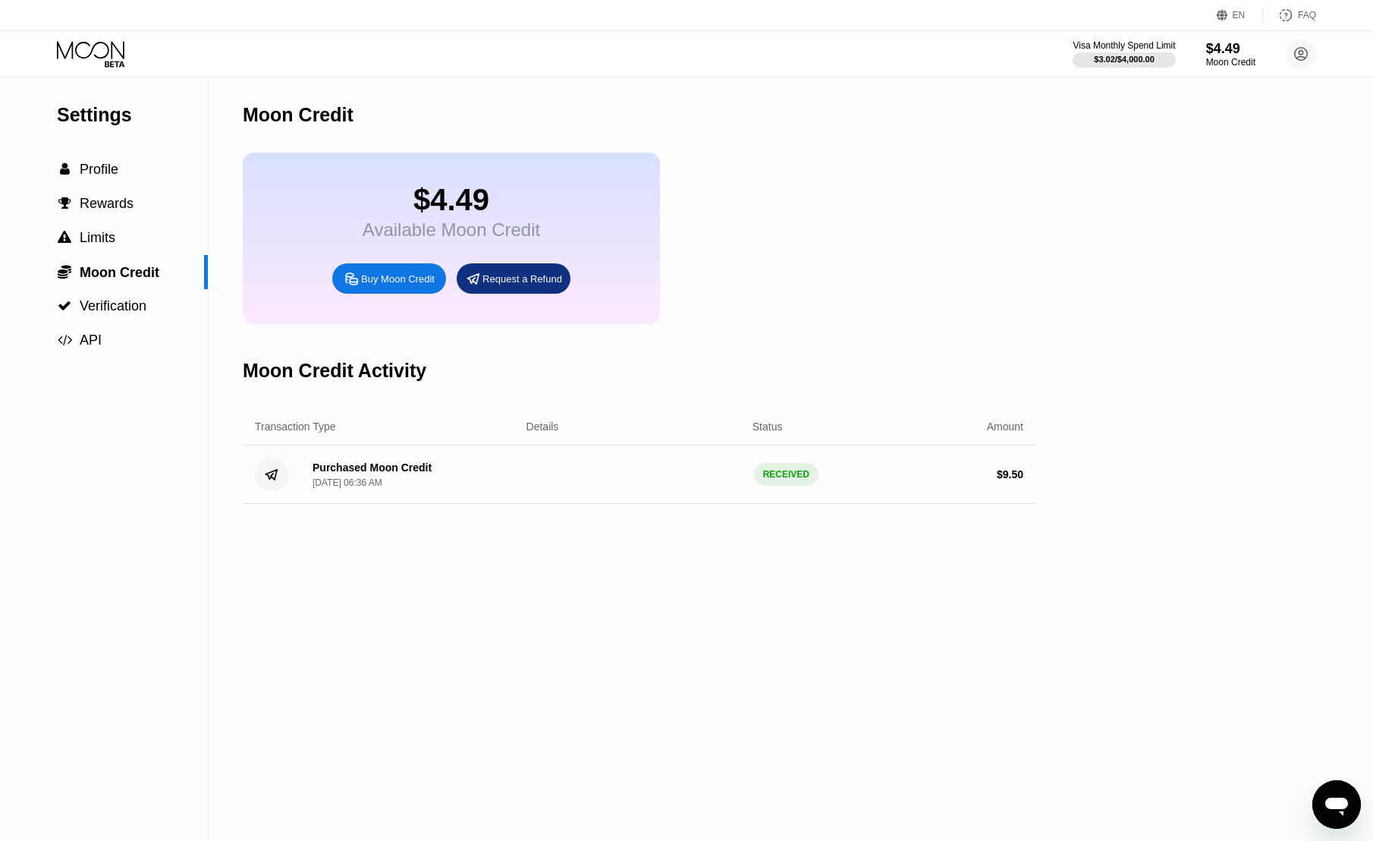
click at [736, 478] on div "Purchased Moon Credit [DATE] 06:36 AM RECEIVED $ 9.50" at bounding box center [639, 474] width 793 height 58
click at [1243, 60] on div "Moon Credit" at bounding box center [1230, 62] width 51 height 11
click at [79, 52] on icon at bounding box center [92, 54] width 71 height 27
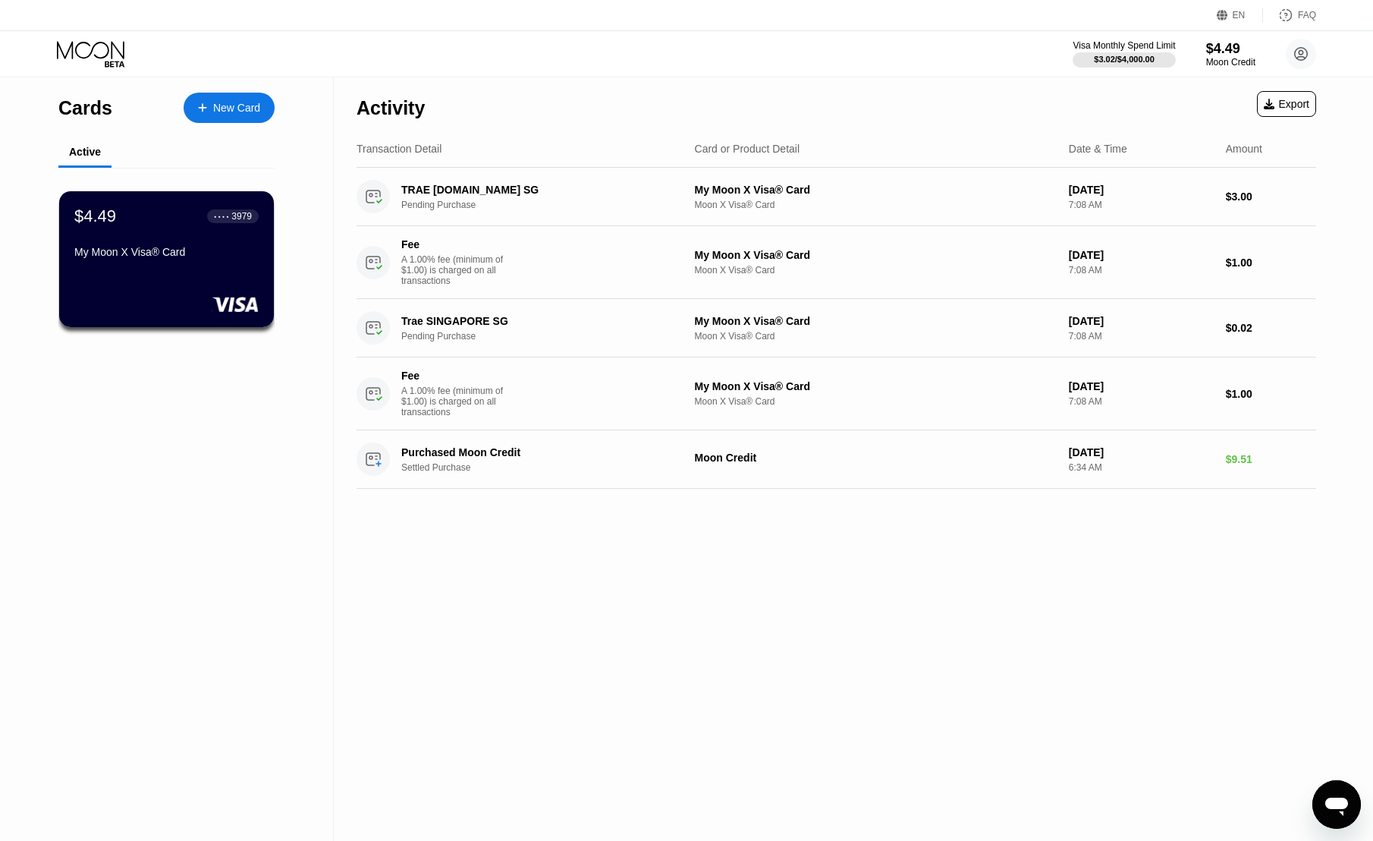
click at [691, 522] on div "Activity Export Transaction Detail Card or Product Detail Date & Time Amount TR…" at bounding box center [836, 458] width 1005 height 763
click at [196, 394] on div "Cards New Card Active $4.49 ● ● ● ● 3979 My Moon X Visa® Card" at bounding box center [167, 458] width 334 height 763
click at [589, 718] on div "Activity Export Transaction Detail Card or Product Detail Date & Time Amount TR…" at bounding box center [836, 458] width 1005 height 763
click at [705, 618] on div "Activity Export Transaction Detail Card or Product Detail Date & Time Amount TR…" at bounding box center [836, 458] width 1005 height 763
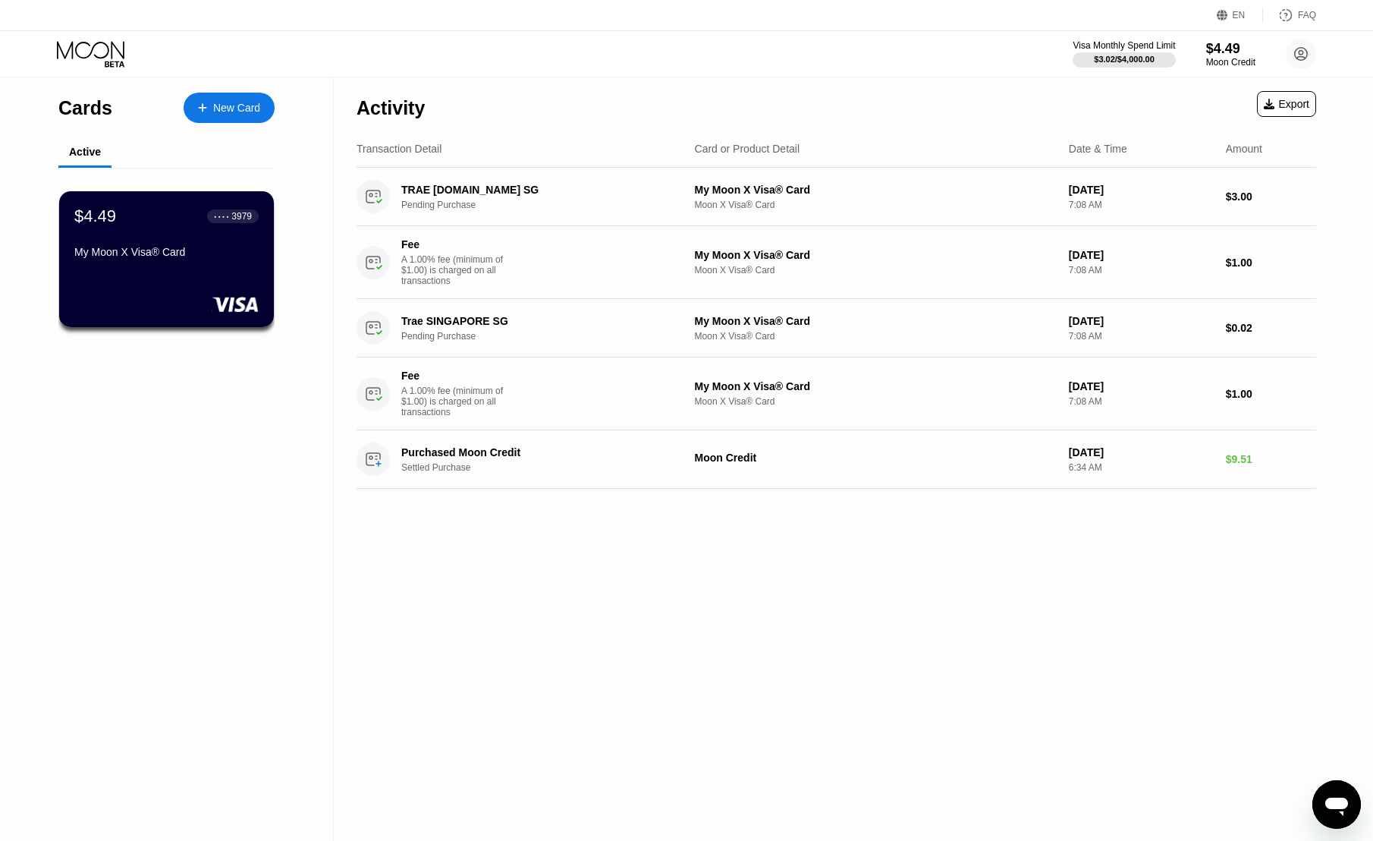
drag, startPoint x: 1197, startPoint y: 1, endPoint x: 680, endPoint y: 734, distance: 897.2
click at [690, 734] on div "Activity Export Transaction Detail Card or Product Detail Date & Time Amount TR…" at bounding box center [836, 458] width 1005 height 763
click at [941, 584] on div "Activity Export Transaction Detail Card or Product Detail Date & Time Amount TR…" at bounding box center [836, 458] width 1005 height 763
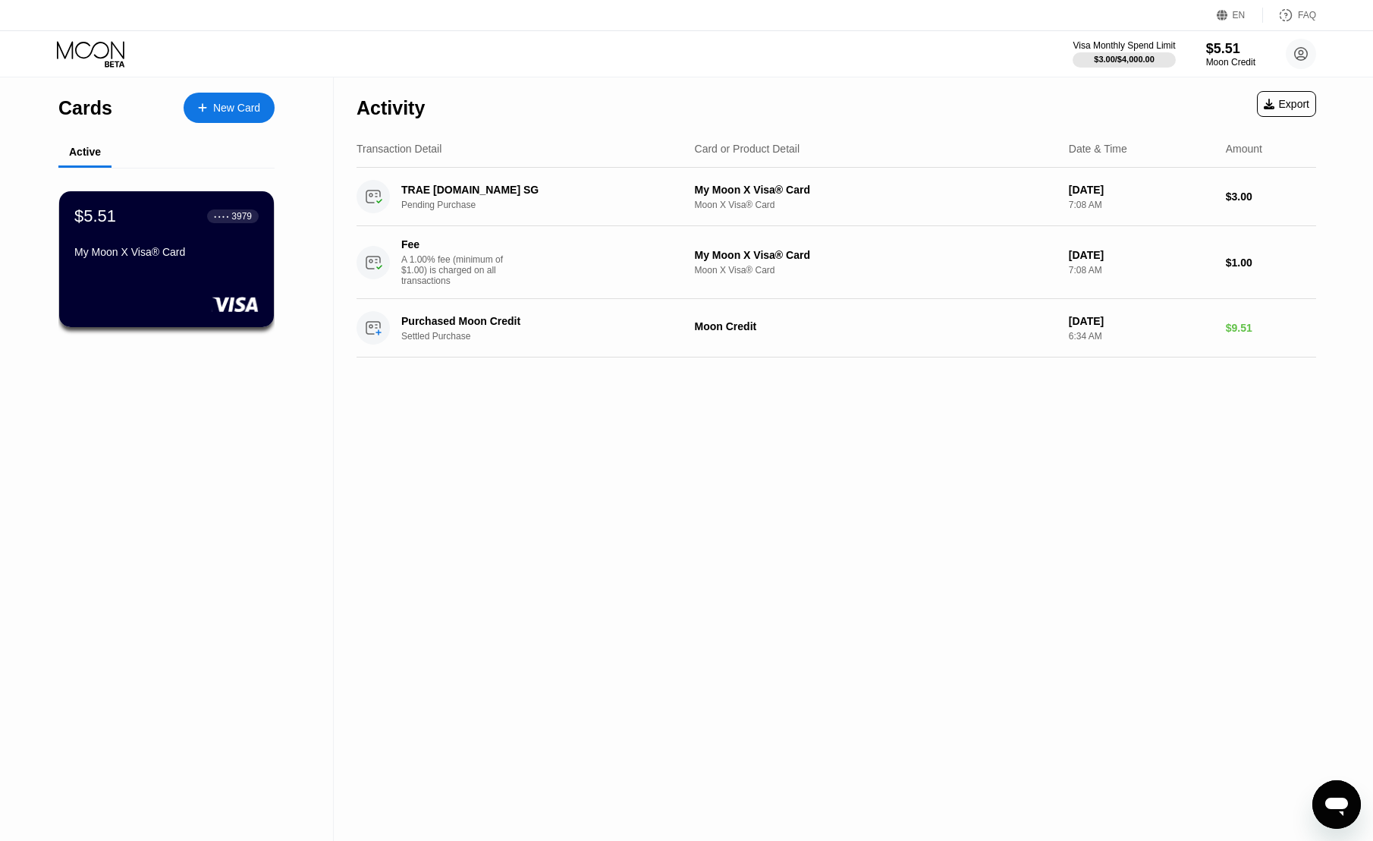
click at [884, 571] on div "Activity Export Transaction Detail Card or Product Detail Date & Time Amount TR…" at bounding box center [836, 458] width 1005 height 763
click at [509, 436] on div "Activity Export Transaction Detail Card or Product Detail Date & Time Amount TR…" at bounding box center [836, 458] width 1005 height 763
click at [435, 639] on div "Activity Export Transaction Detail Card or Product Detail Date & Time Amount TR…" at bounding box center [836, 458] width 1005 height 763
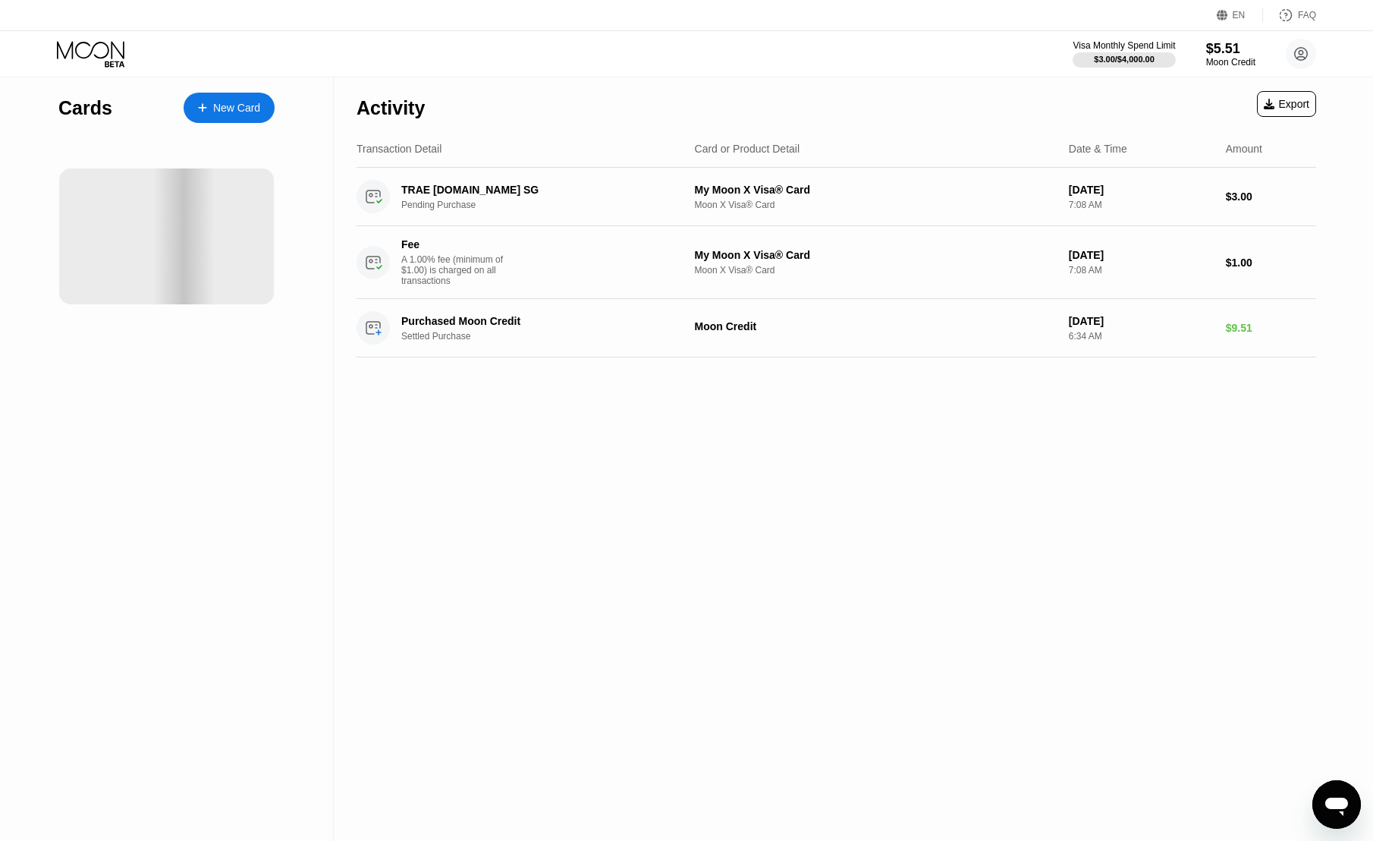
click at [555, 658] on div "Activity Export Transaction Detail Card or Product Detail Date & Time Amount TR…" at bounding box center [836, 458] width 1005 height 763
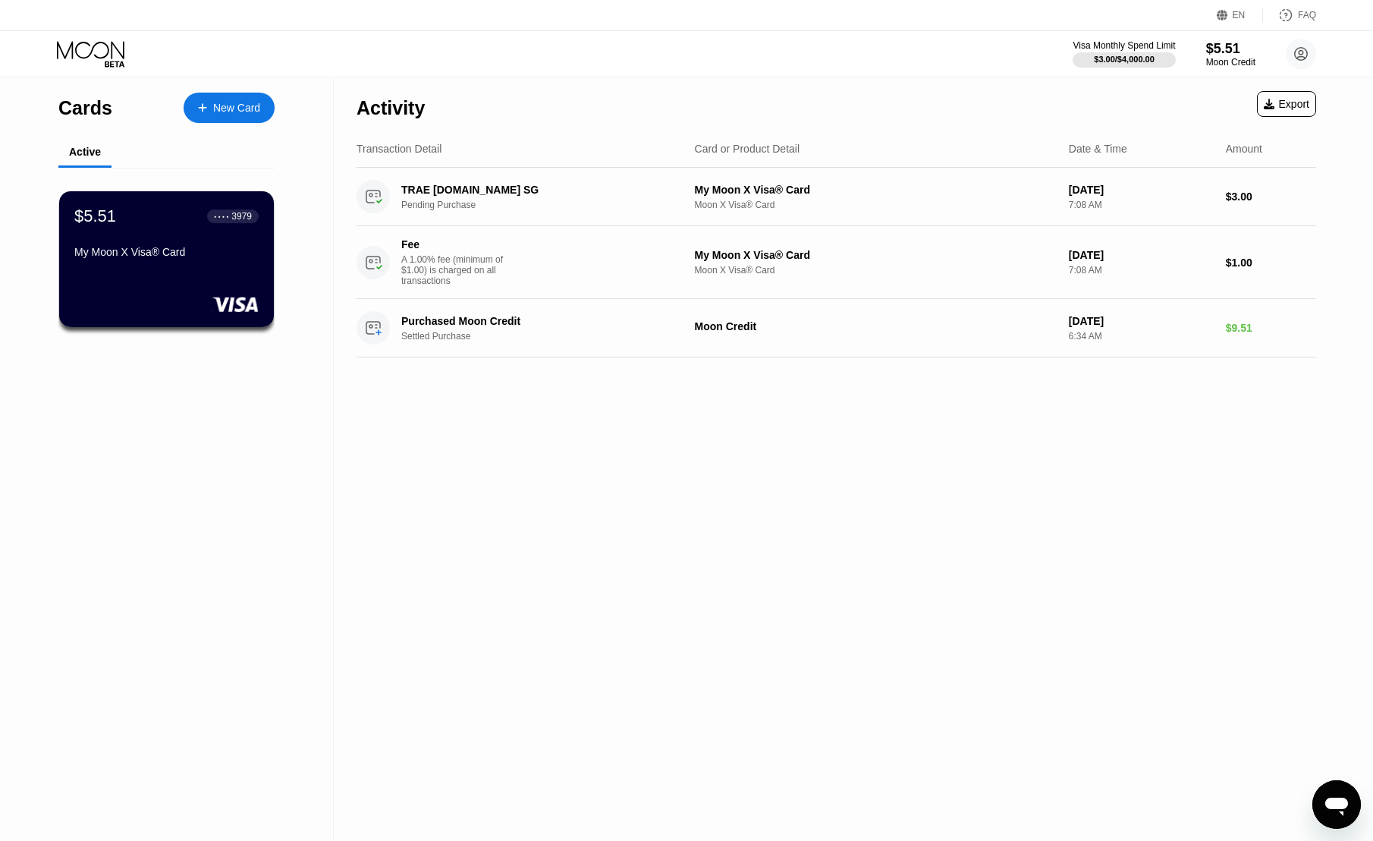
click at [439, 599] on div "Activity Export Transaction Detail Card or Product Detail Date & Time Amount TR…" at bounding box center [836, 458] width 1005 height 763
click at [228, 258] on div "My Moon X Visa® Card" at bounding box center [167, 252] width 186 height 12
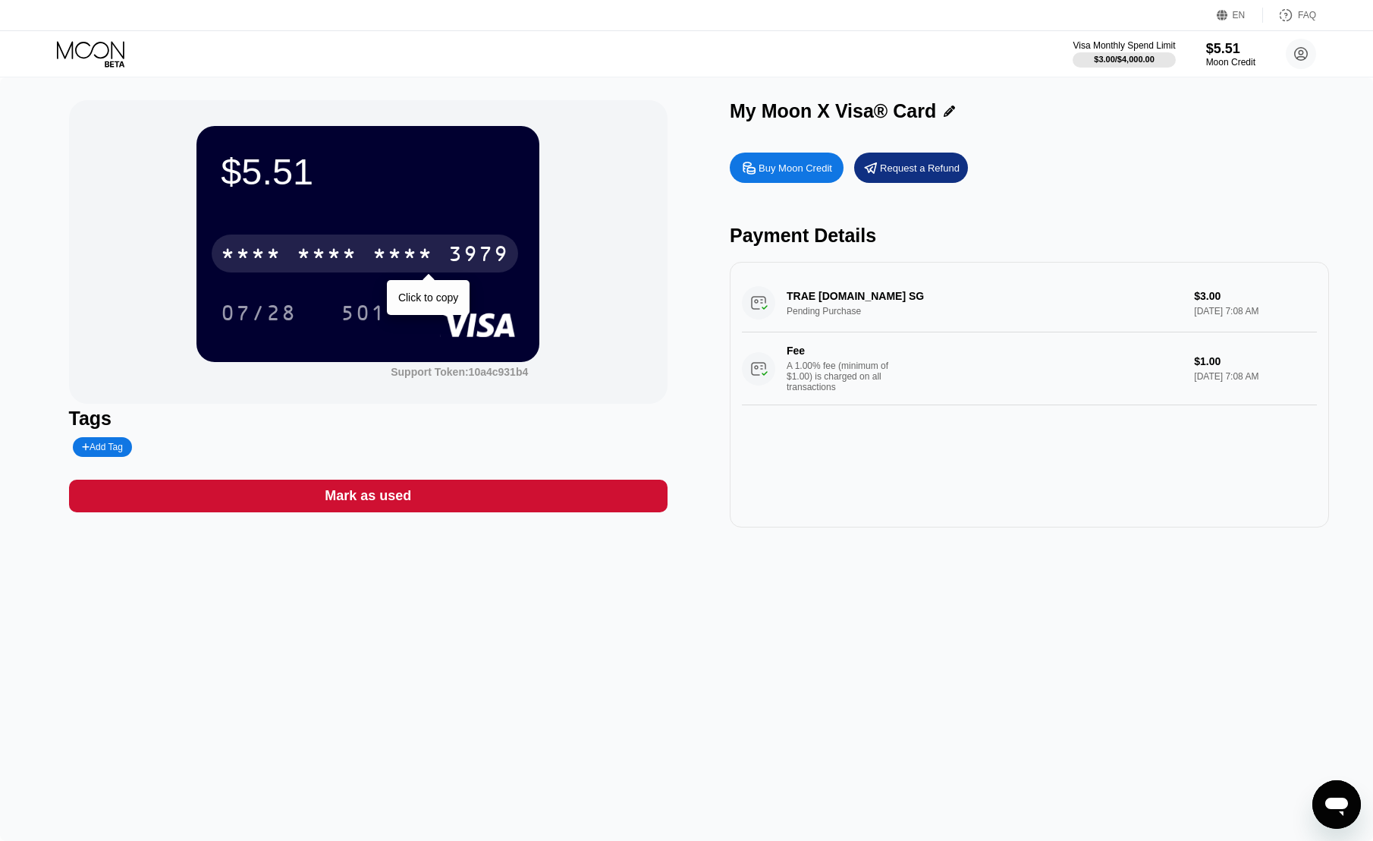
click at [314, 246] on div "* * * *" at bounding box center [327, 256] width 61 height 24
click at [328, 257] on div "6500" at bounding box center [327, 256] width 61 height 24
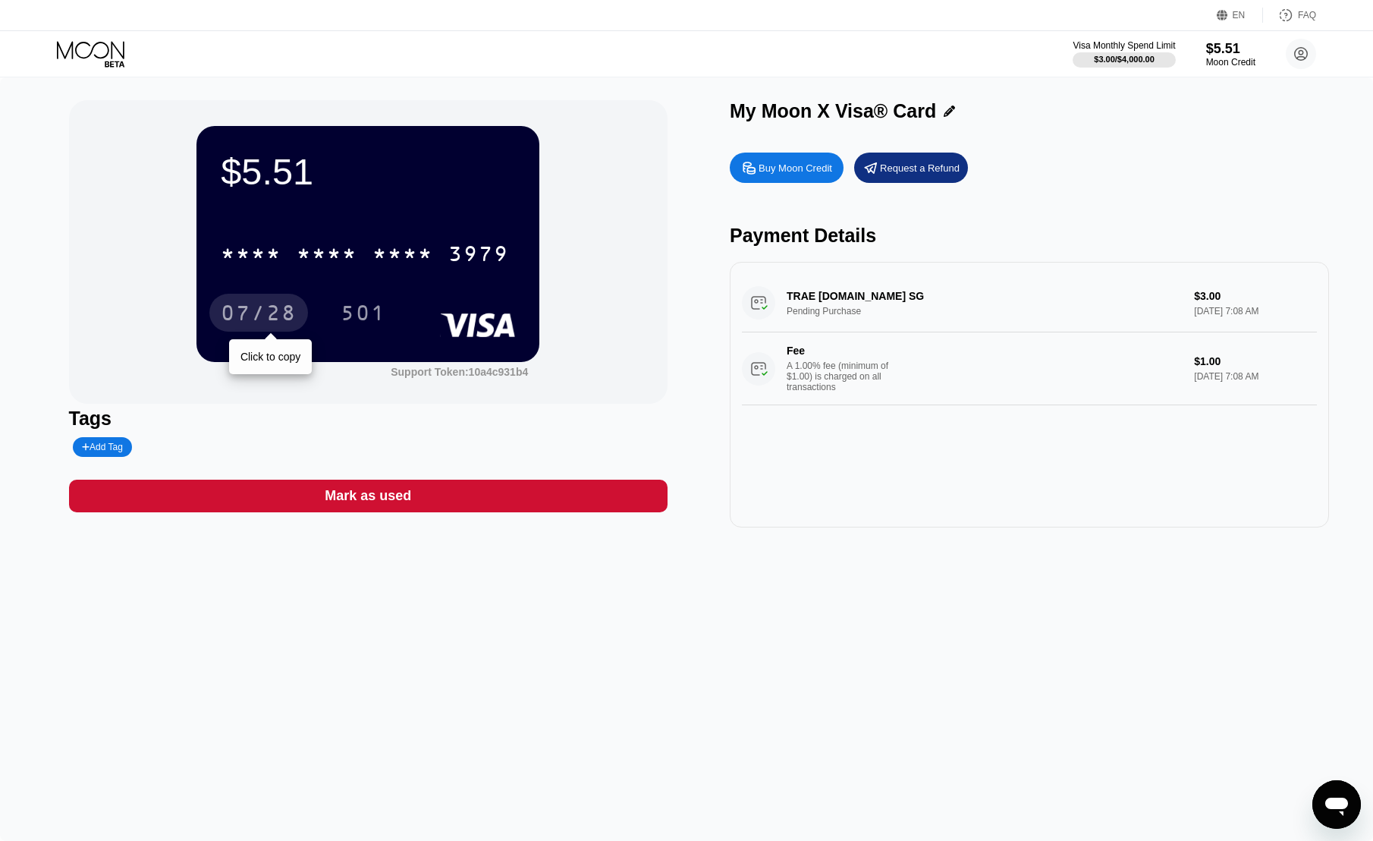
click at [261, 309] on div "07/28" at bounding box center [259, 315] width 76 height 24
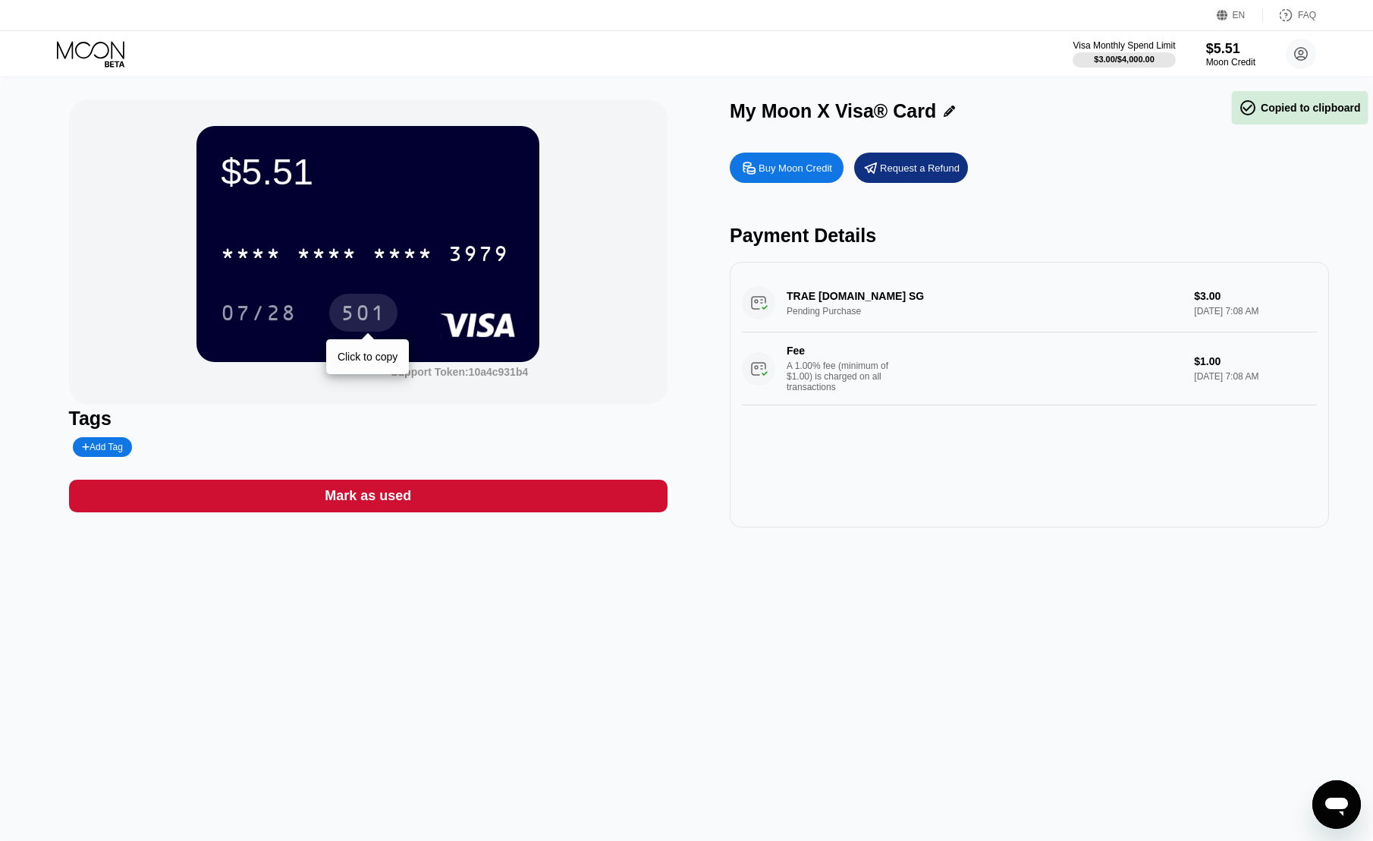
click at [357, 311] on div "501" at bounding box center [364, 315] width 46 height 24
click at [366, 319] on div "501" at bounding box center [364, 315] width 46 height 24
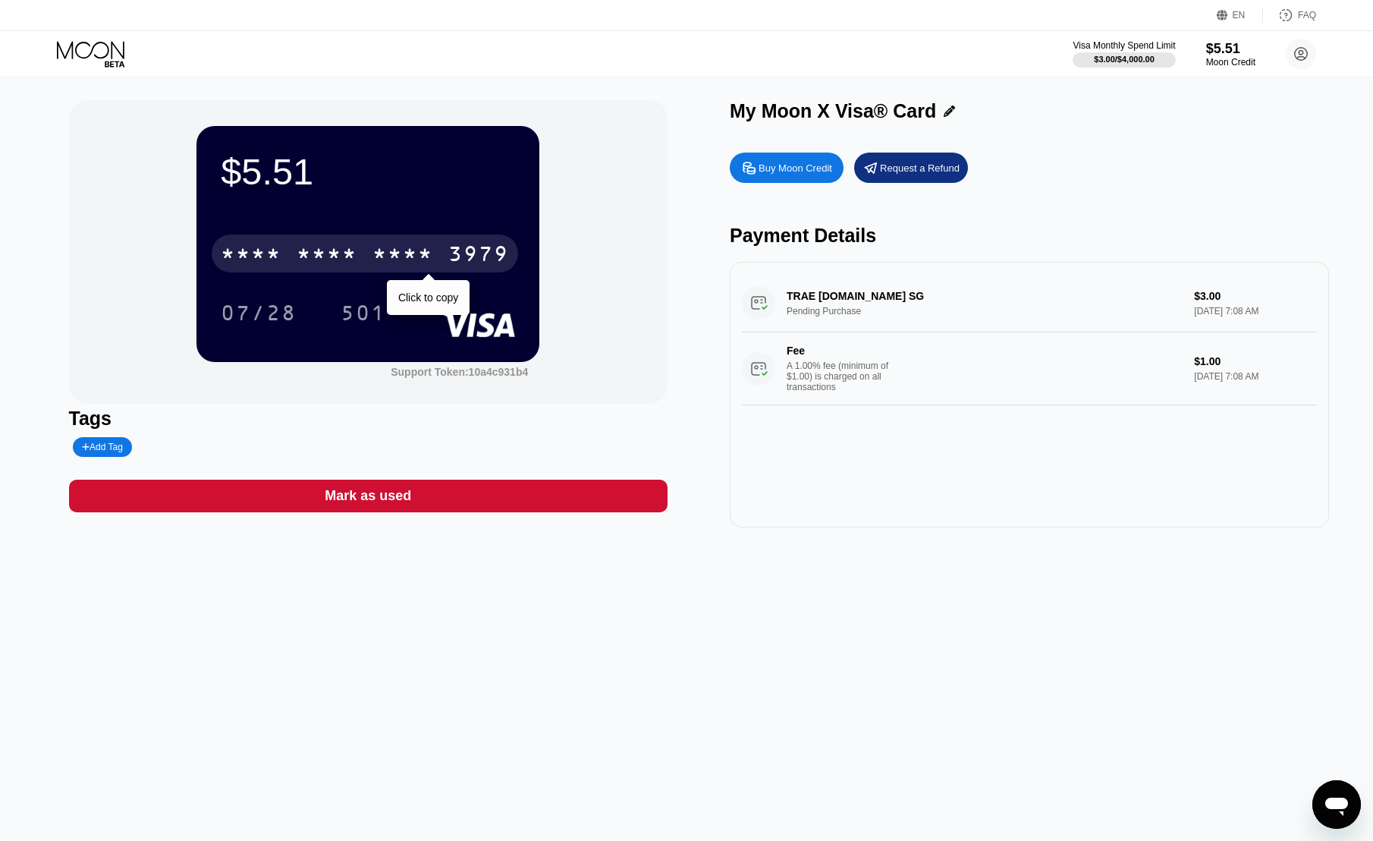
click at [362, 257] on div "* * * * * * * * * * * * 3979" at bounding box center [365, 253] width 306 height 38
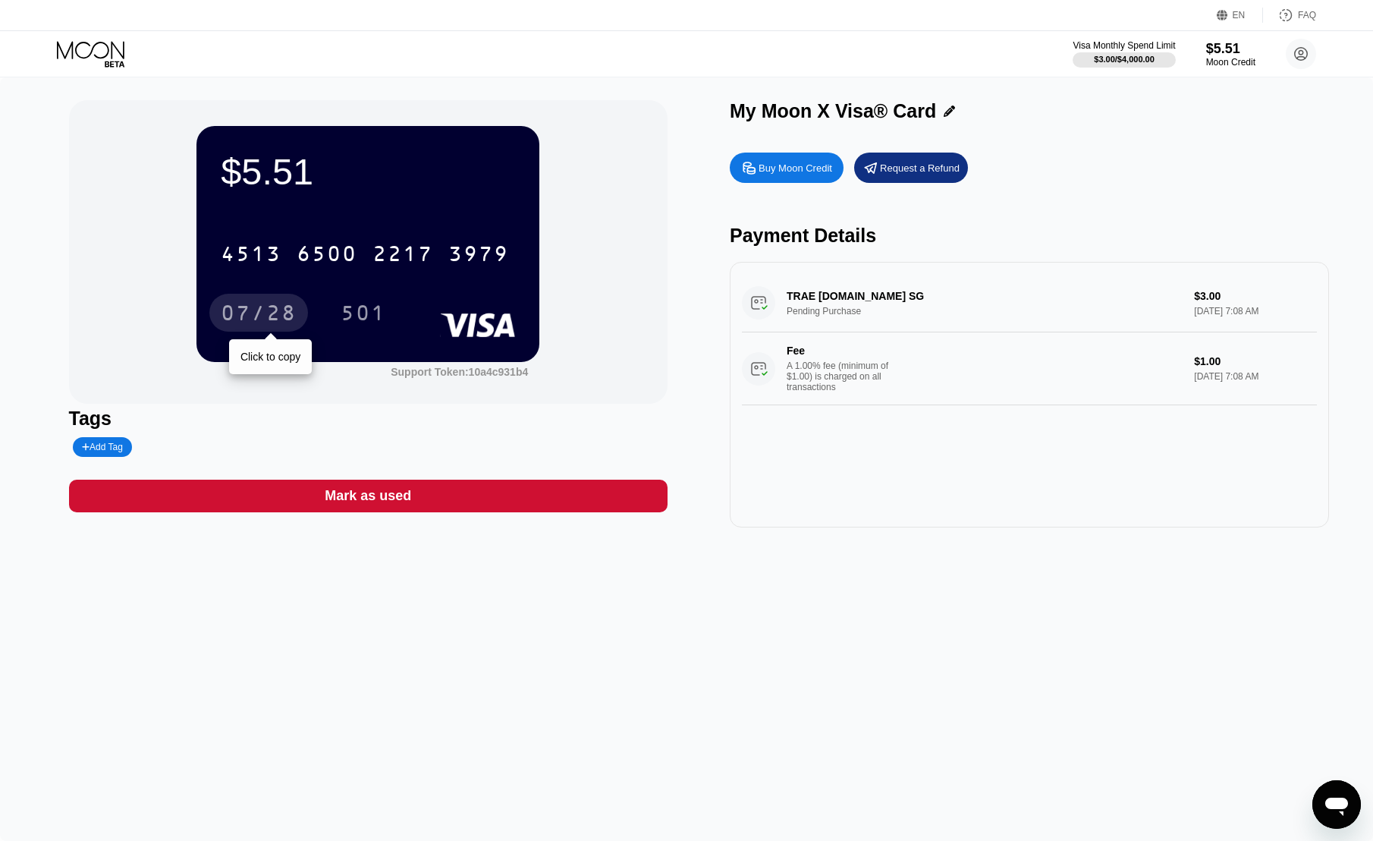
click at [281, 316] on div "07/28" at bounding box center [259, 315] width 76 height 24
click at [91, 46] on icon at bounding box center [92, 54] width 71 height 27
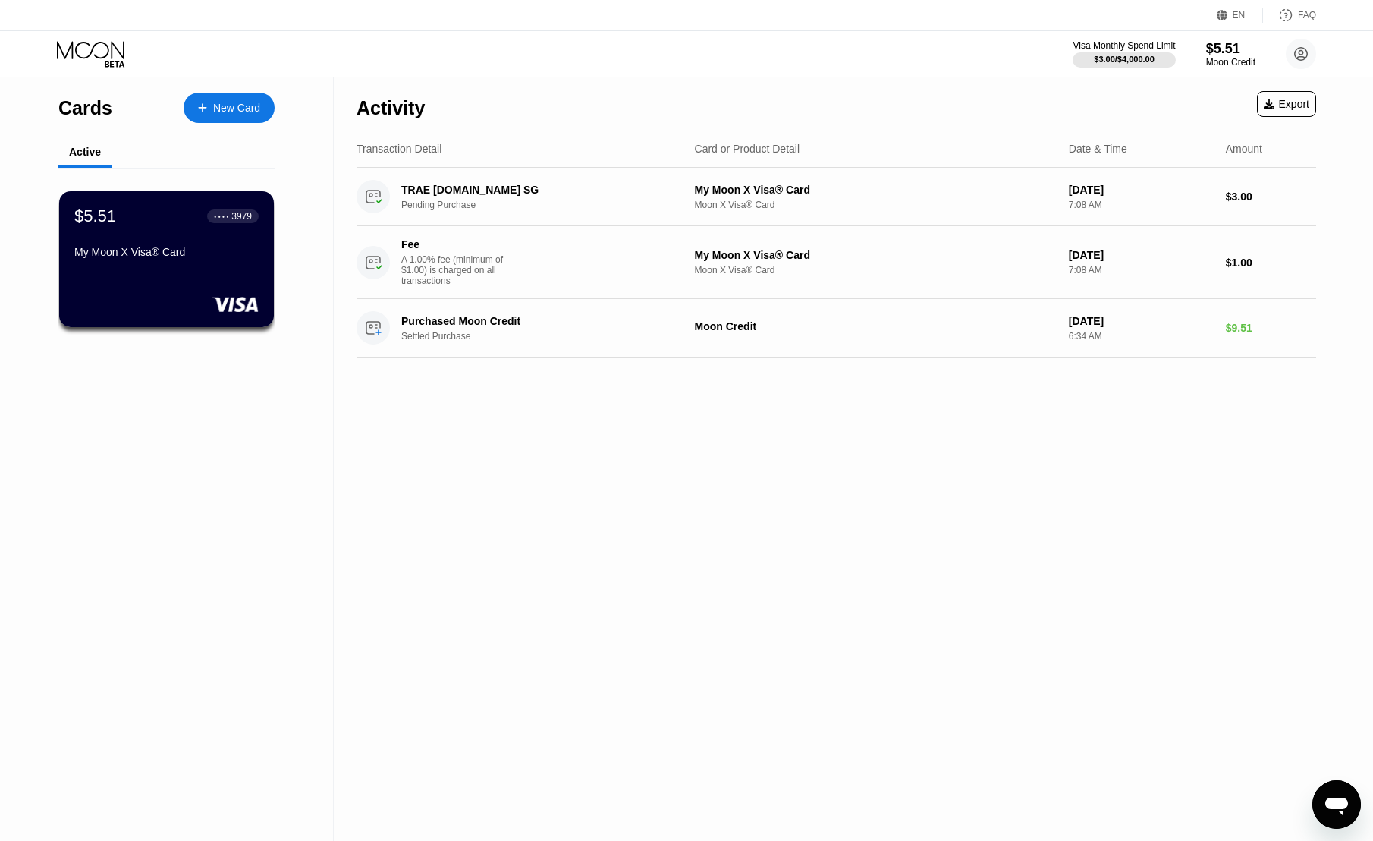
click at [611, 533] on div "Activity Export Transaction Detail Card or Product Detail Date & Time Amount TR…" at bounding box center [836, 458] width 1005 height 763
click at [244, 278] on div "$5.51 ● ● ● ● 3979 My Moon X Visa® Card" at bounding box center [166, 258] width 217 height 137
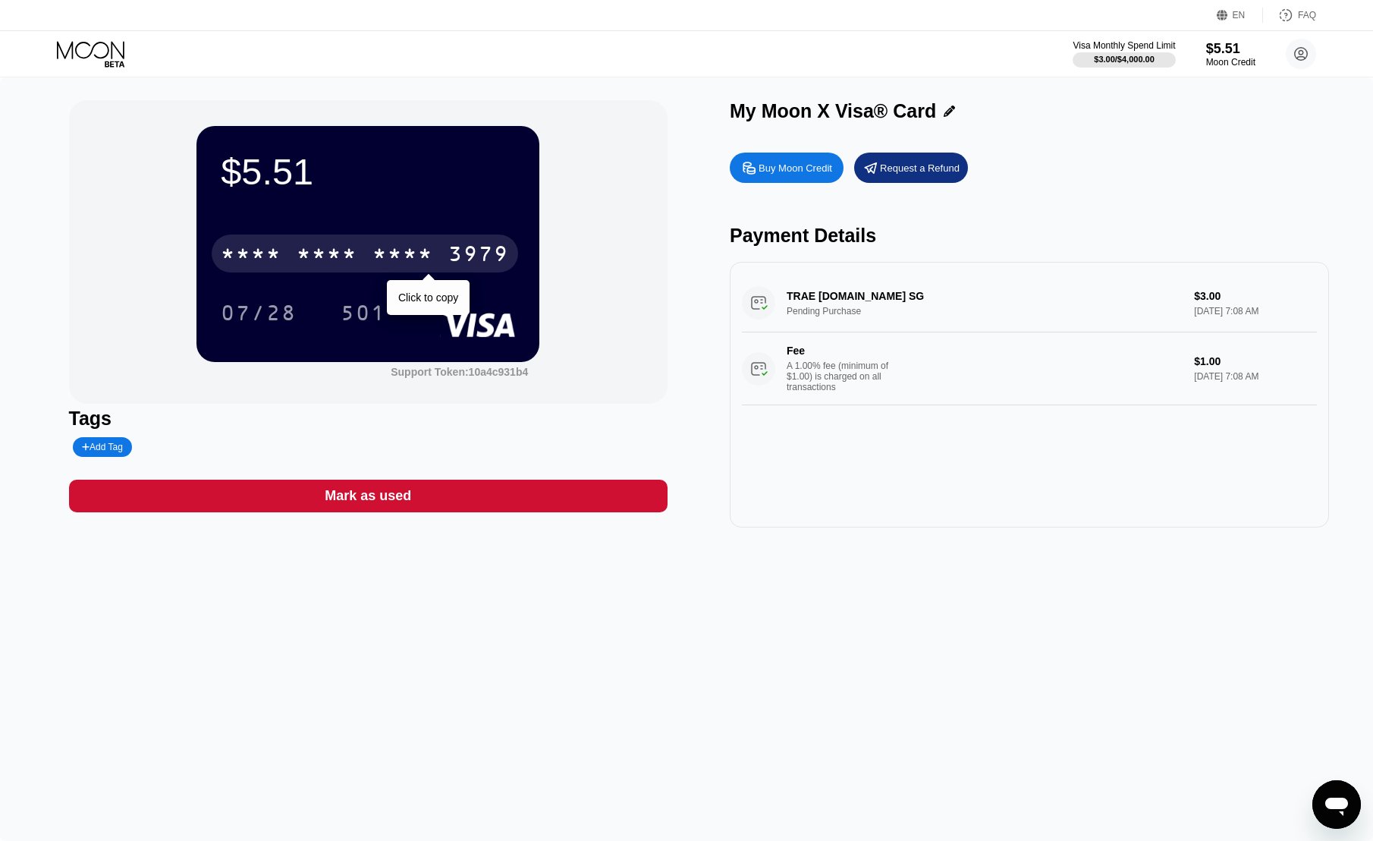
click at [332, 249] on div "* * * *" at bounding box center [327, 256] width 61 height 24
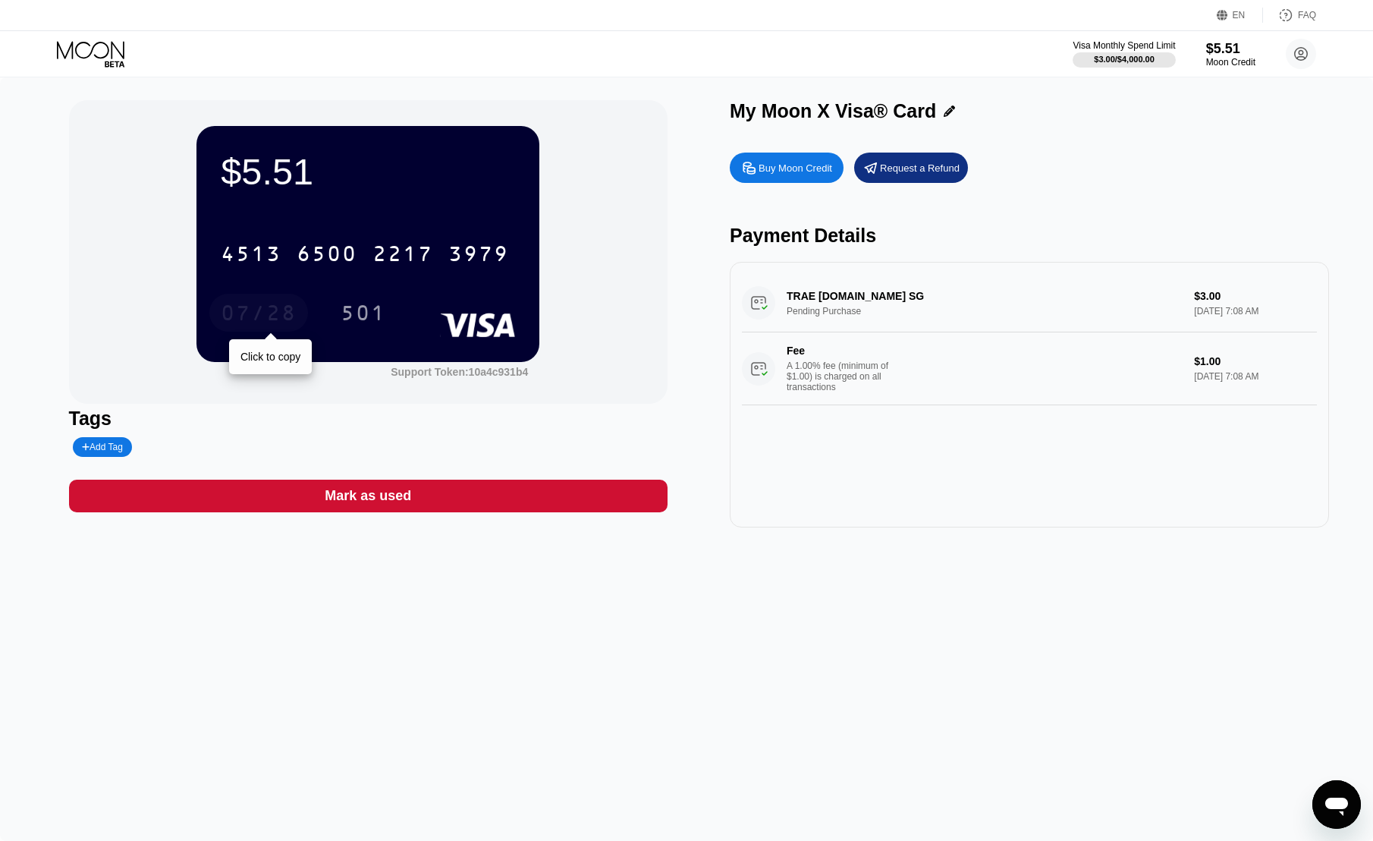
click at [258, 313] on div "07/28" at bounding box center [259, 315] width 76 height 24
click at [357, 310] on div "501" at bounding box center [364, 315] width 46 height 24
click at [54, 46] on div "Visa Monthly Spend Limit $3.00 / $4,000.00 $5.51 Moon Credit [PERSON_NAME] [EMA…" at bounding box center [686, 54] width 1373 height 46
click at [77, 55] on icon at bounding box center [91, 49] width 68 height 17
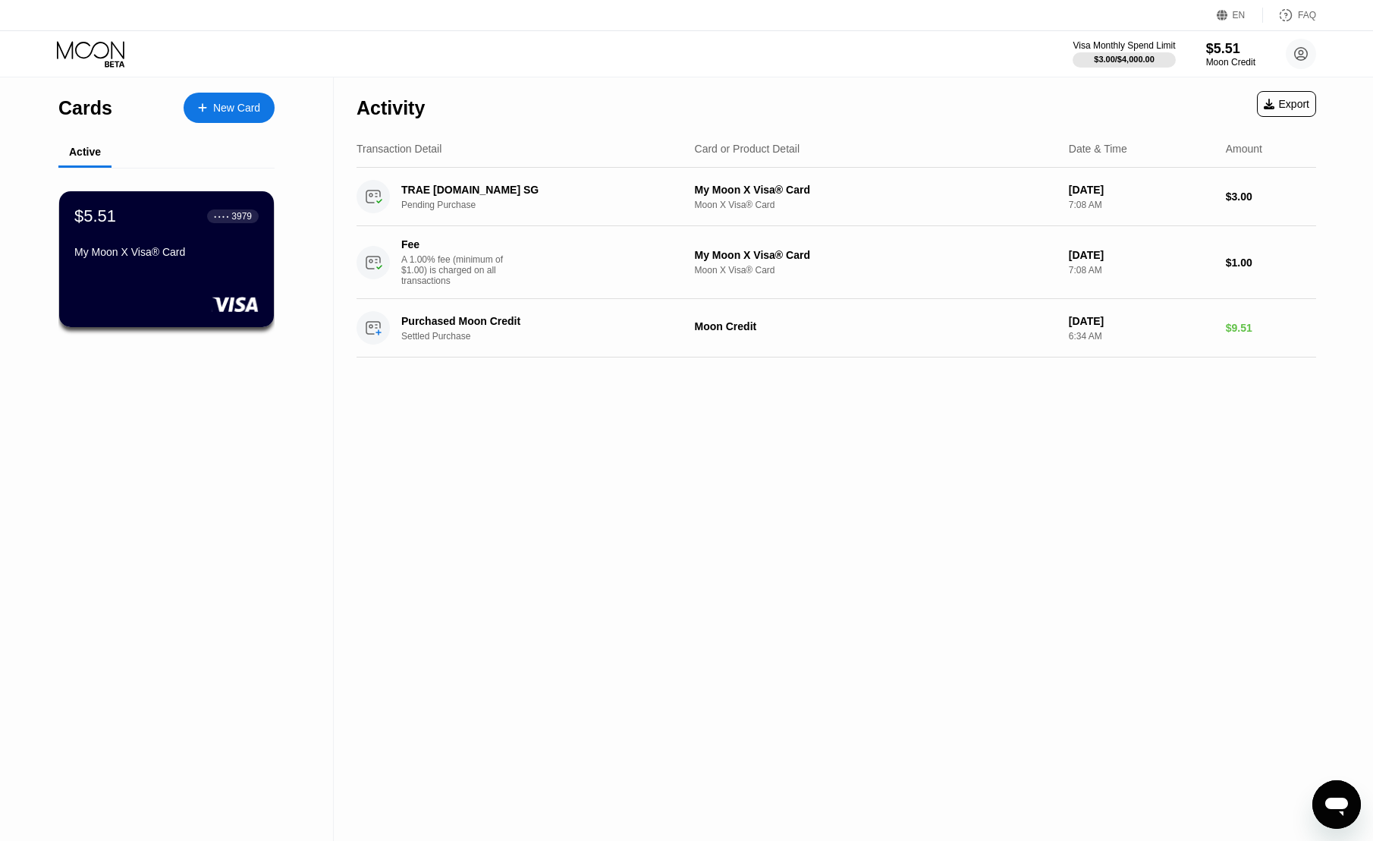
click at [248, 114] on div "New Card" at bounding box center [236, 108] width 47 height 13
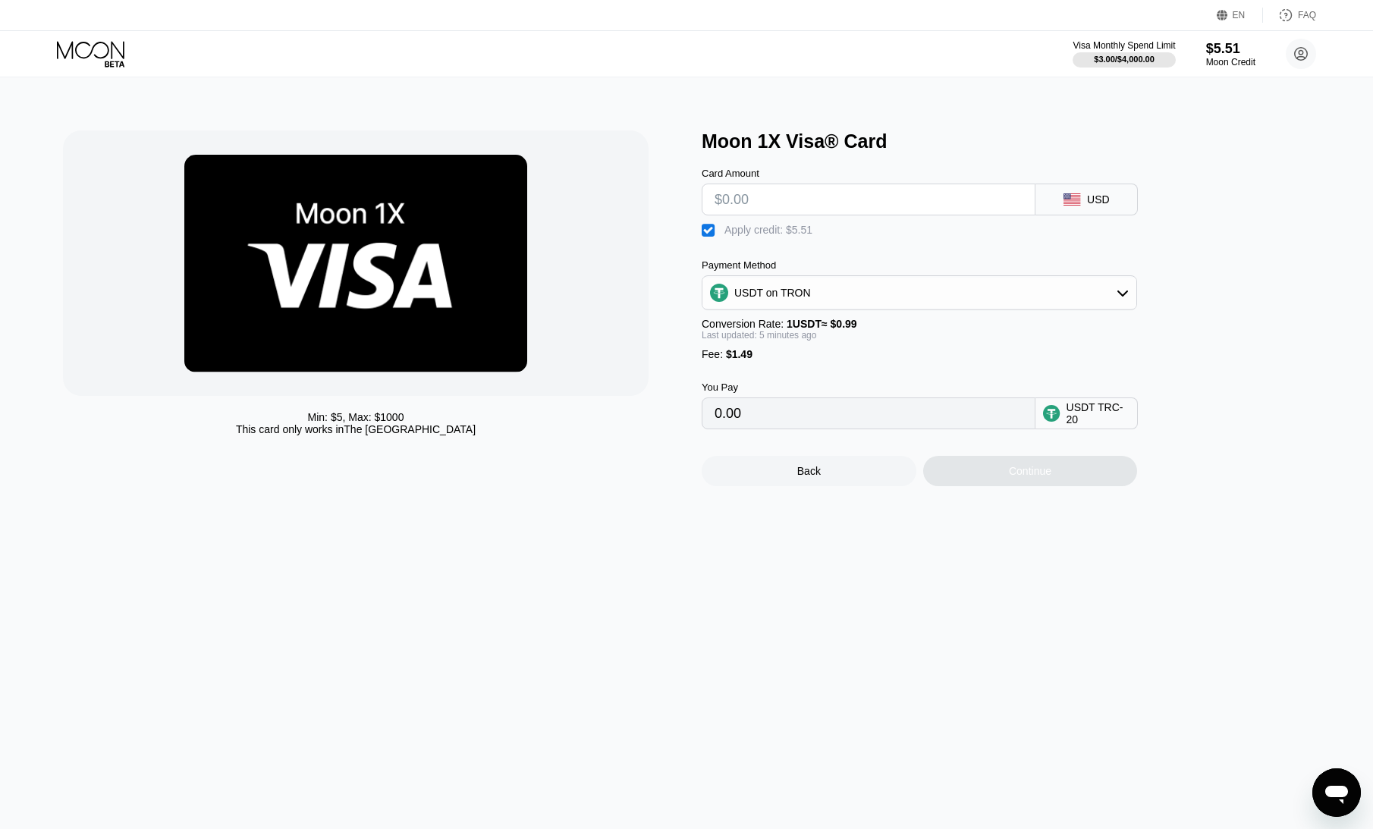
click at [742, 418] on input "0.00" at bounding box center [869, 413] width 308 height 30
click at [784, 385] on div "You Pay 0.00 USDT TRC-20" at bounding box center [945, 394] width 486 height 69
click at [731, 376] on div "You Pay 0.00 USDT TRC-20" at bounding box center [945, 394] width 486 height 69
click at [776, 330] on div "Conversion Rate: 1 USDT ≈ $0.99" at bounding box center [919, 324] width 435 height 12
click at [772, 206] on input "text" at bounding box center [869, 199] width 308 height 30
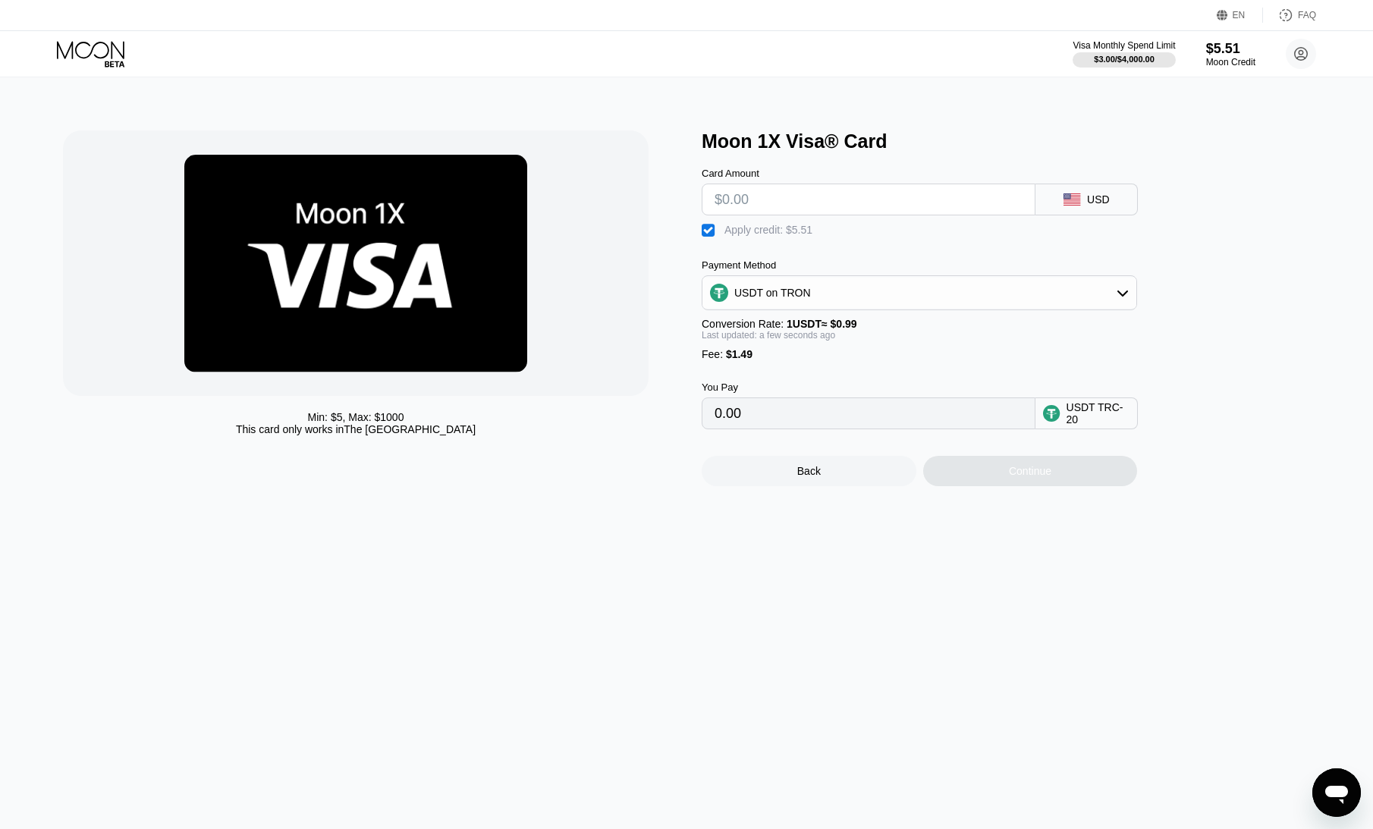
drag, startPoint x: 828, startPoint y: 239, endPoint x: 781, endPoint y: 231, distance: 47.6
click at [781, 231] on div " Apply credit: $5.51" at bounding box center [945, 226] width 486 height 23
click at [800, 236] on div "Apply credit: $5.51" at bounding box center [768, 230] width 88 height 12
drag, startPoint x: 825, startPoint y: 232, endPoint x: 785, endPoint y: 235, distance: 39.6
click at [785, 235] on div " Apply credit: $5.51" at bounding box center [945, 226] width 486 height 23
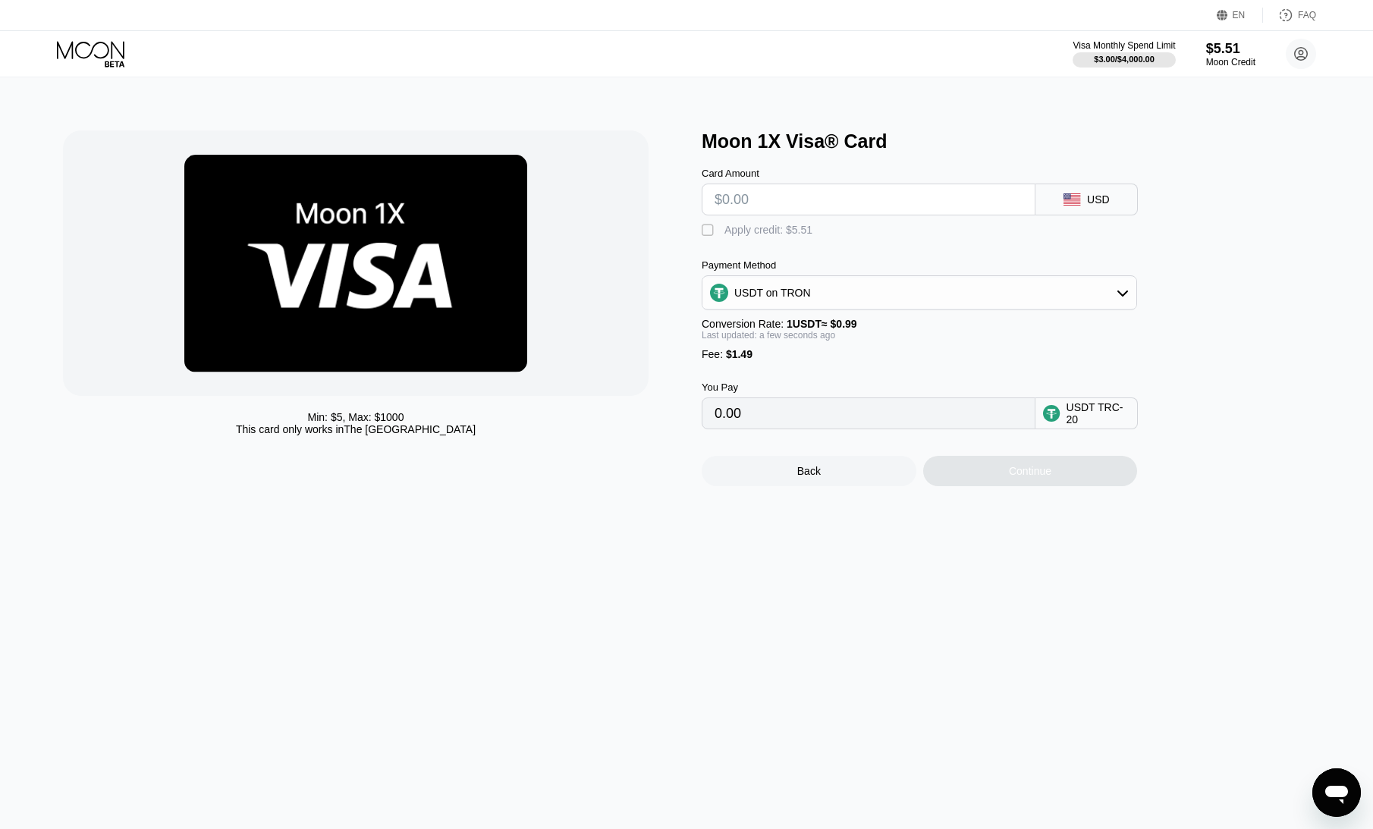
click at [777, 209] on input "text" at bounding box center [869, 199] width 308 height 30
type input "$4"
type input "5.55"
type input "$5"
type input "6.56"
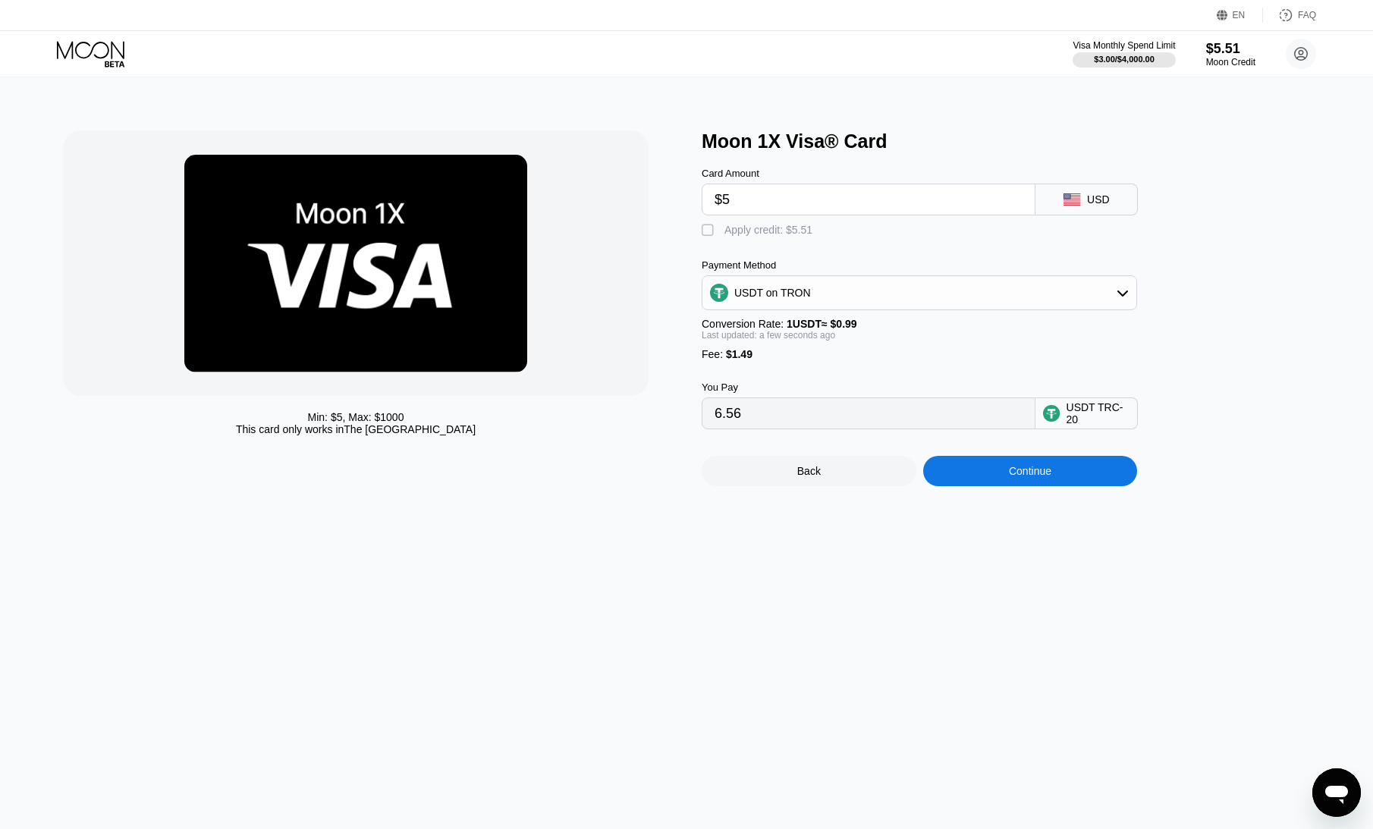
type input "$5"
click at [916, 135] on div "Moon 1X Visa® Card" at bounding box center [1014, 141] width 624 height 22
click at [879, 393] on div "You Pay 6.56 USDT TRC-20" at bounding box center [945, 394] width 486 height 69
click at [879, 485] on div "Back" at bounding box center [809, 471] width 215 height 30
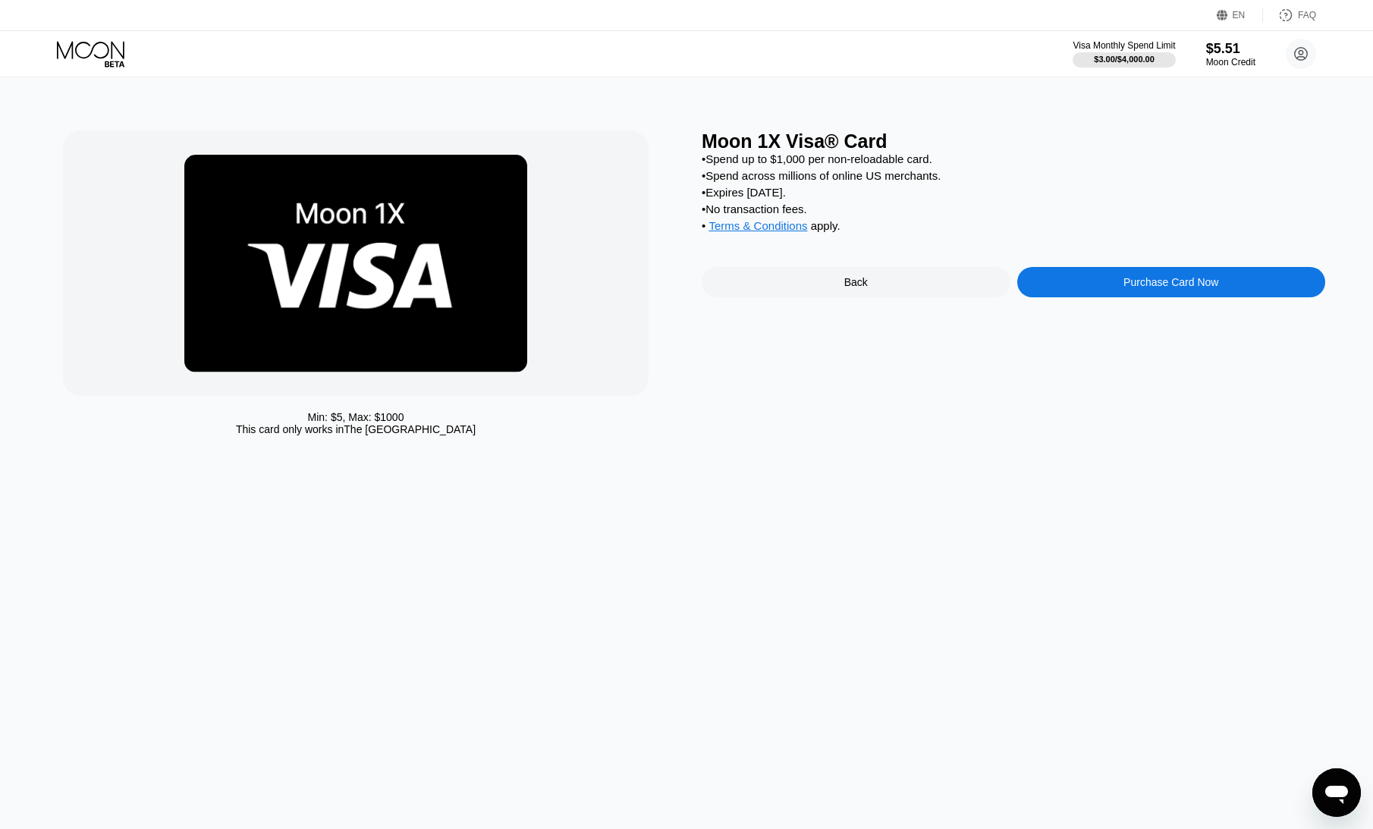
click at [839, 297] on div "Back" at bounding box center [856, 282] width 309 height 30
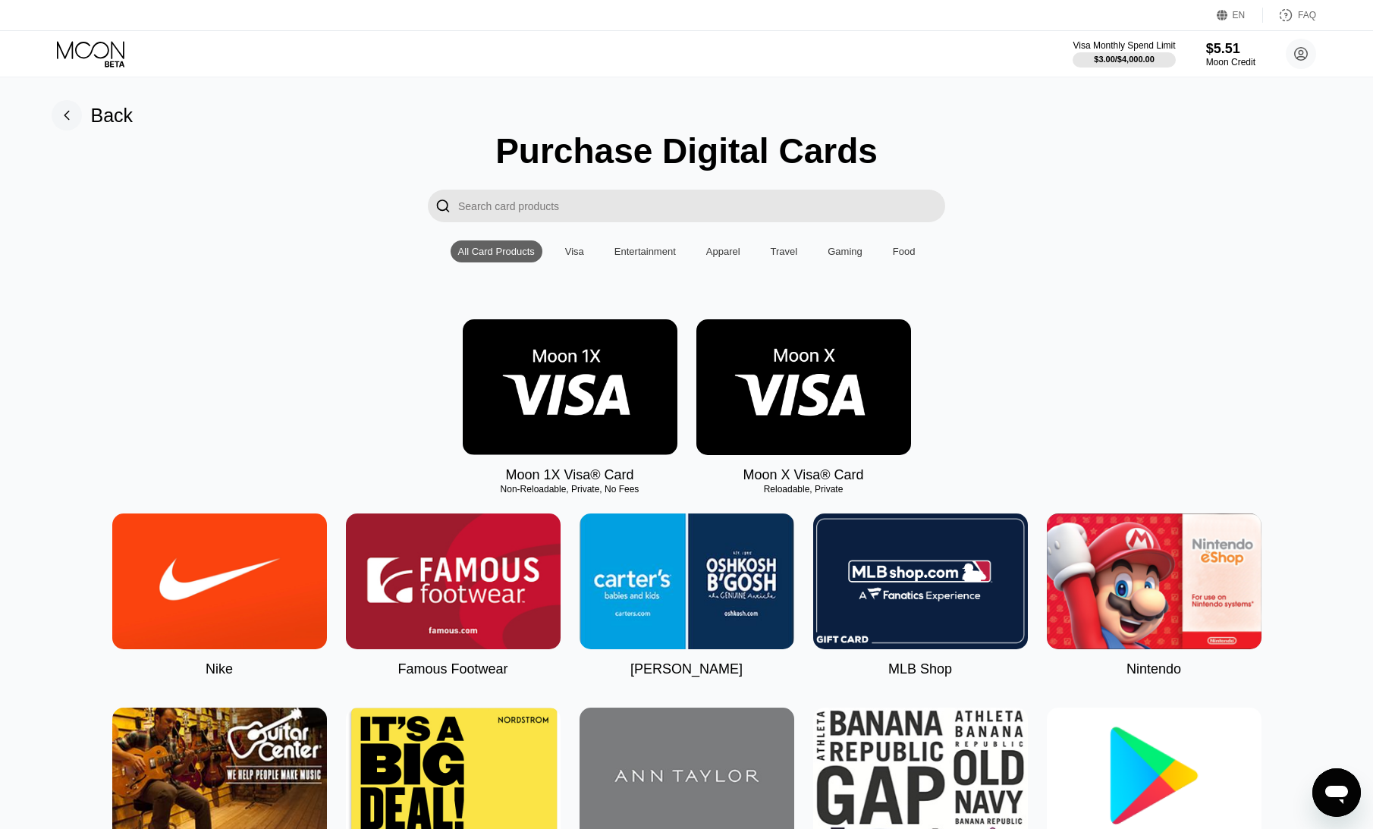
click at [568, 372] on img at bounding box center [570, 387] width 215 height 136
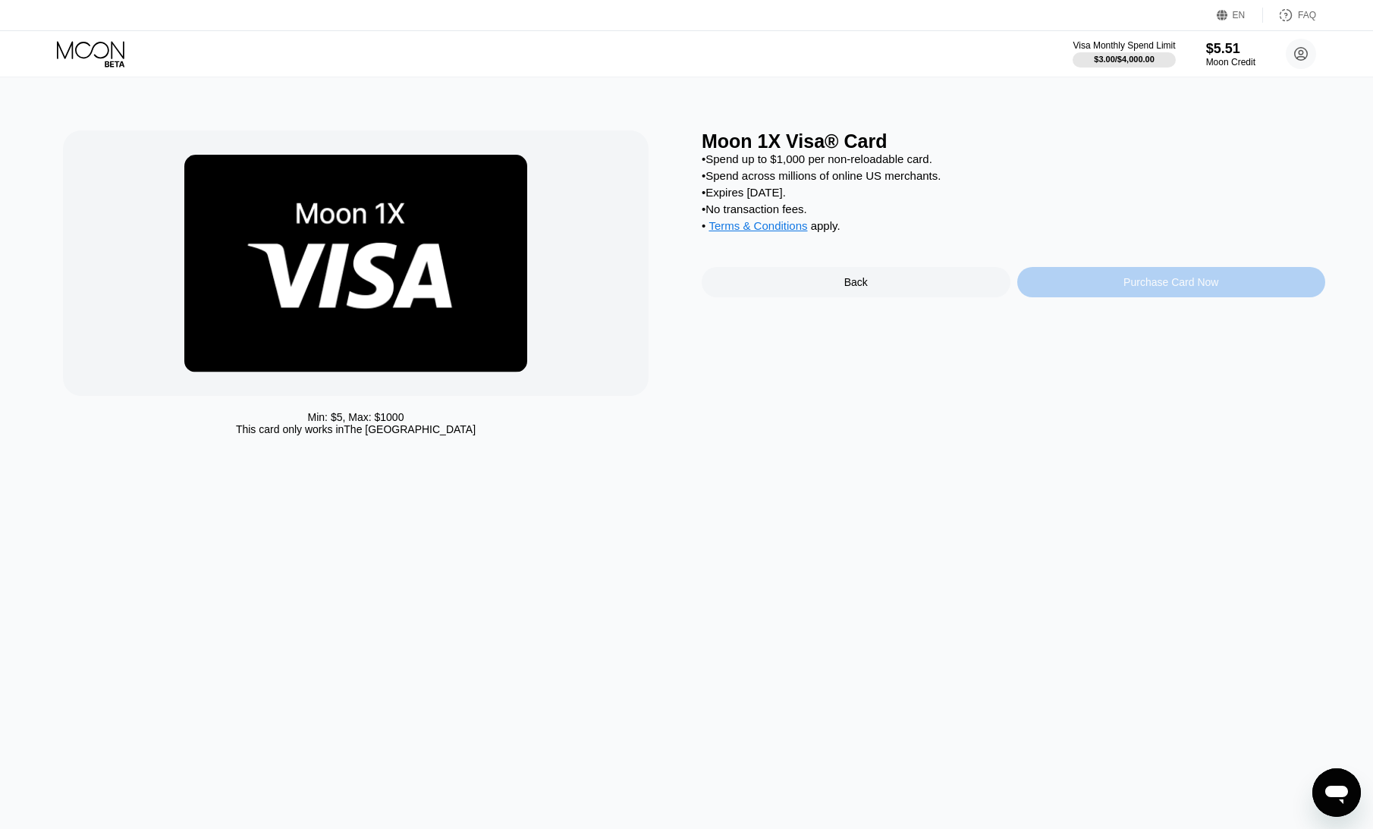
click at [1093, 297] on div "Purchase Card Now" at bounding box center [1171, 282] width 309 height 30
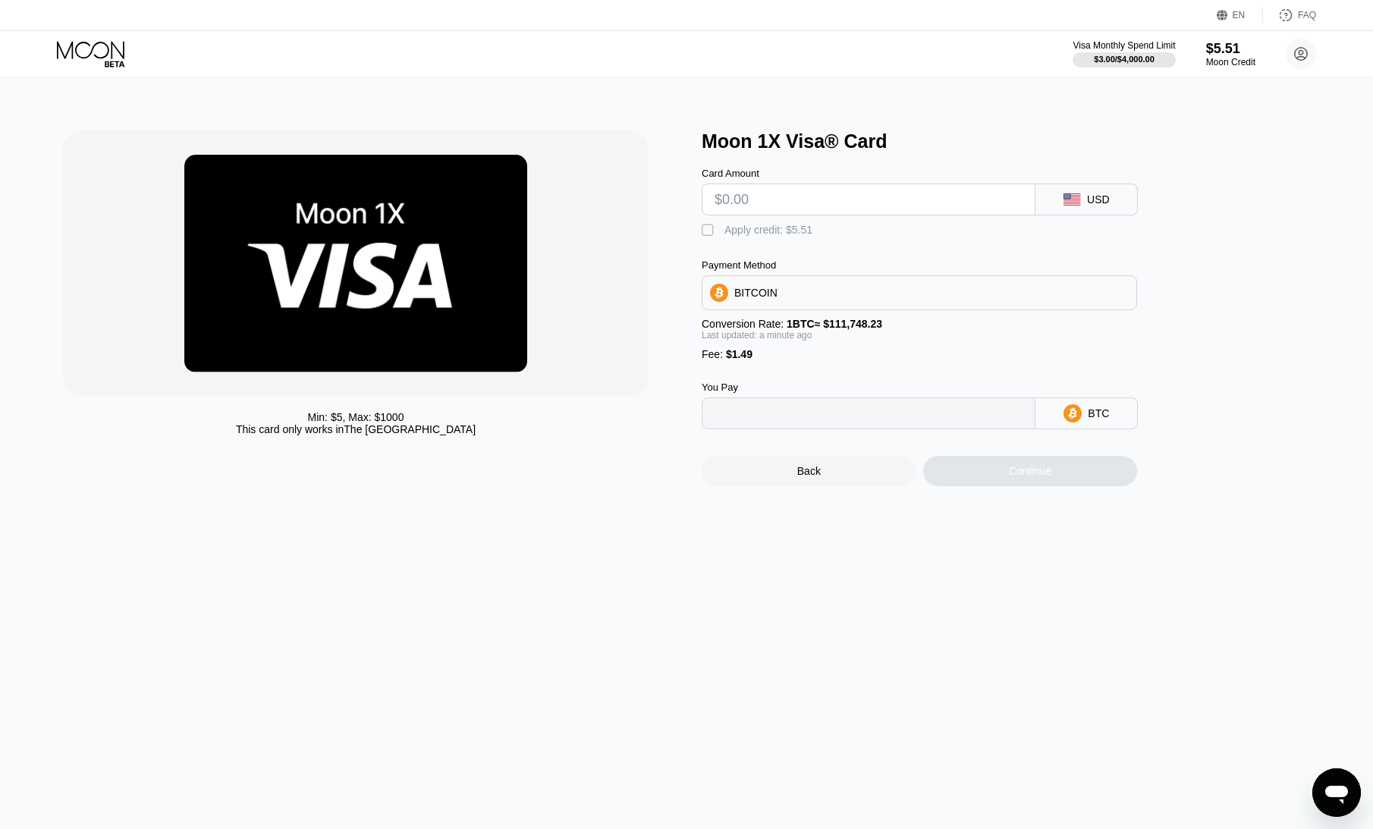
type input "0"
click at [737, 231] on div "Apply credit: $5.51" at bounding box center [768, 230] width 88 height 12
click at [908, 203] on input "text" at bounding box center [869, 199] width 308 height 30
paste input "$501"
type input "$501"
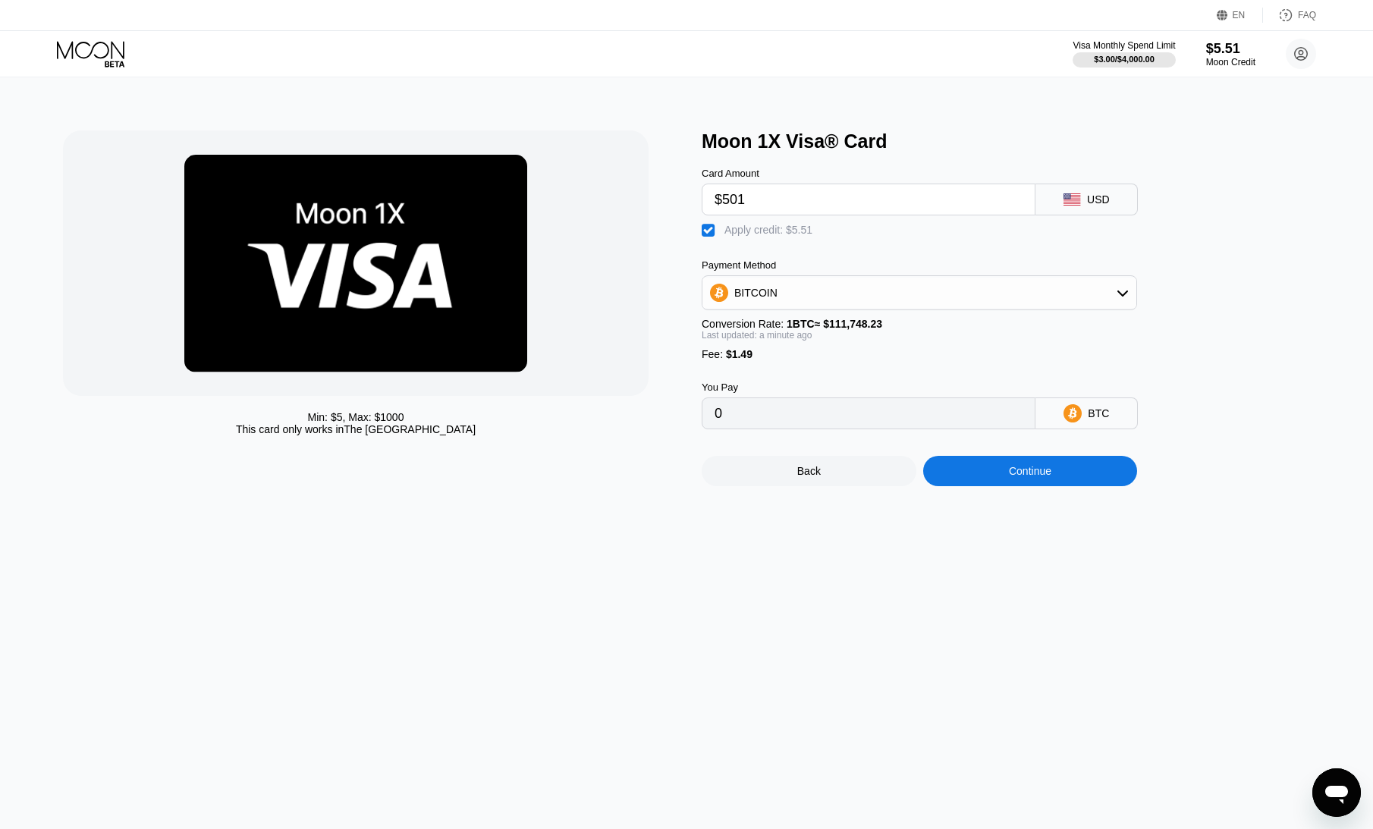
type input "0.00444732"
type input "$5"
type input "0.00000877"
type input "$5"
click at [1043, 158] on div "Card Amount $5 USD" at bounding box center [945, 183] width 486 height 63
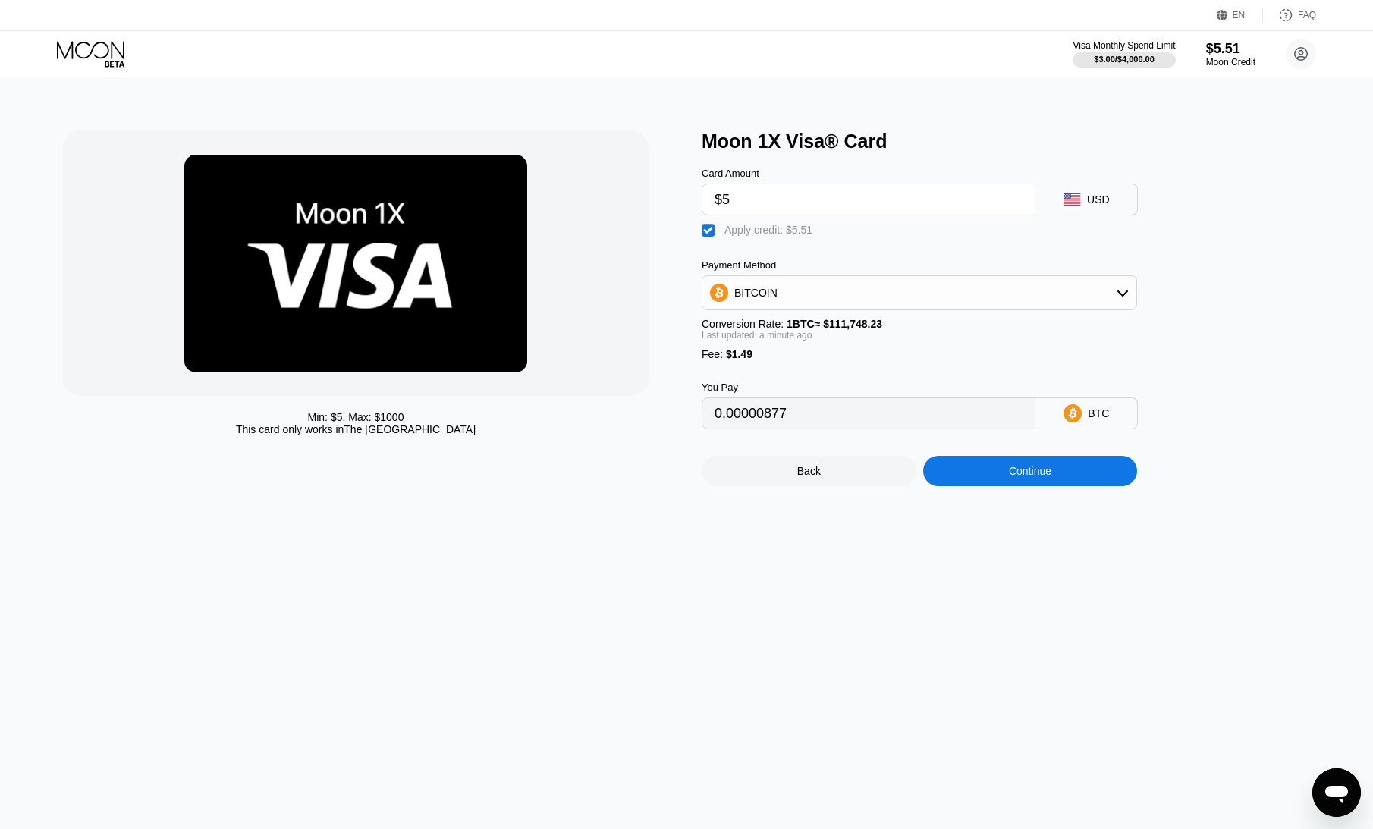
click at [1039, 303] on div "BITCOIN" at bounding box center [919, 293] width 434 height 30
click at [978, 362] on div "USDT on TRON" at bounding box center [919, 368] width 426 height 30
type input "0.99"
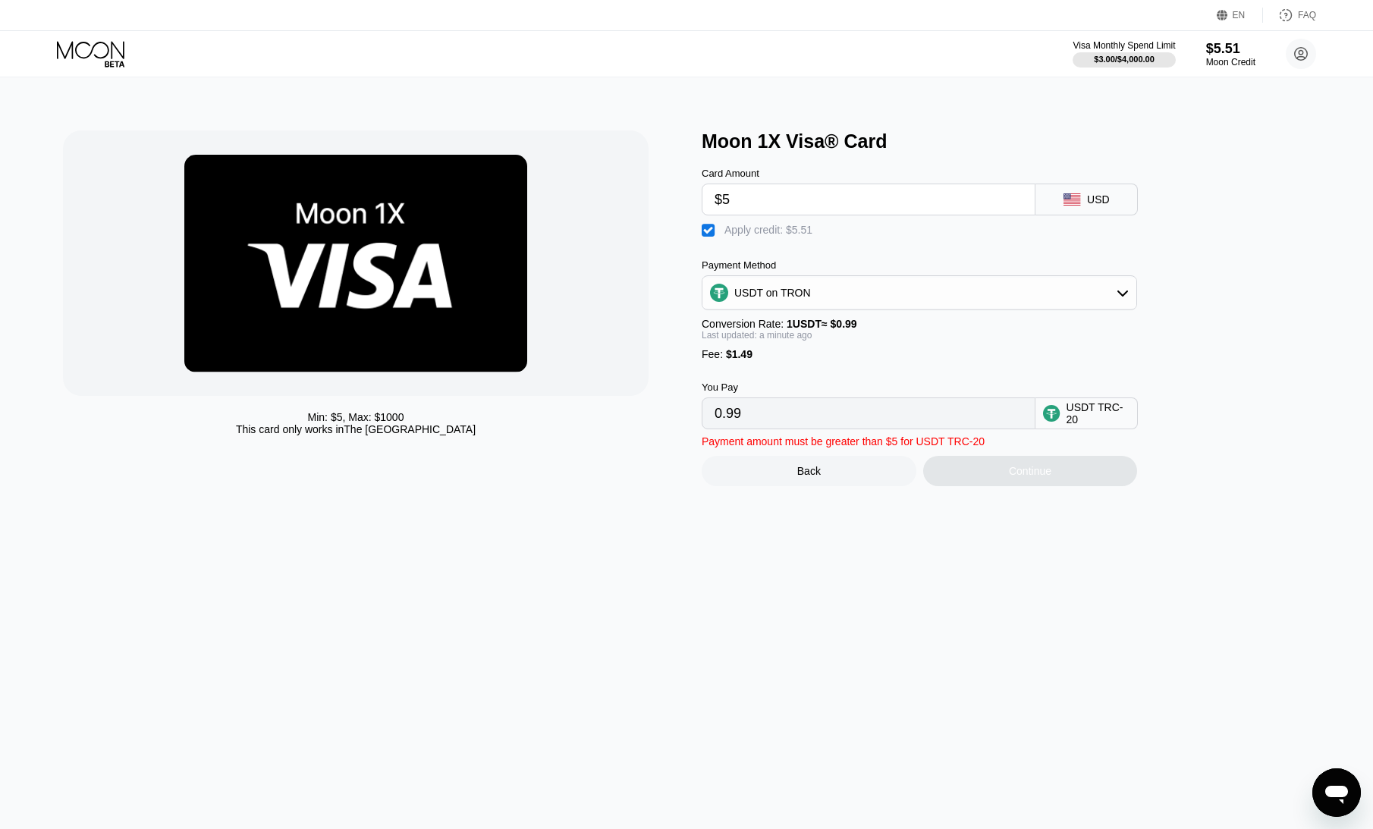
click at [845, 200] on input "$5" at bounding box center [869, 199] width 308 height 30
click at [1168, 222] on div " Apply credit: $5.51" at bounding box center [945, 226] width 486 height 23
click at [962, 206] on input "$5" at bounding box center [869, 199] width 308 height 30
type input "$5"
click at [953, 162] on div "Card Amount $5 USD" at bounding box center [945, 183] width 486 height 63
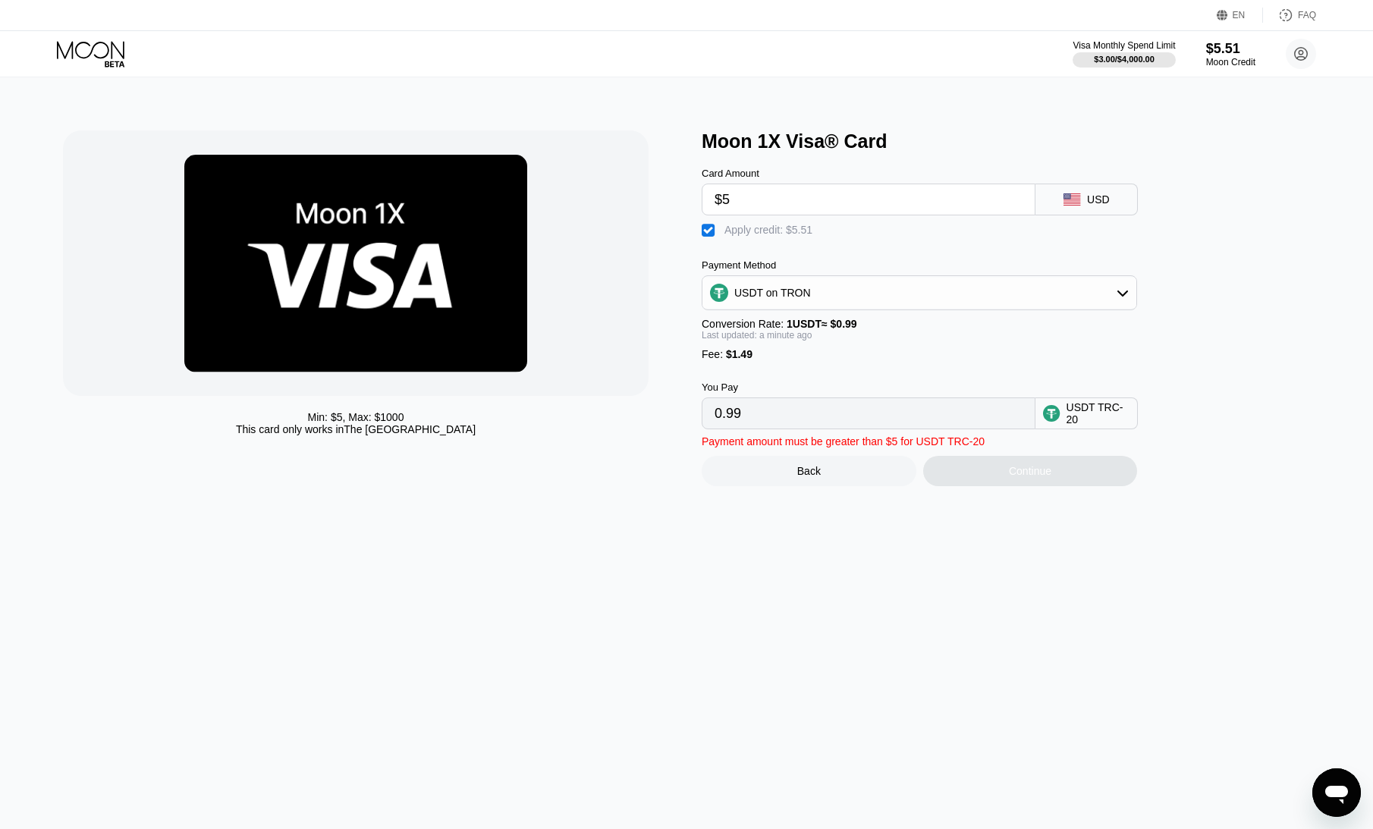
click at [868, 204] on input "$5" at bounding box center [869, 199] width 308 height 30
type input "0.00"
type input "$5"
type input "0.99"
type input "0.00"
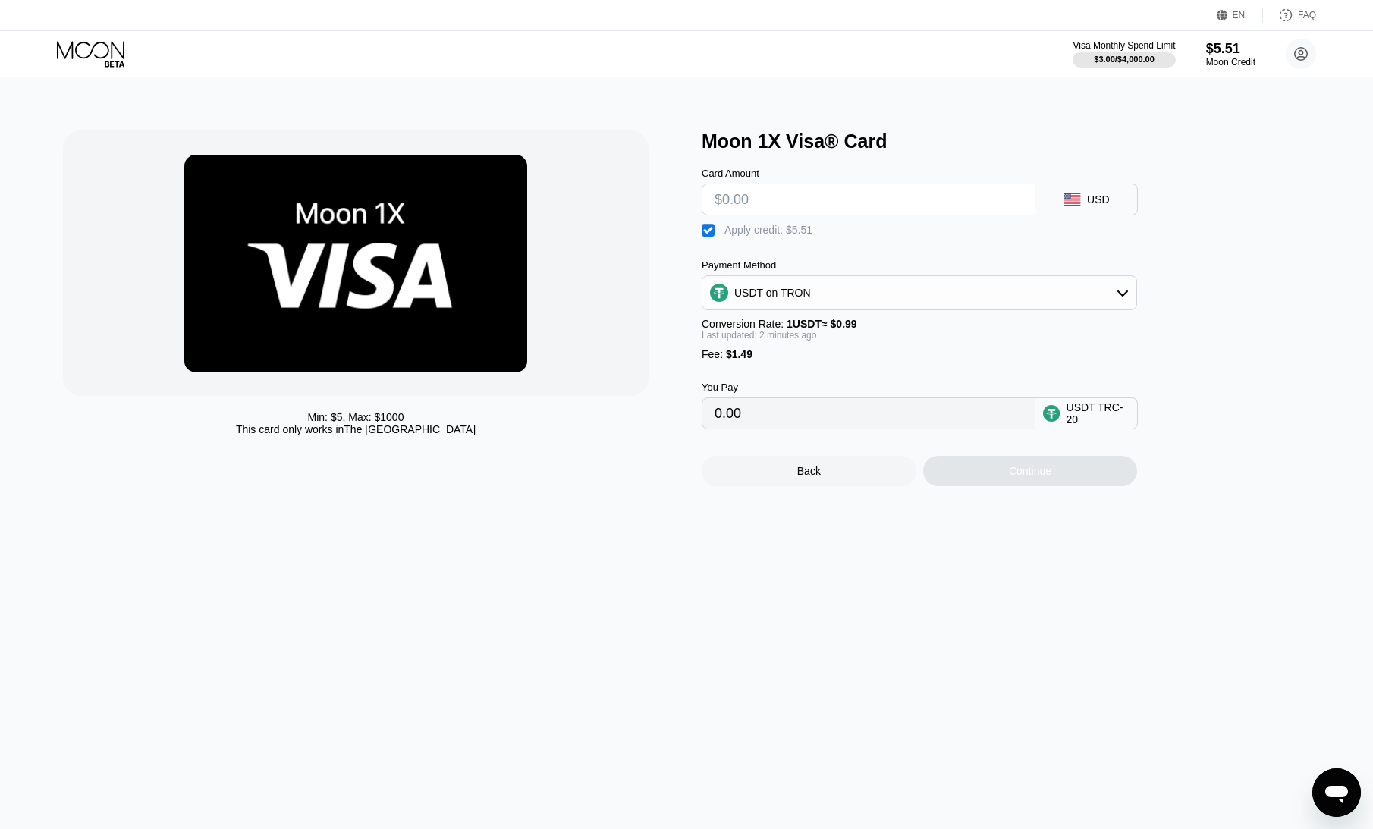
type input "$5"
click at [941, 162] on div "Card Amount $5 USD" at bounding box center [945, 183] width 486 height 63
click at [787, 236] on div "Apply credit: $5.51" at bounding box center [768, 230] width 88 height 12
type input "0.99"
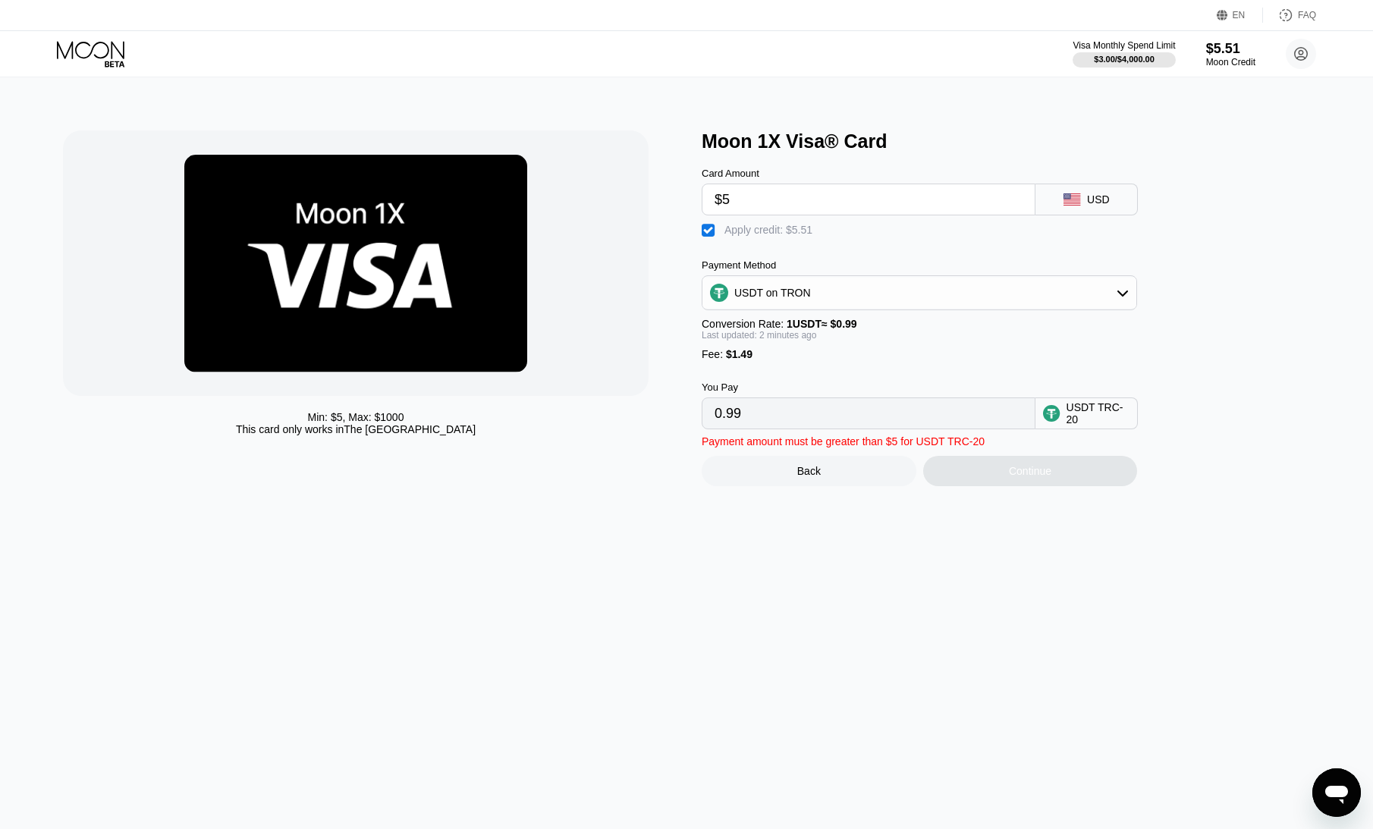
click at [789, 206] on input "$5" at bounding box center [869, 199] width 308 height 30
type input "0.00"
type input "$0"
click at [921, 145] on div "Moon 1X Visa® Card" at bounding box center [1014, 141] width 624 height 22
click at [860, 423] on input "0.00" at bounding box center [869, 413] width 308 height 30
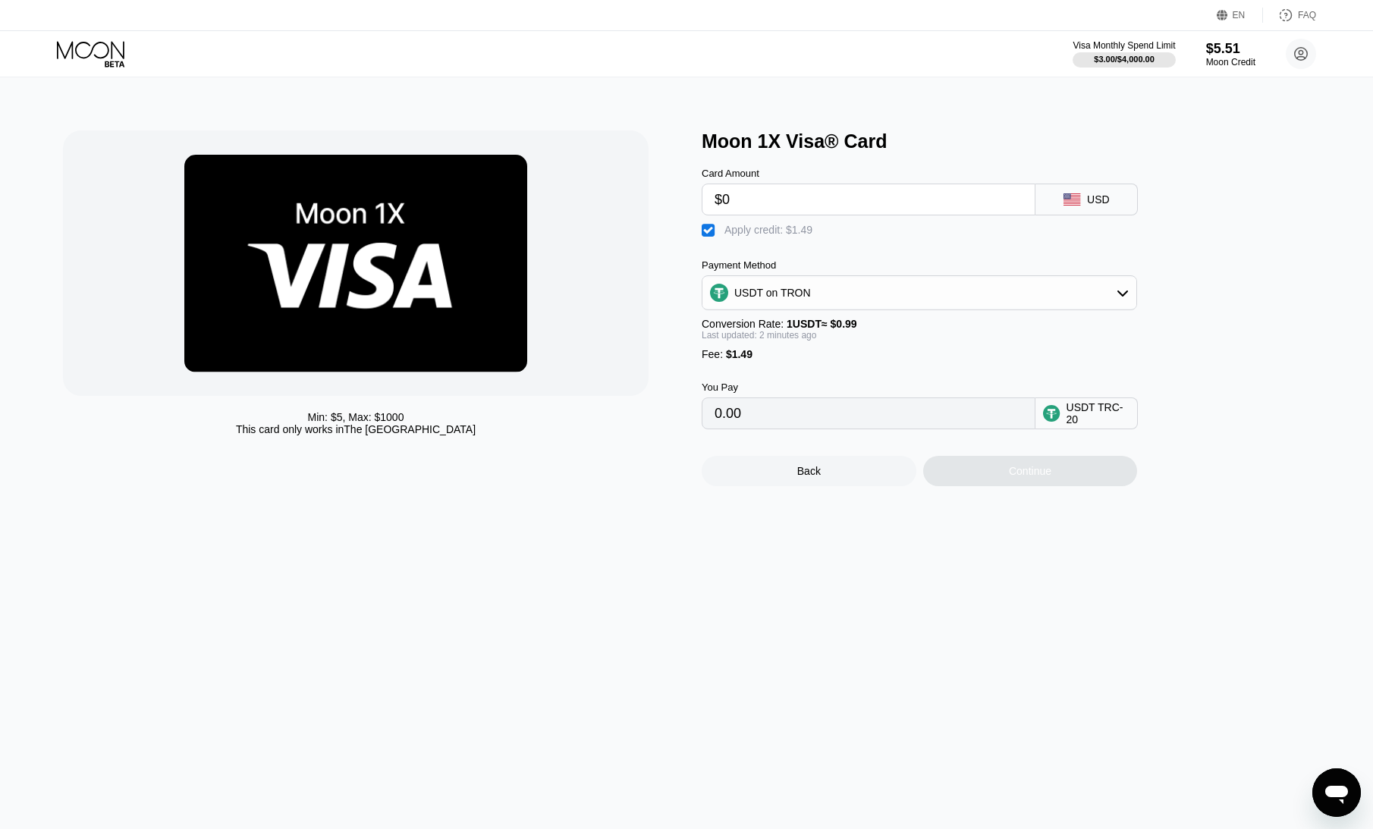
click at [745, 206] on input "$0" at bounding box center [869, 199] width 308 height 30
type input "$11"
type input "7.05"
type input "$11"
click at [704, 238] on div "" at bounding box center [709, 230] width 15 height 15
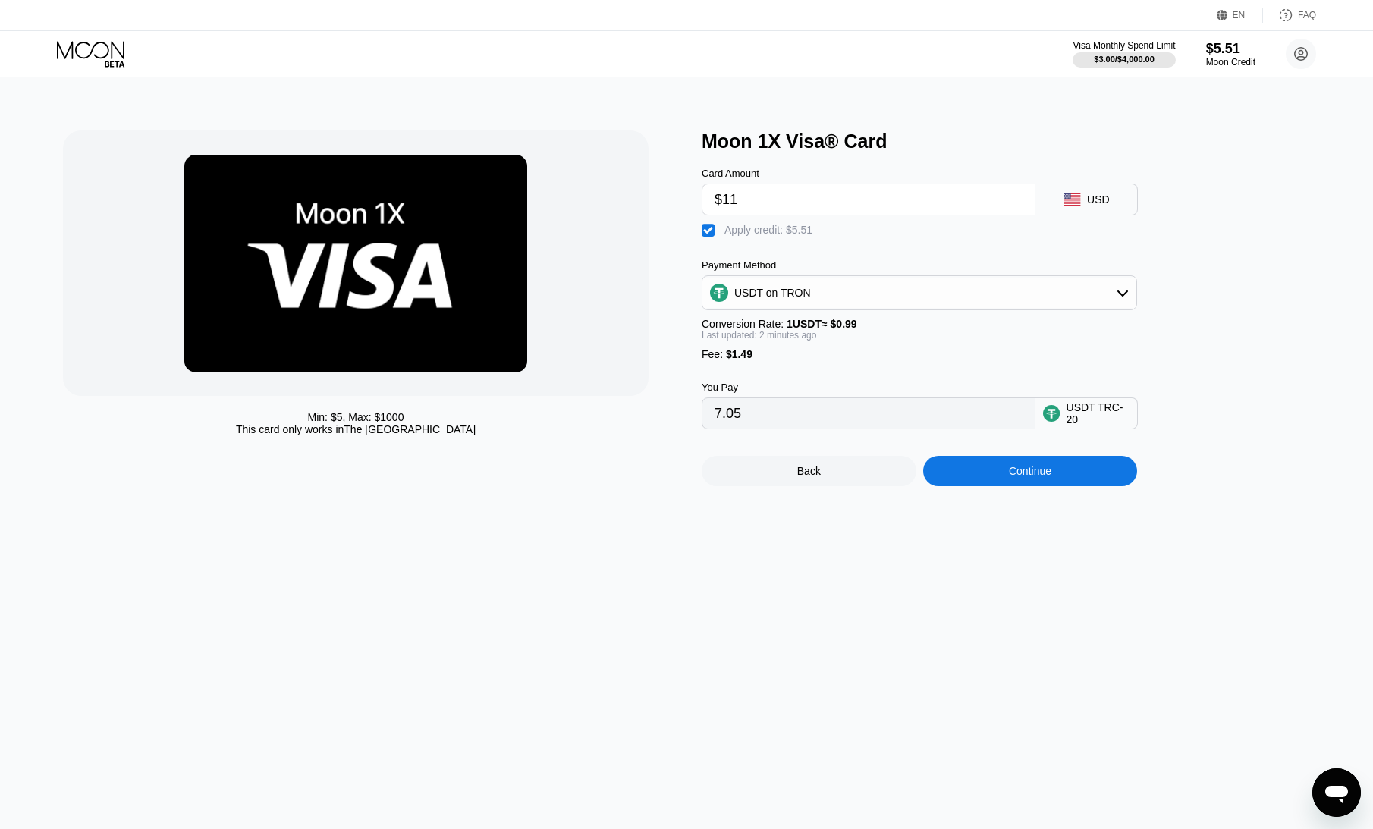
type input "12.62"
click at [1073, 200] on icon at bounding box center [1072, 199] width 17 height 12
click at [109, 48] on icon at bounding box center [92, 54] width 71 height 27
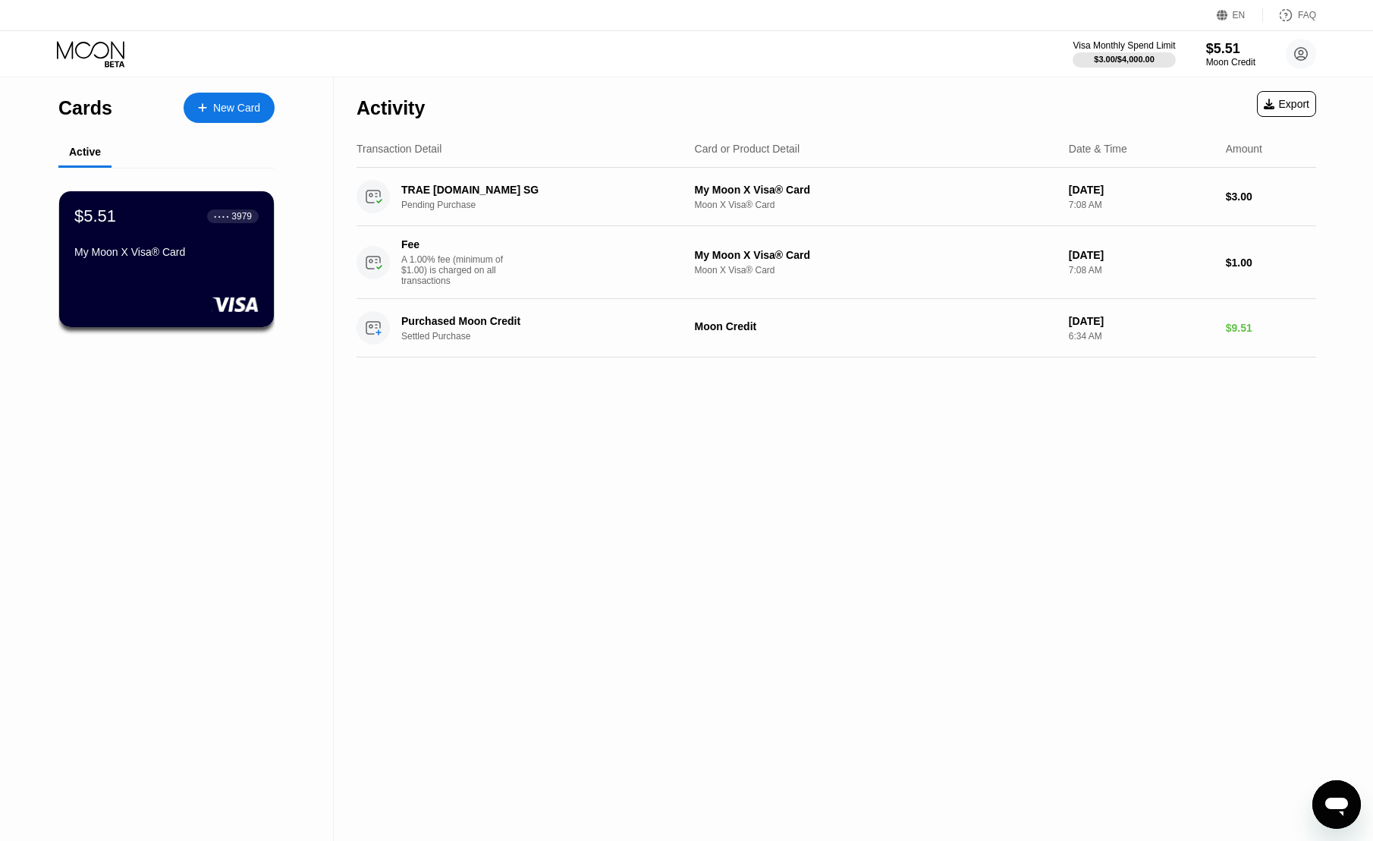
click at [777, 144] on div "Card or Product Detail" at bounding box center [747, 149] width 105 height 12
click at [1295, 52] on icon at bounding box center [1301, 54] width 13 height 13
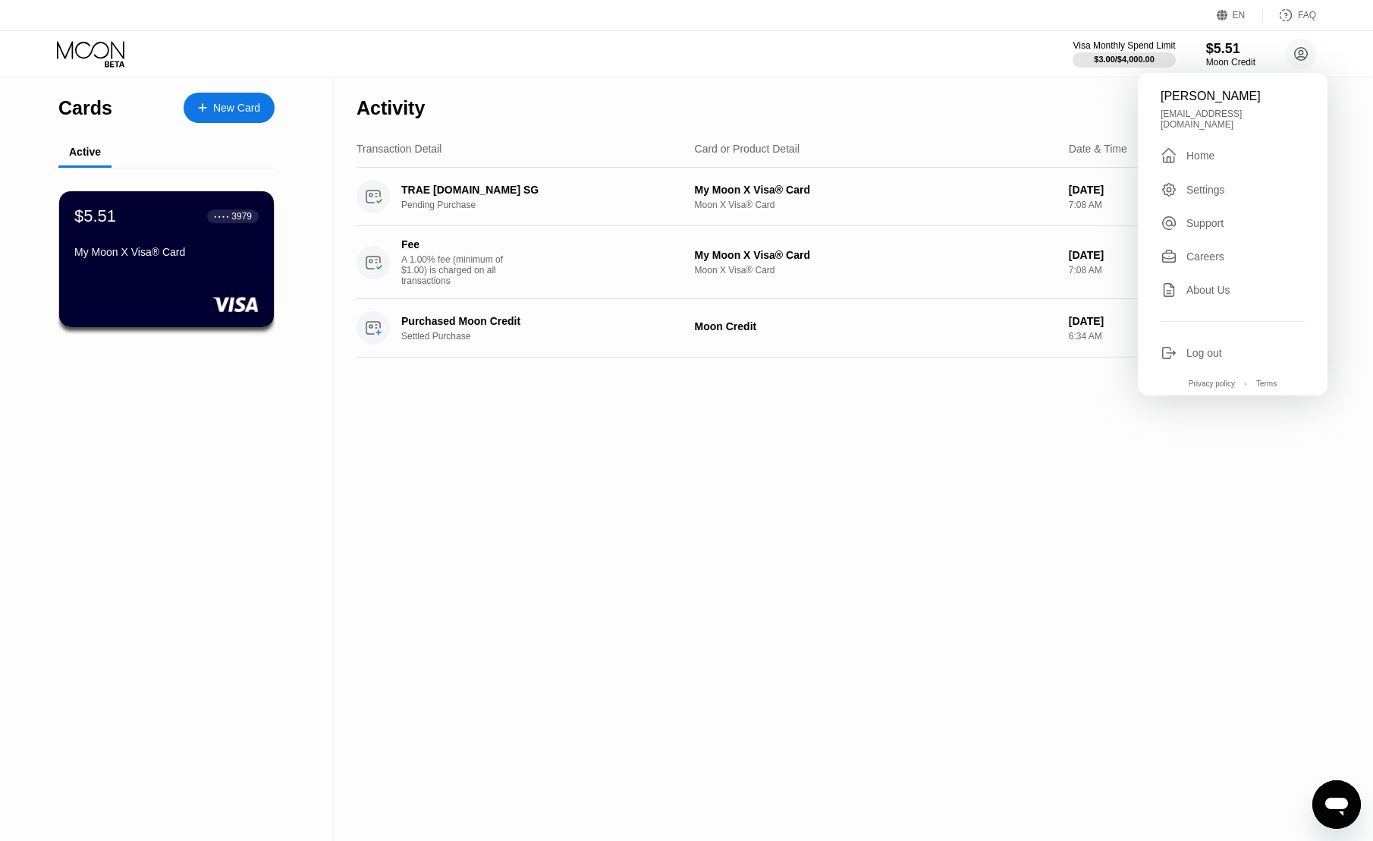
drag, startPoint x: 994, startPoint y: 74, endPoint x: 910, endPoint y: 69, distance: 84.4
click at [978, 73] on div "Visa Monthly Spend Limit $3.00 / $4,000.00 $5.51 Moon Credit omar nagy nagyomar…" at bounding box center [686, 54] width 1373 height 46
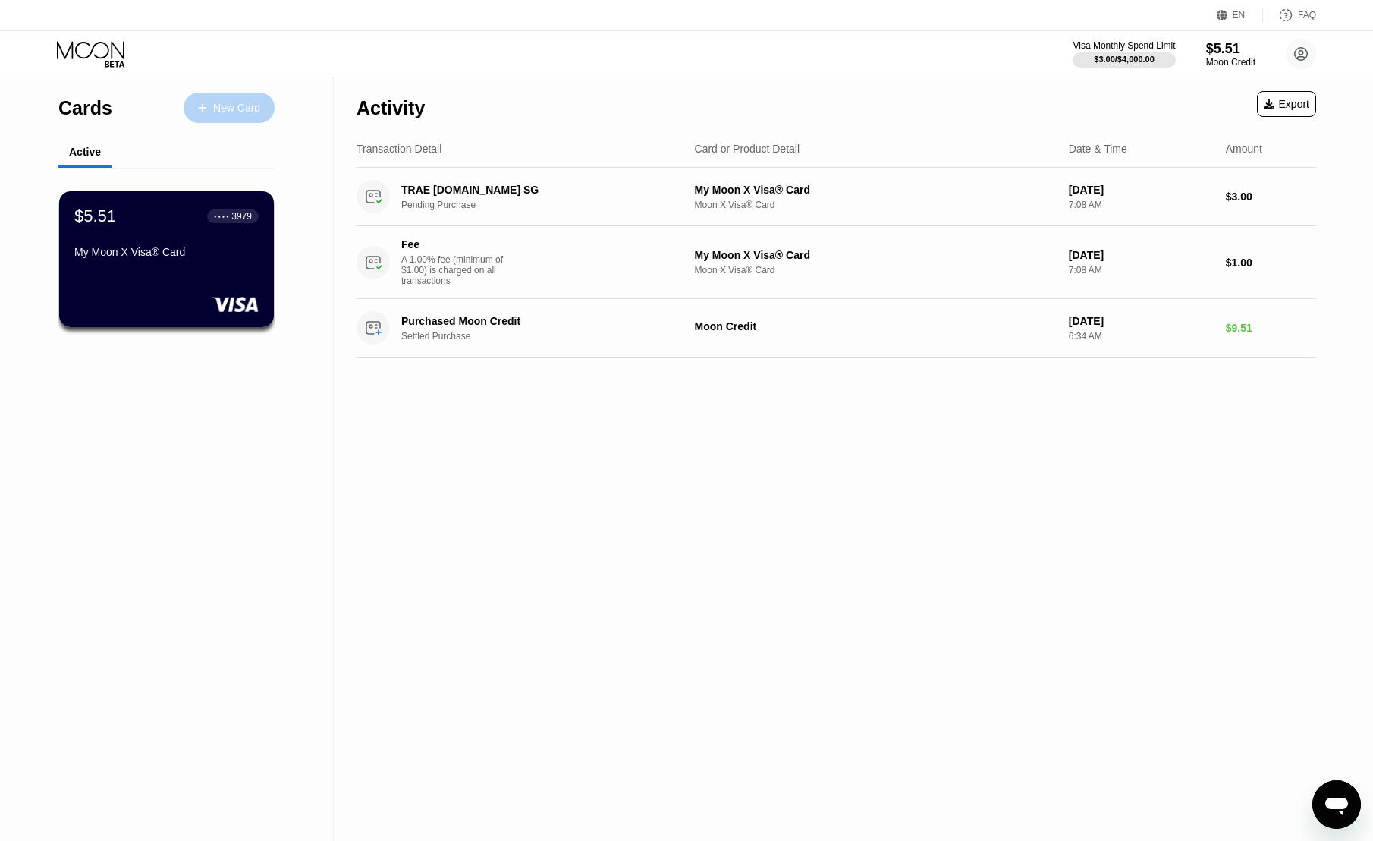
click at [231, 105] on div "New Card" at bounding box center [236, 108] width 47 height 13
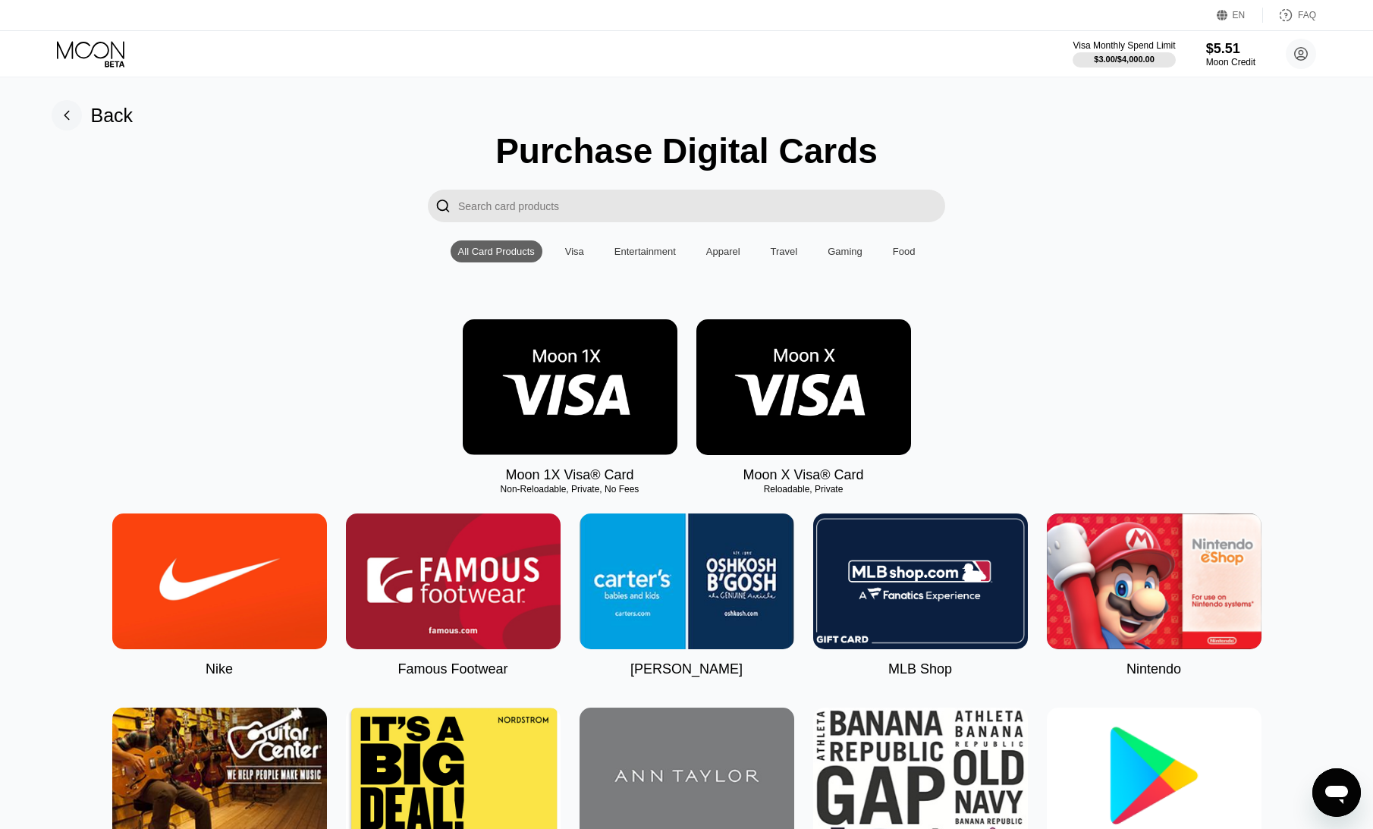
click at [571, 257] on div "Visa" at bounding box center [574, 251] width 19 height 11
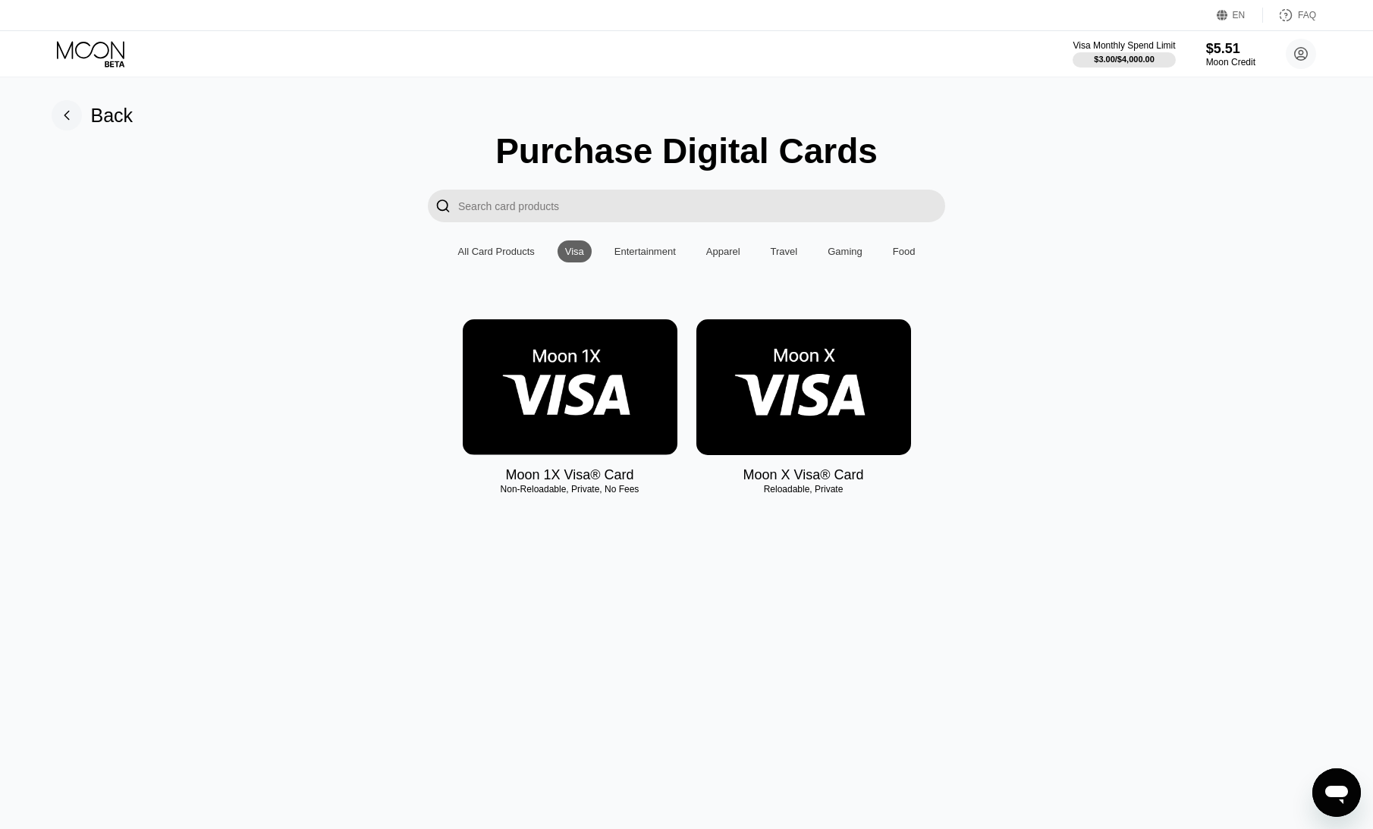
click at [630, 257] on div "Entertainment" at bounding box center [644, 251] width 61 height 11
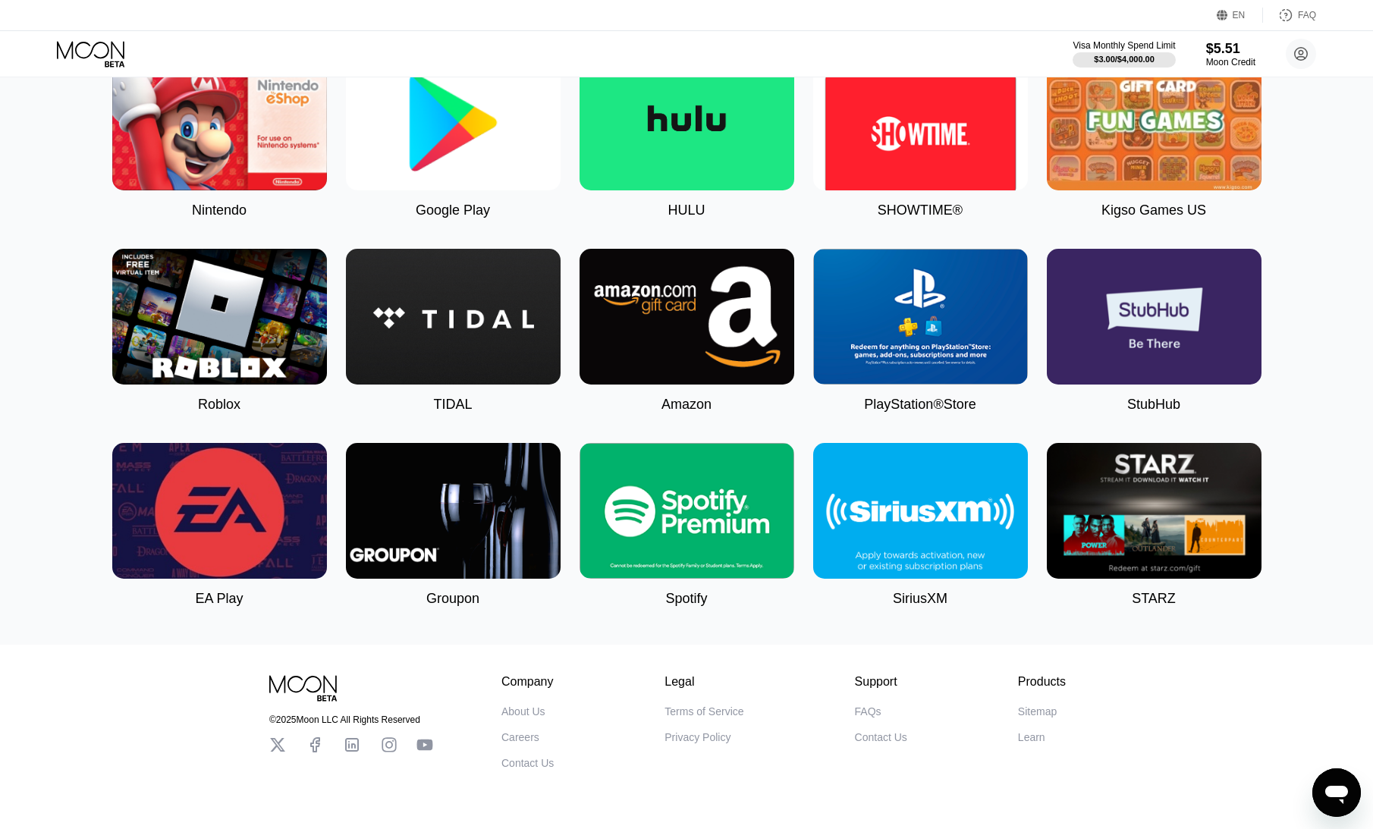
scroll to position [206, 0]
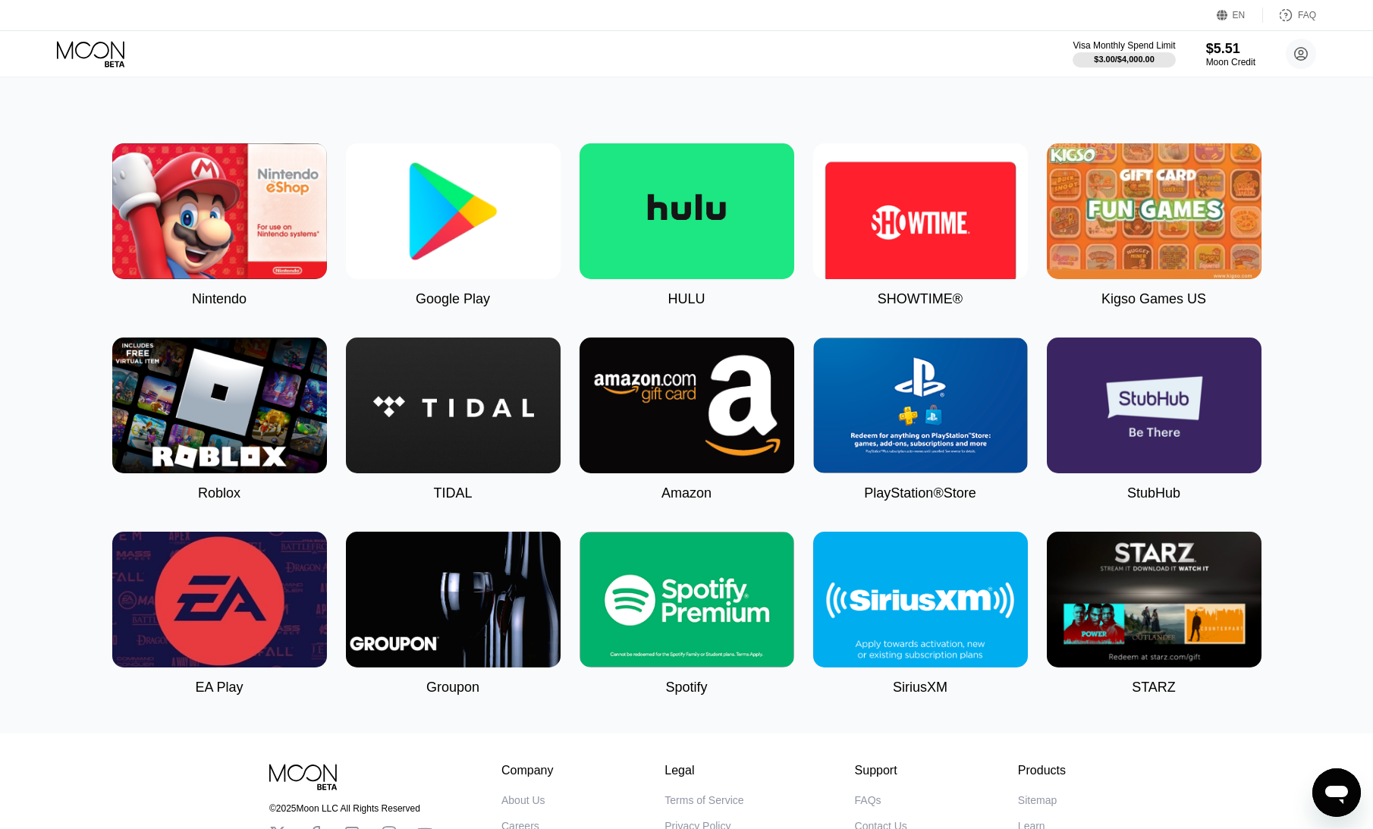
click at [699, 595] on img at bounding box center [687, 600] width 215 height 136
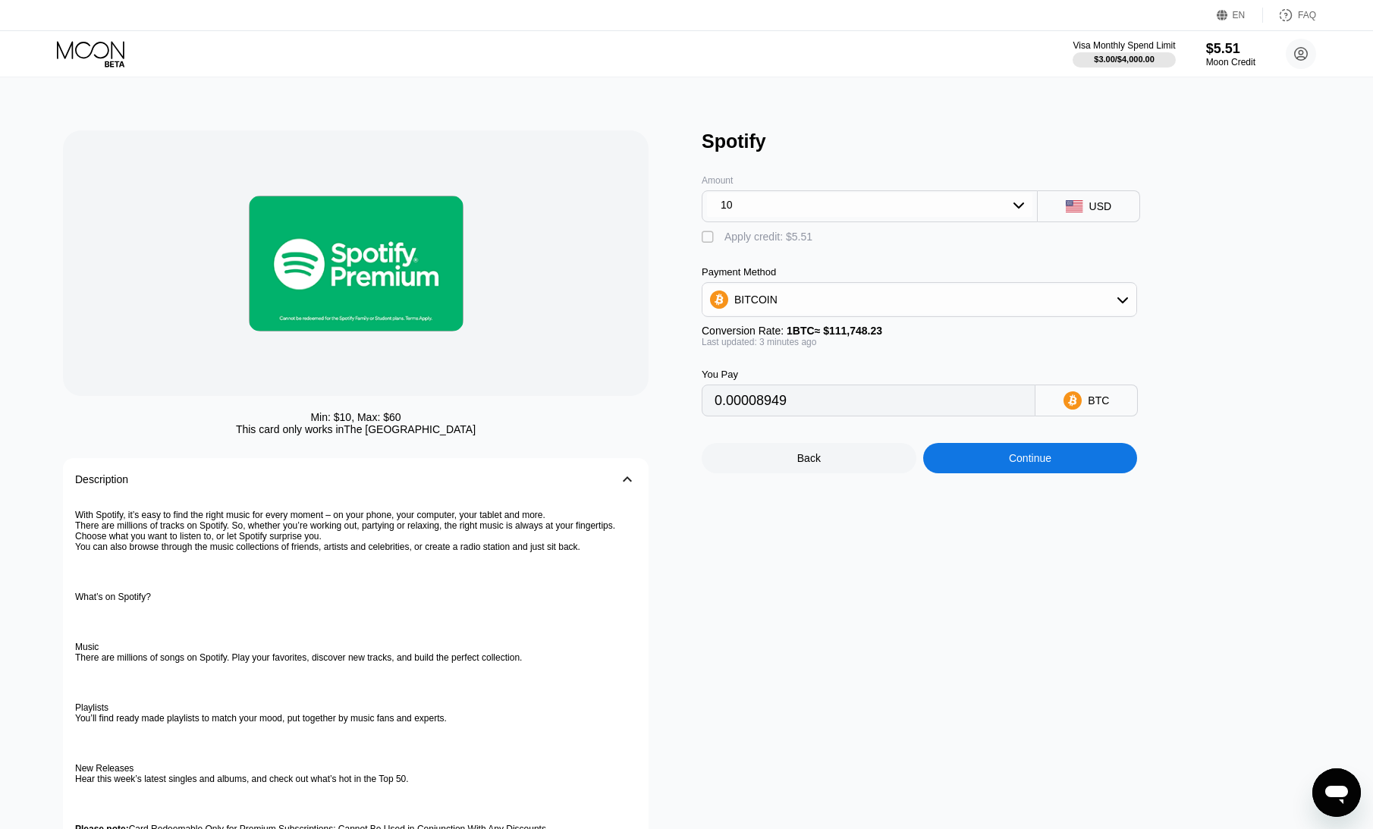
type input "0.00008957"
click at [88, 39] on div "Visa Monthly Spend Limit $3.00 / $4,000.00 $5.51 Moon Credit omar nagy nagyomar…" at bounding box center [686, 54] width 1373 height 46
click at [87, 55] on icon at bounding box center [92, 54] width 71 height 27
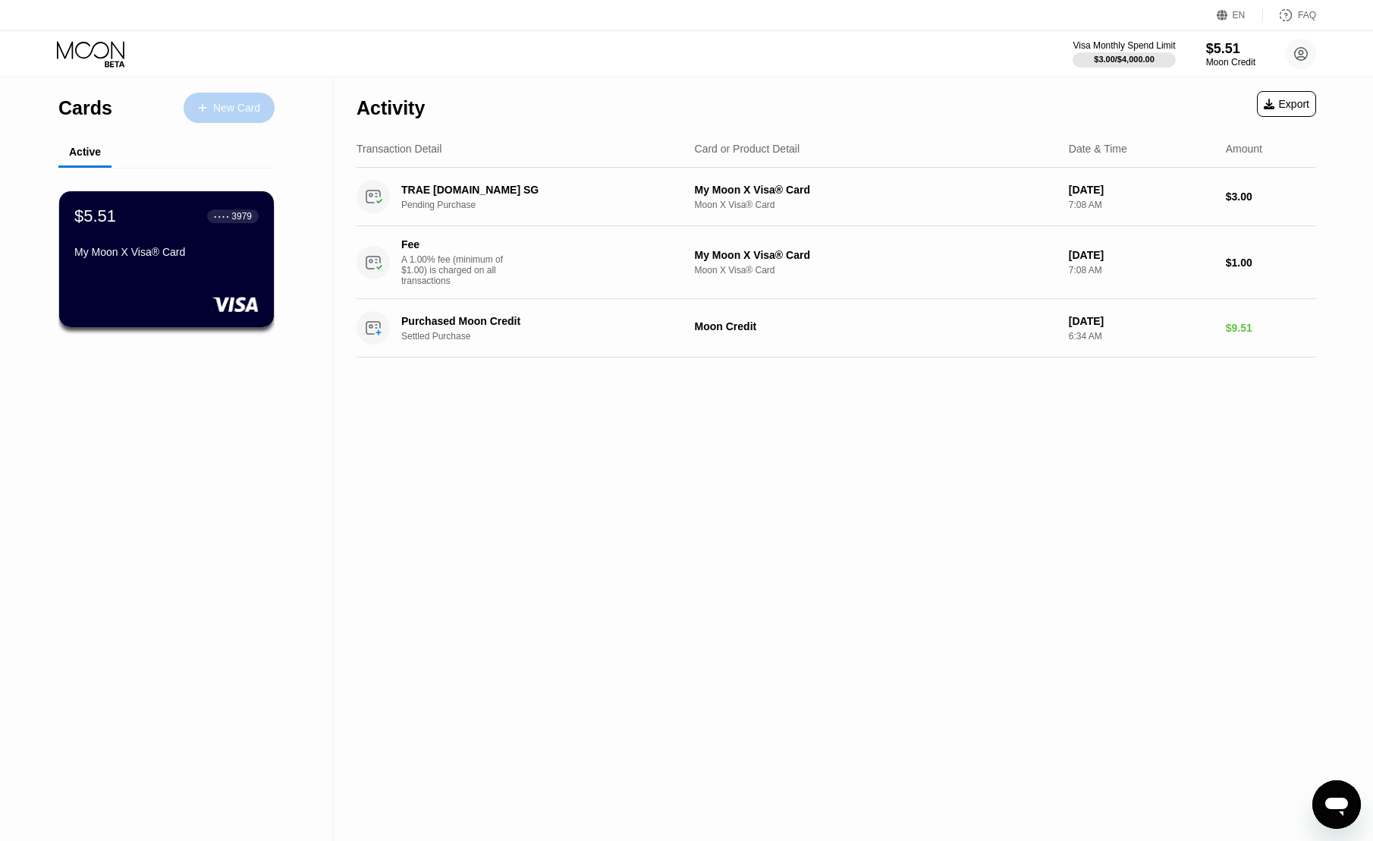
click at [247, 108] on div "New Card" at bounding box center [236, 108] width 47 height 13
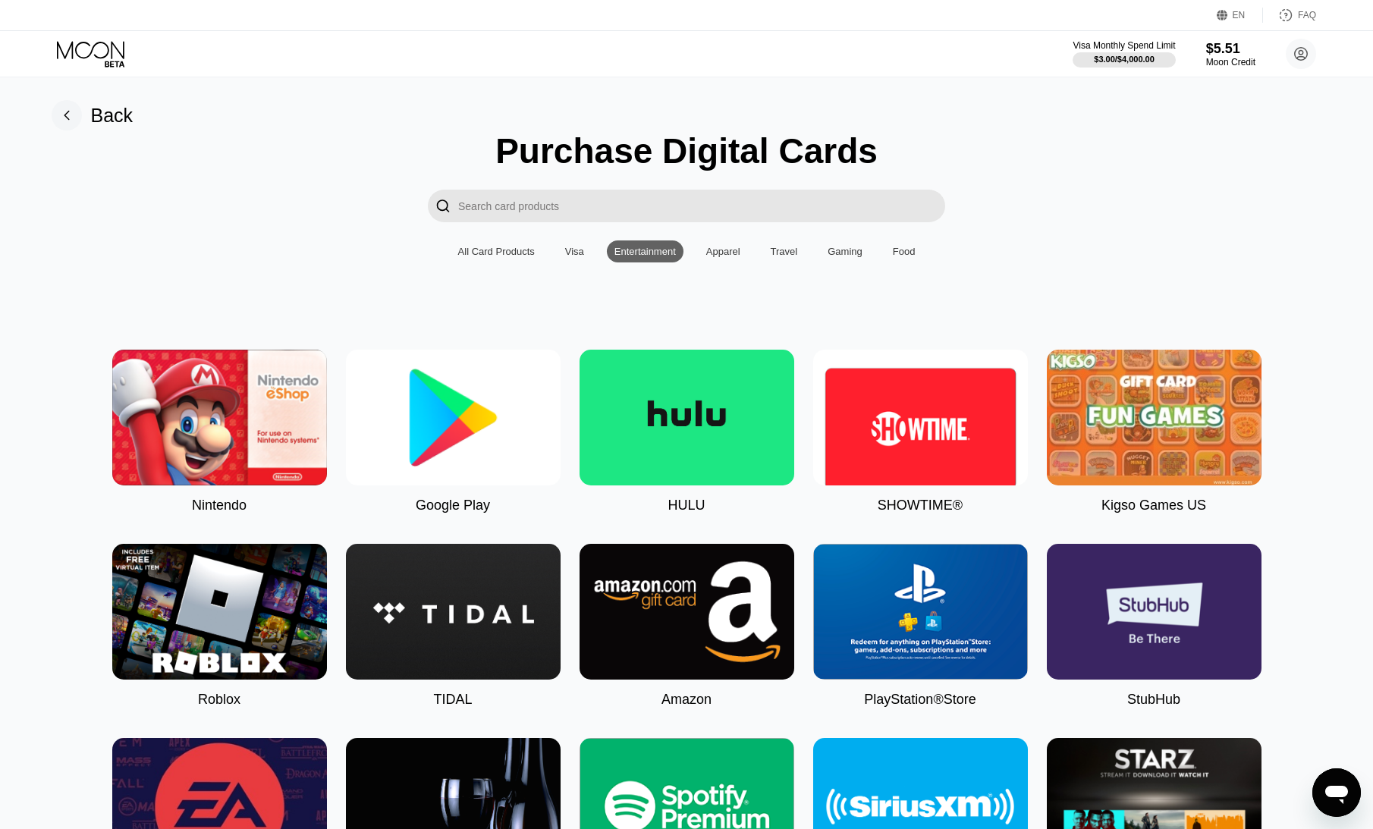
click at [711, 253] on div "Apparel" at bounding box center [723, 251] width 34 height 11
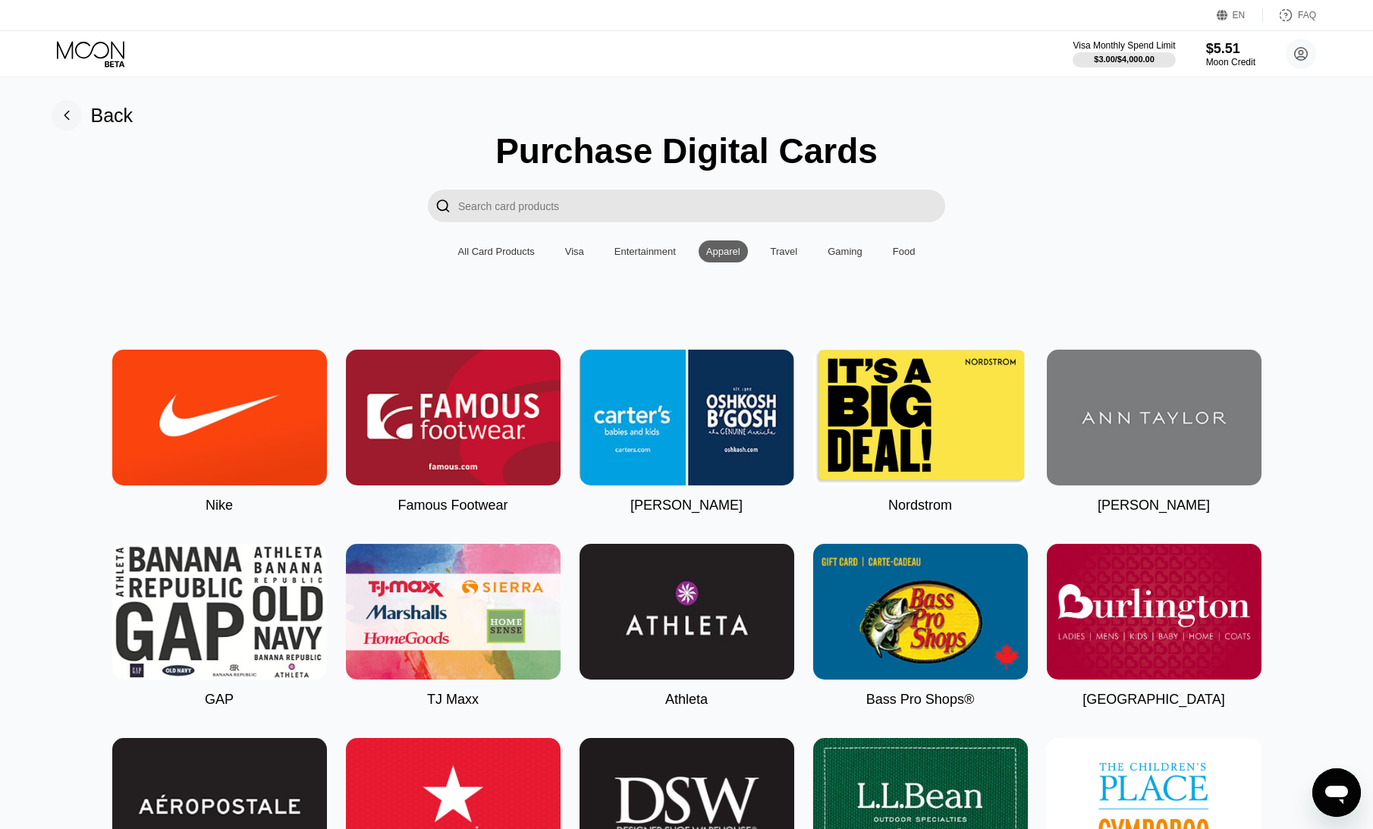
click at [850, 257] on div "Gaming" at bounding box center [845, 251] width 35 height 11
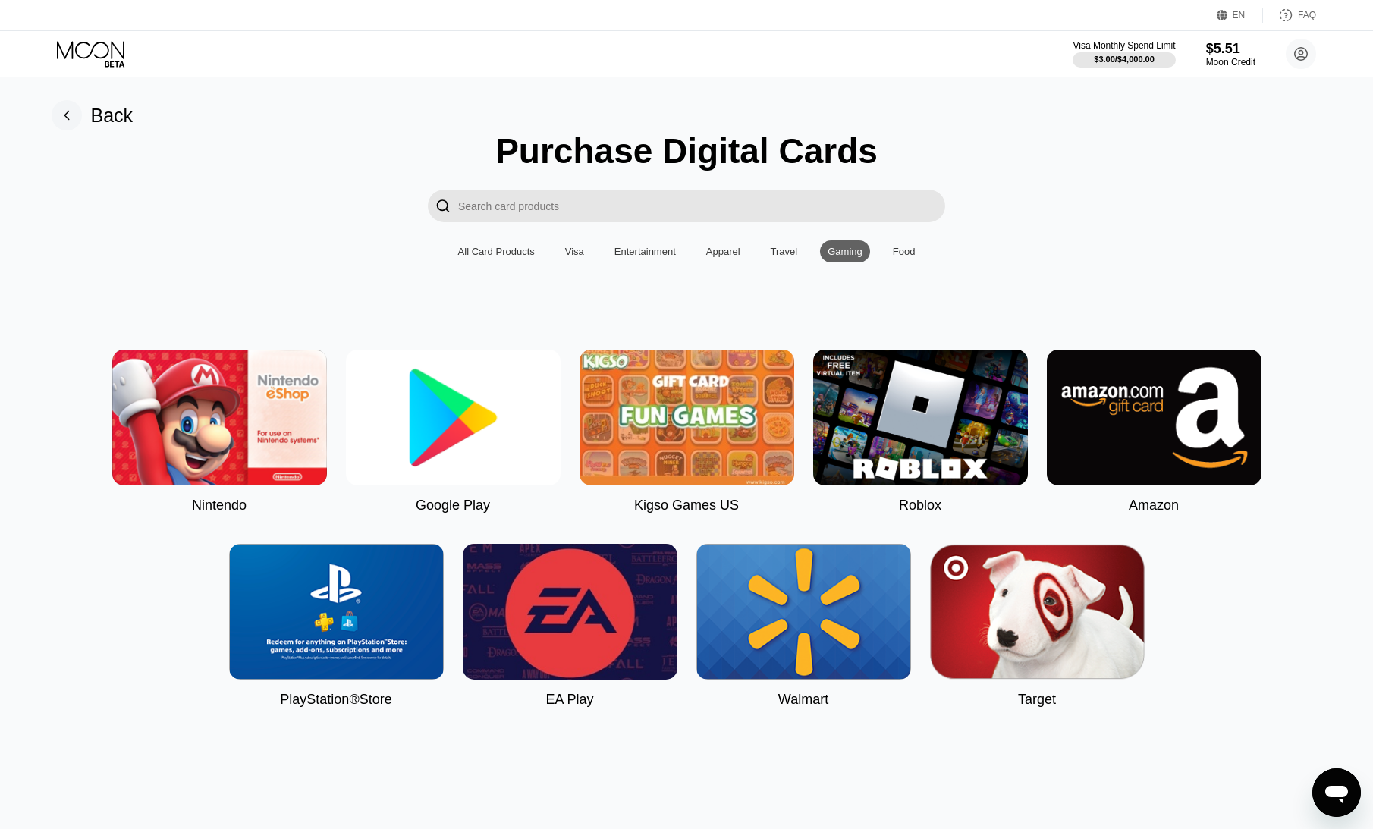
click at [493, 421] on img at bounding box center [453, 418] width 215 height 136
type input "0"
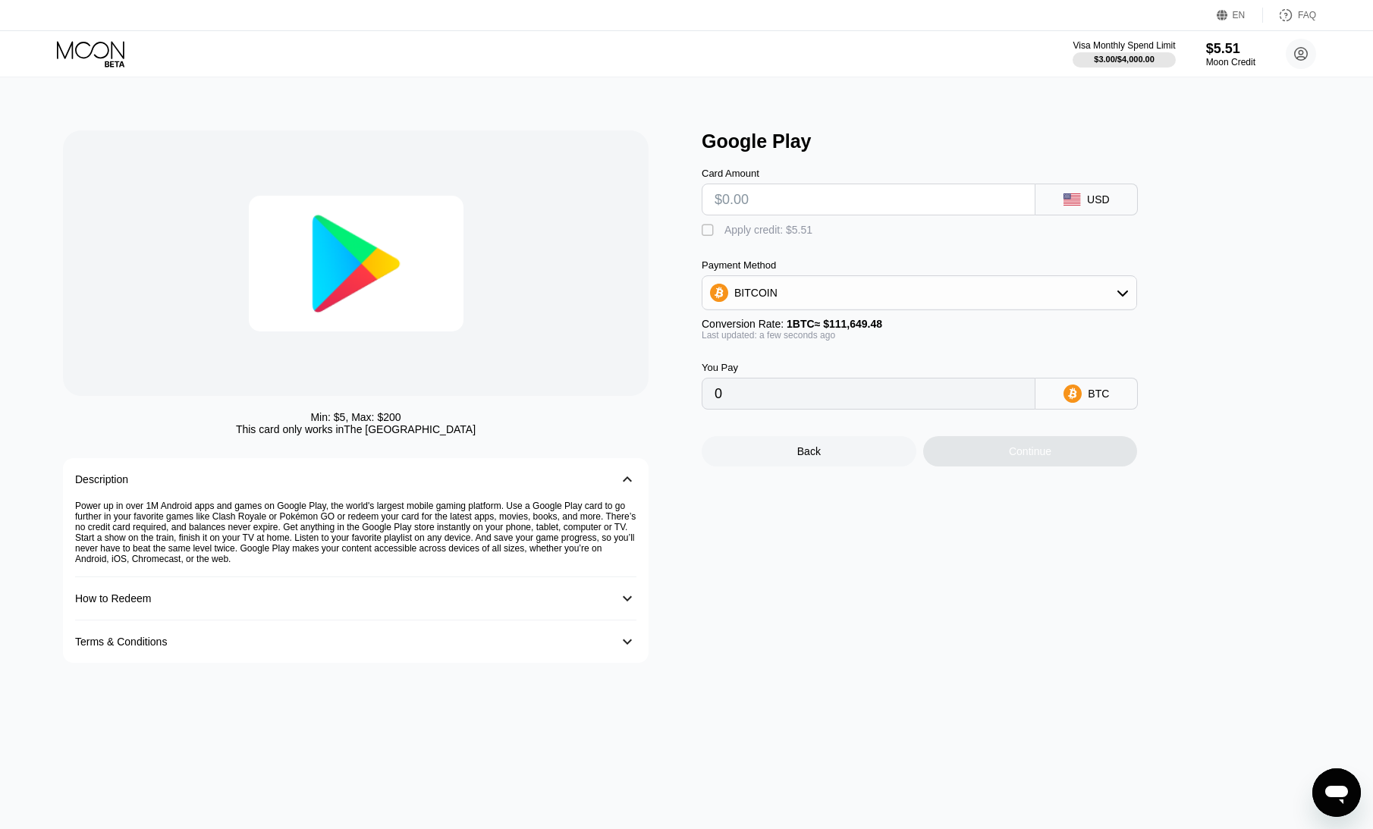
click at [112, 57] on icon at bounding box center [91, 49] width 68 height 17
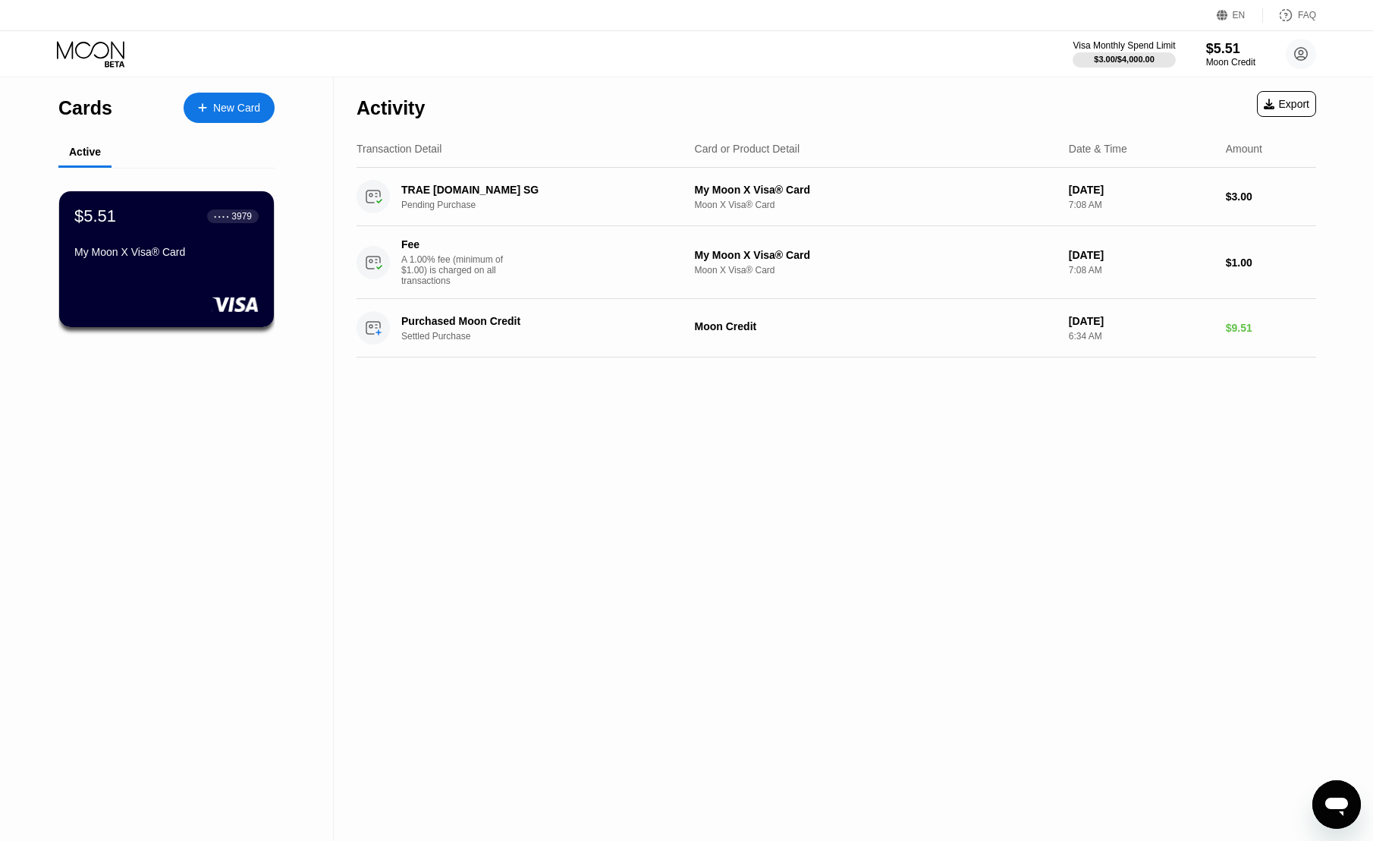
click at [216, 106] on div "New Card" at bounding box center [236, 108] width 47 height 13
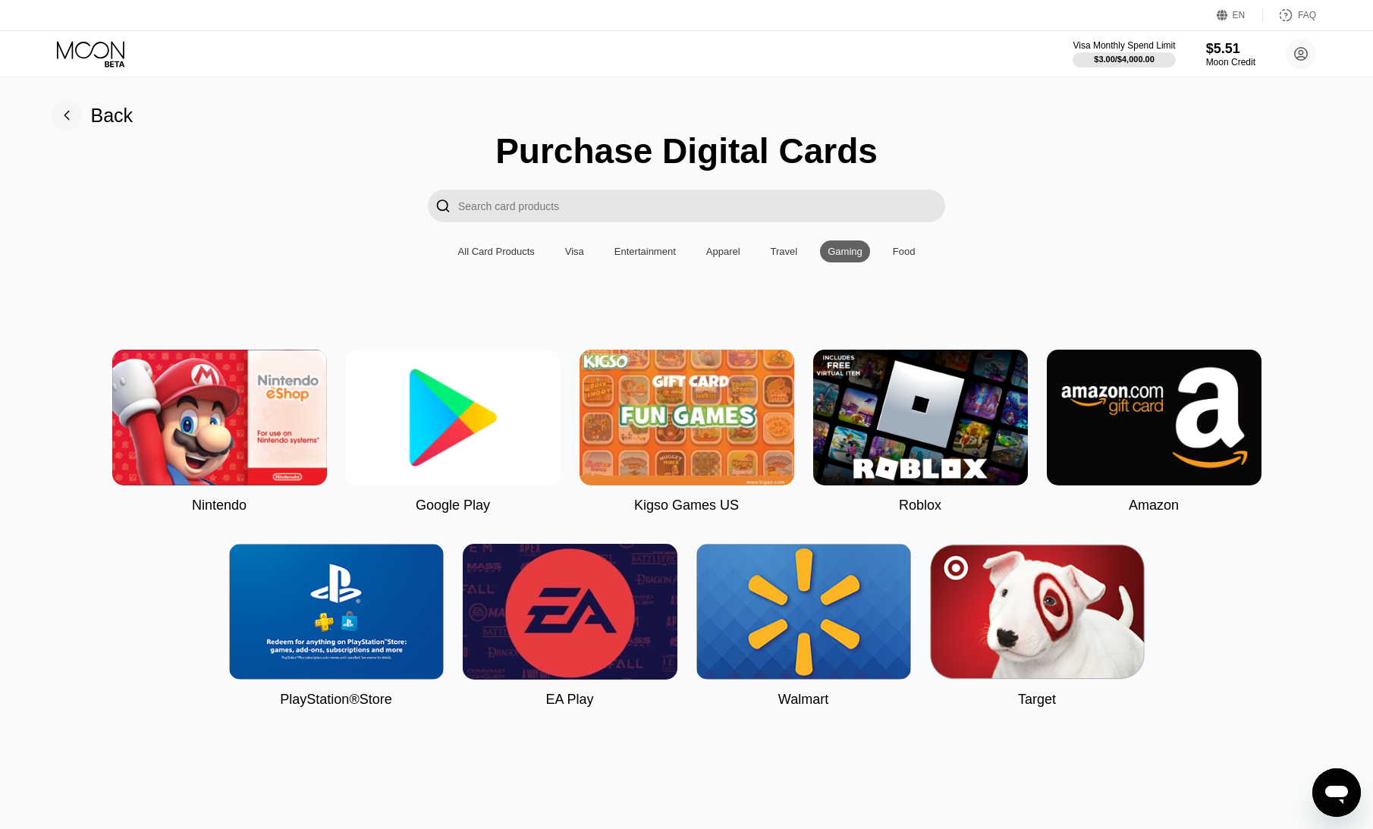
click at [112, 121] on div "Back" at bounding box center [112, 116] width 42 height 22
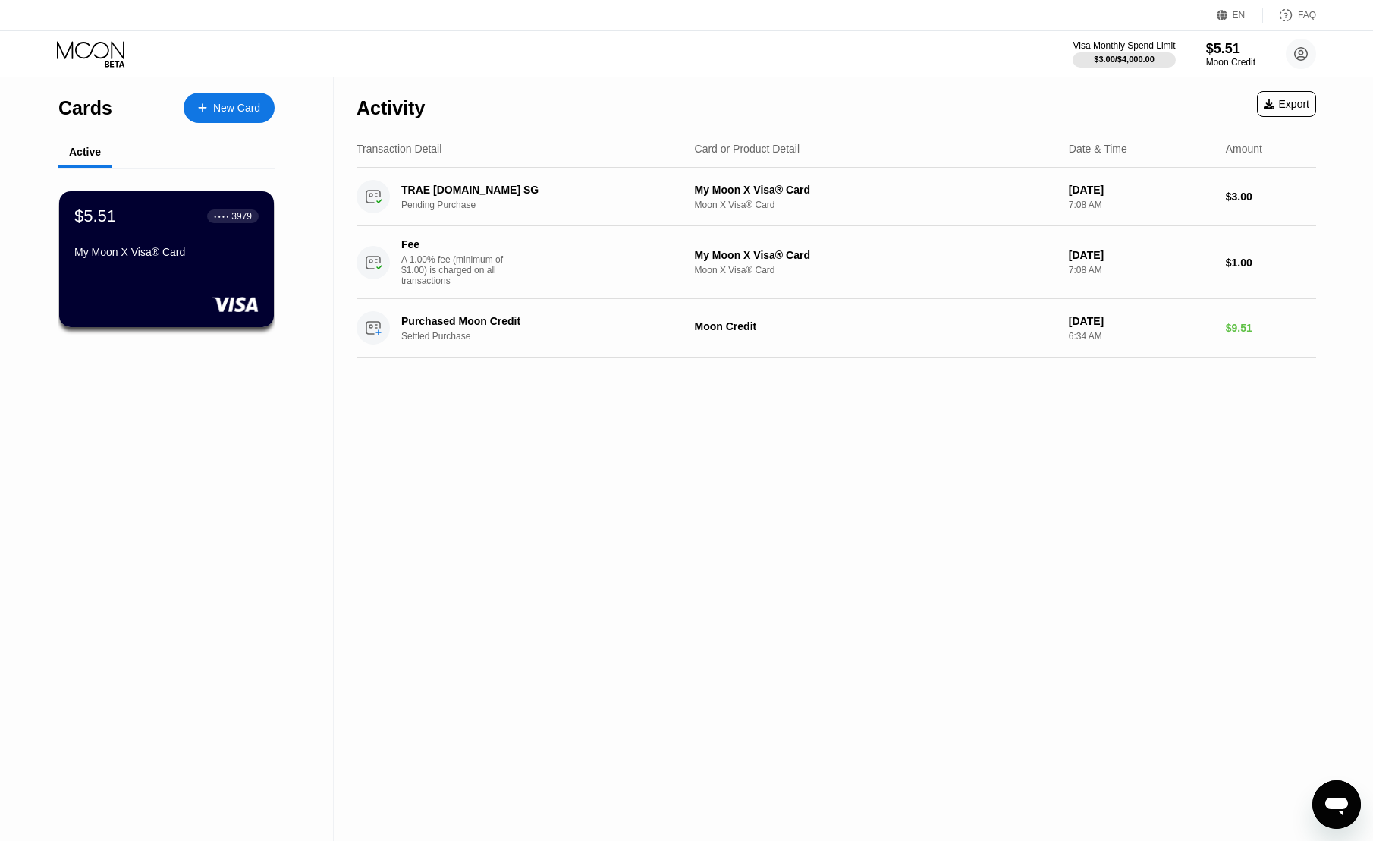
click at [203, 113] on div "New Card" at bounding box center [229, 108] width 91 height 30
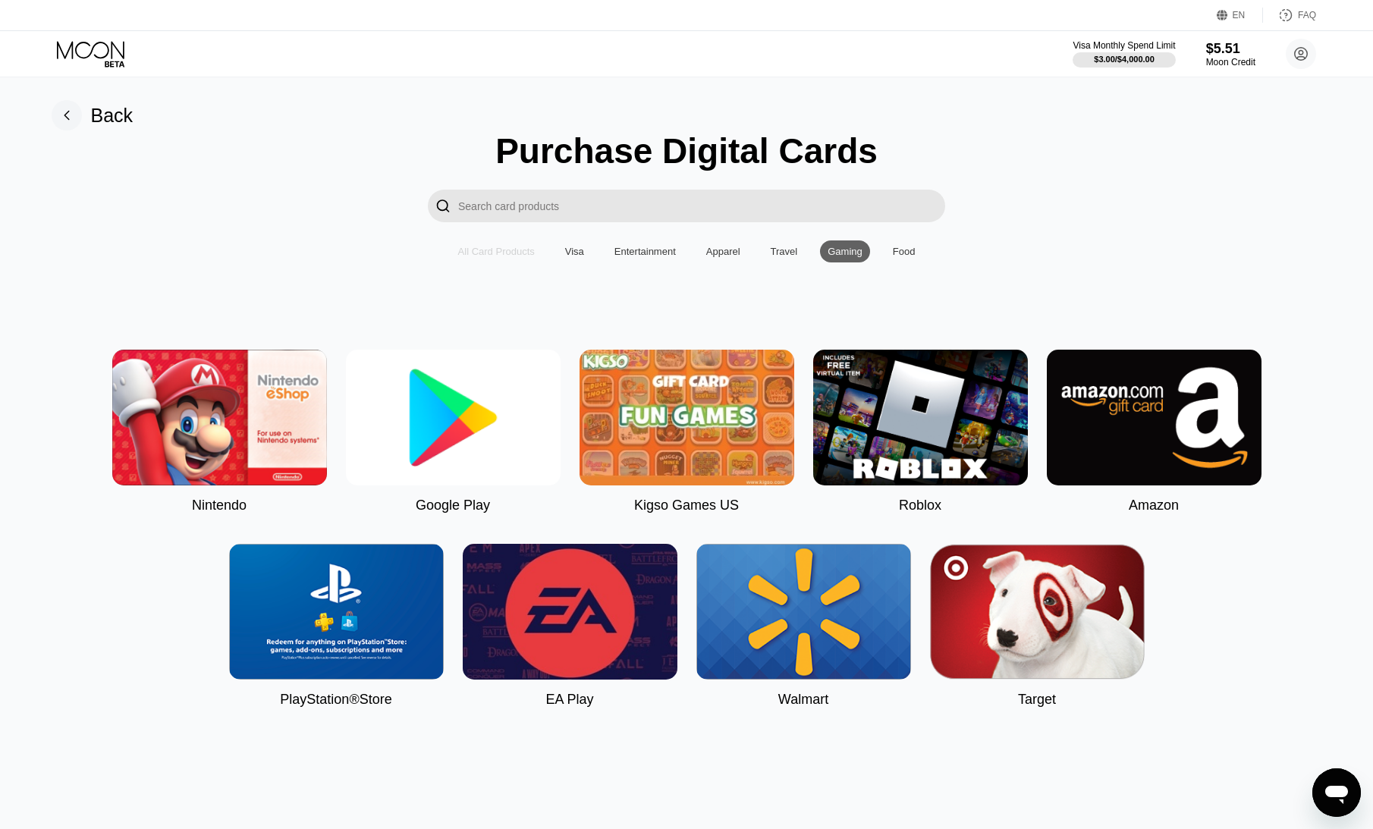
click at [508, 257] on div "All Card Products" at bounding box center [496, 251] width 77 height 11
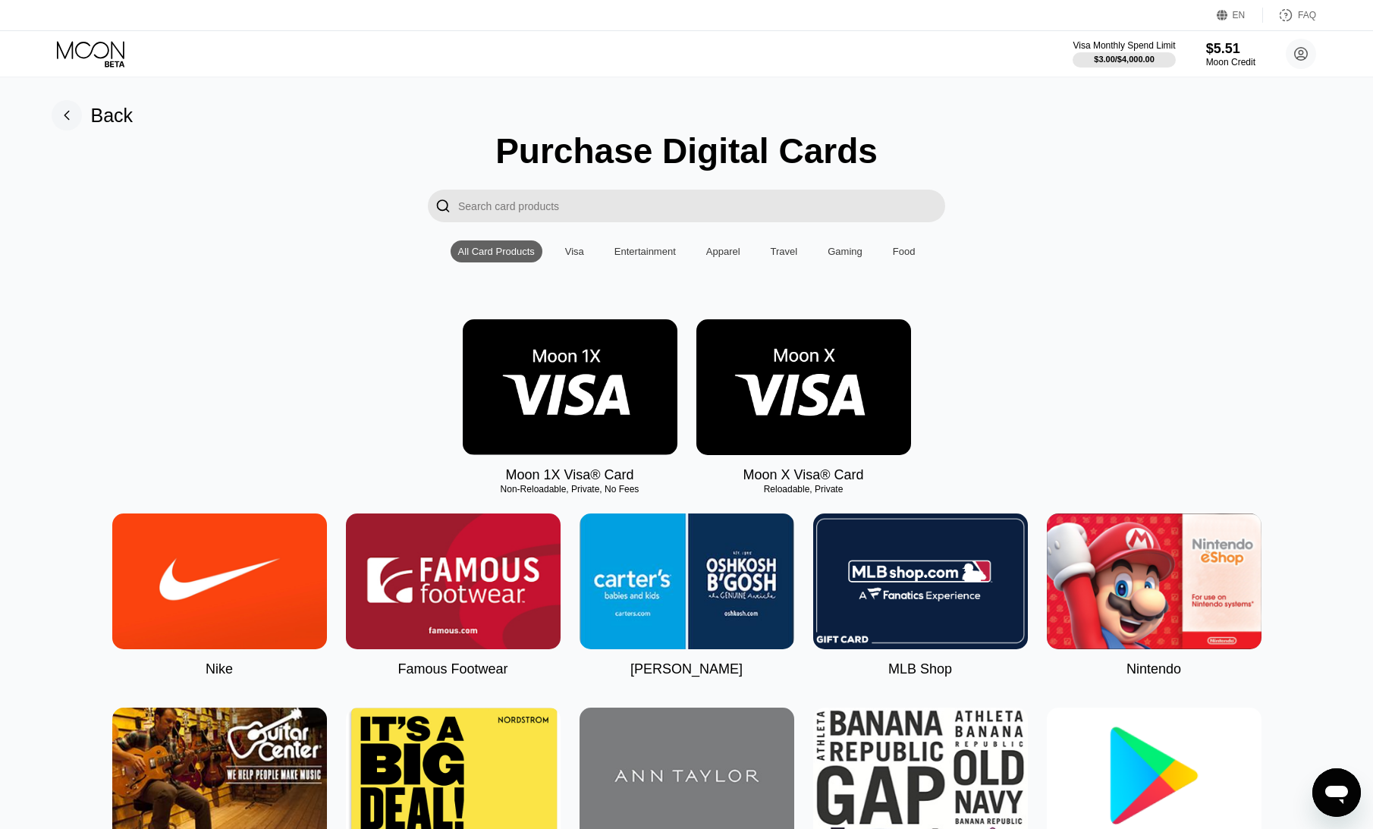
click at [1156, 207] on div "" at bounding box center [686, 206] width 1339 height 33
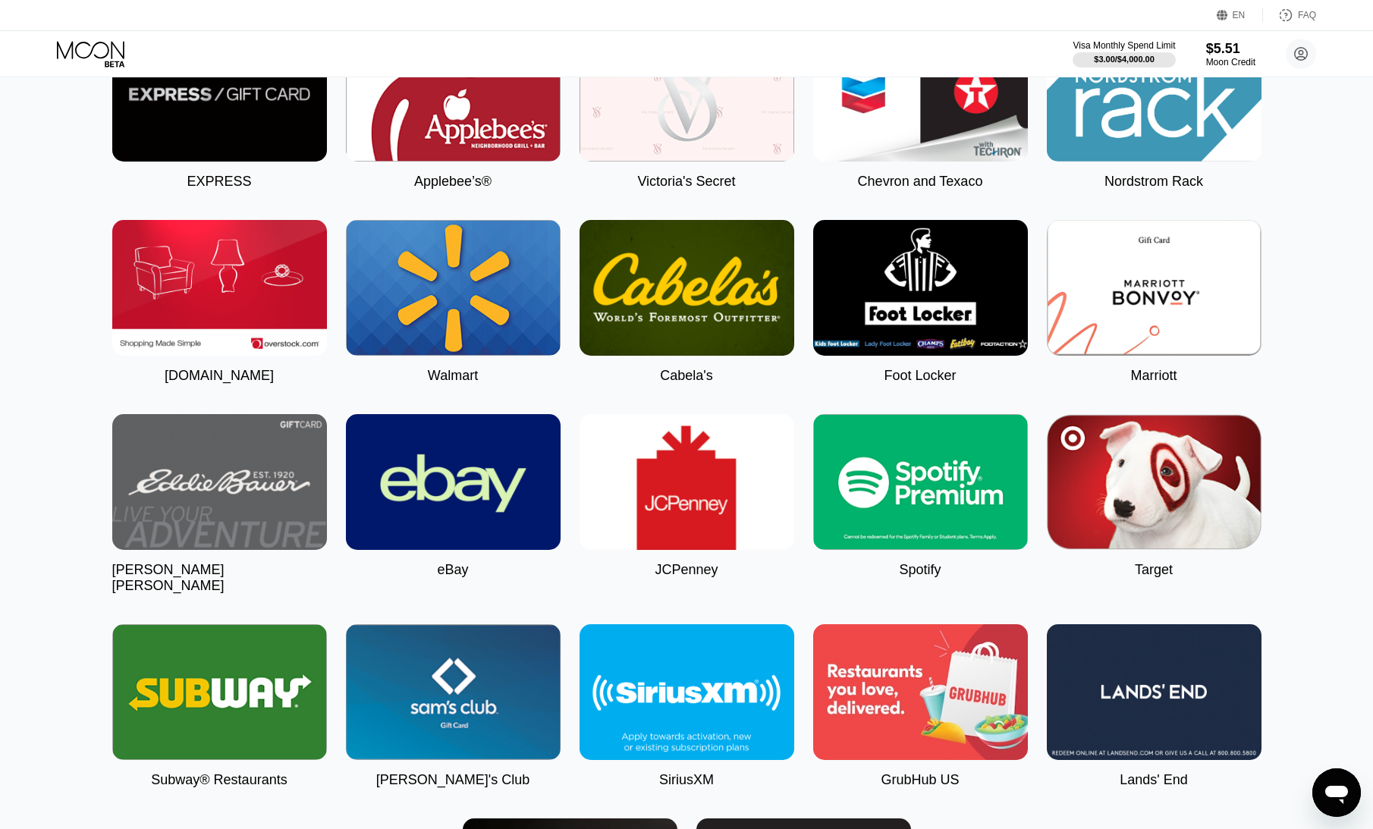
scroll to position [3333, 0]
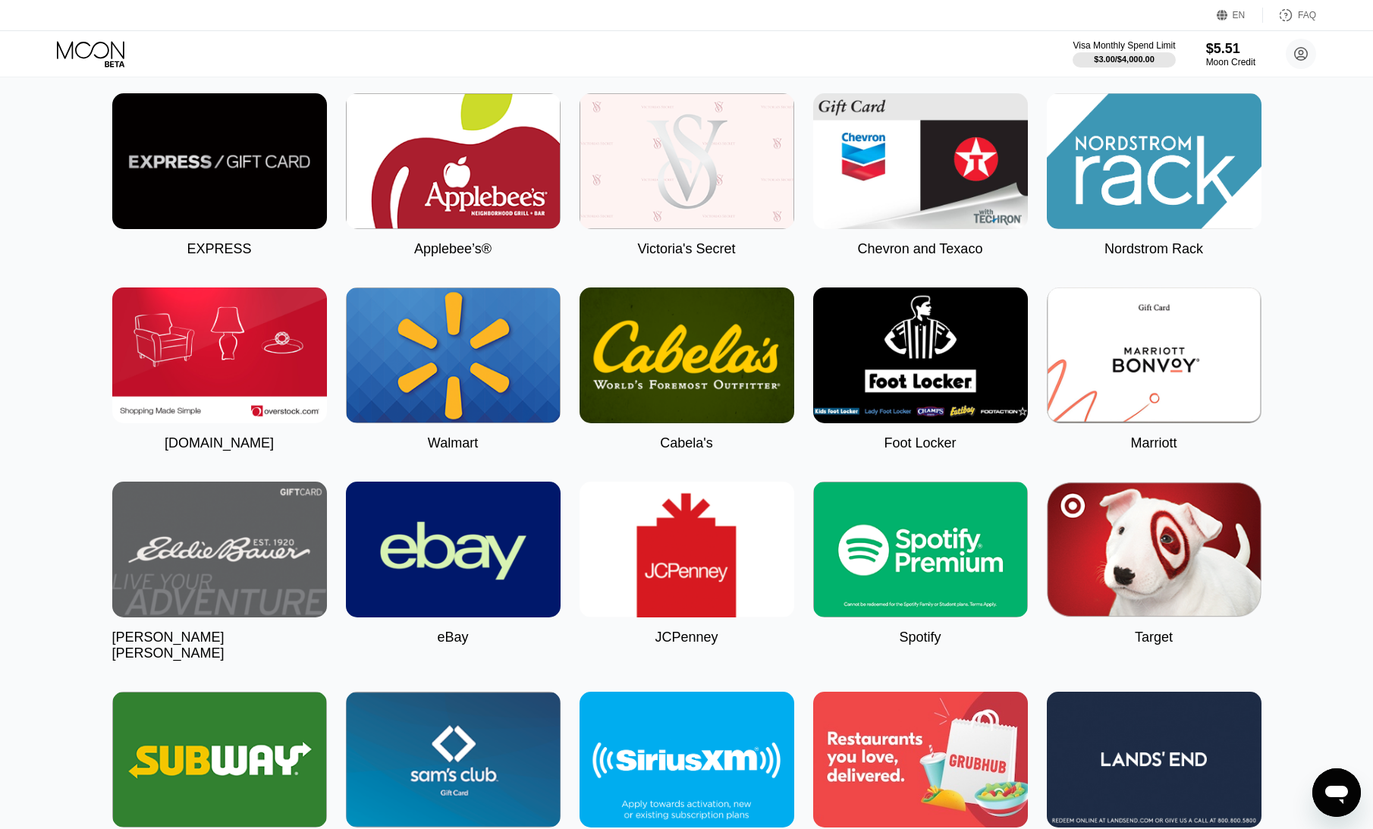
click at [112, 64] on icon at bounding box center [115, 64] width 20 height 6
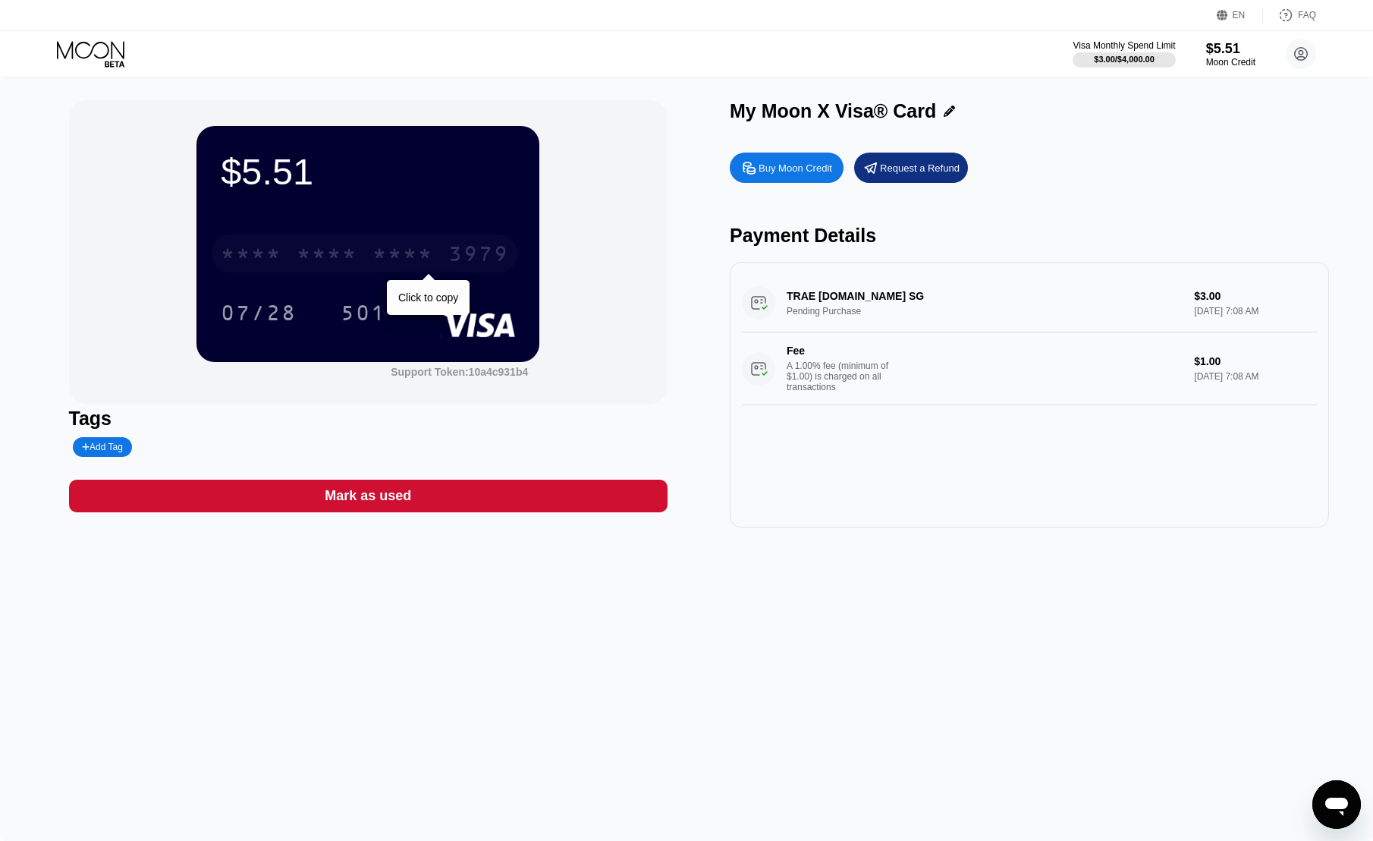
click at [313, 256] on div "* * * *" at bounding box center [327, 256] width 61 height 24
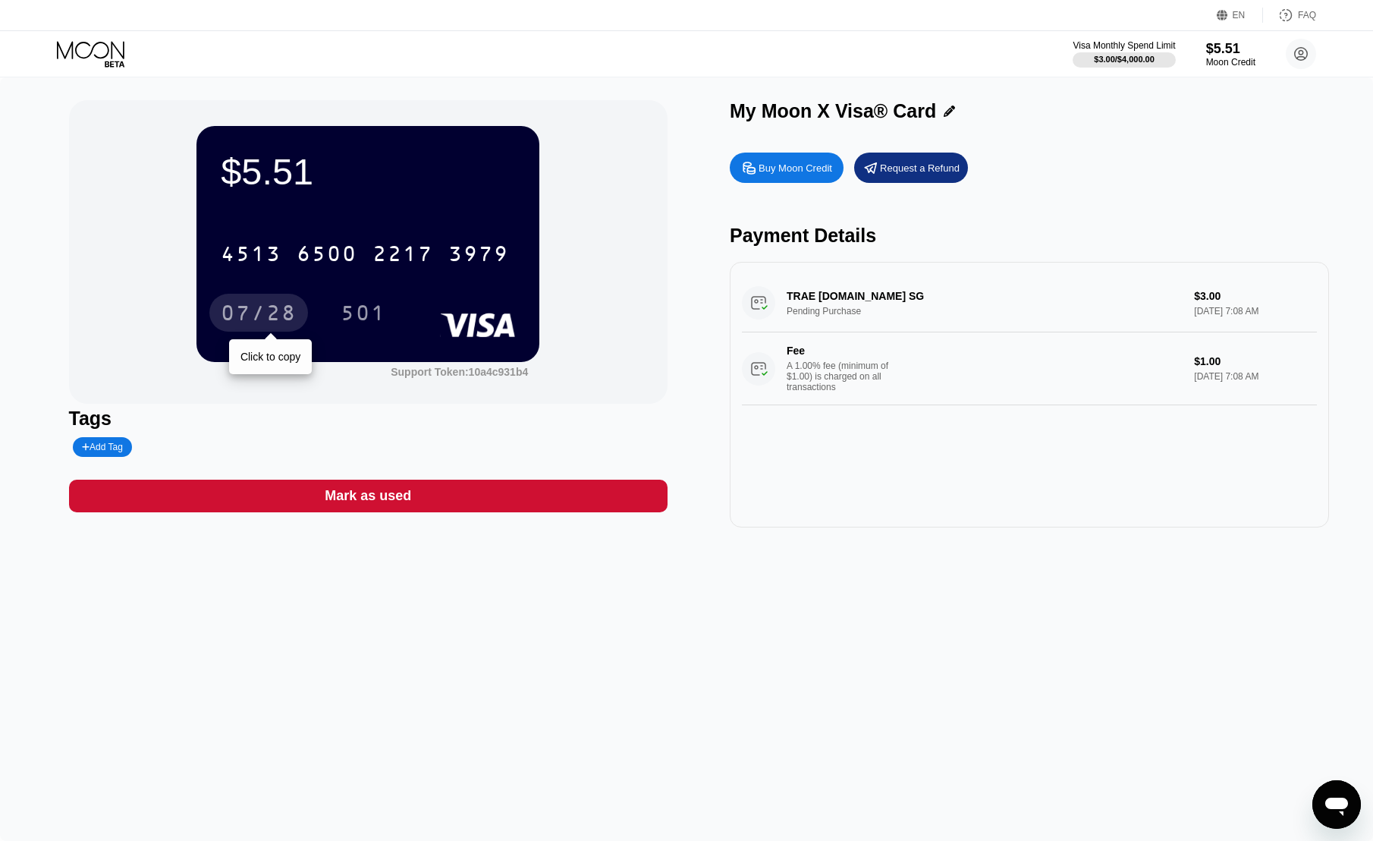
click at [276, 318] on div "07/28" at bounding box center [259, 315] width 76 height 24
